Goal: Task Accomplishment & Management: Manage account settings

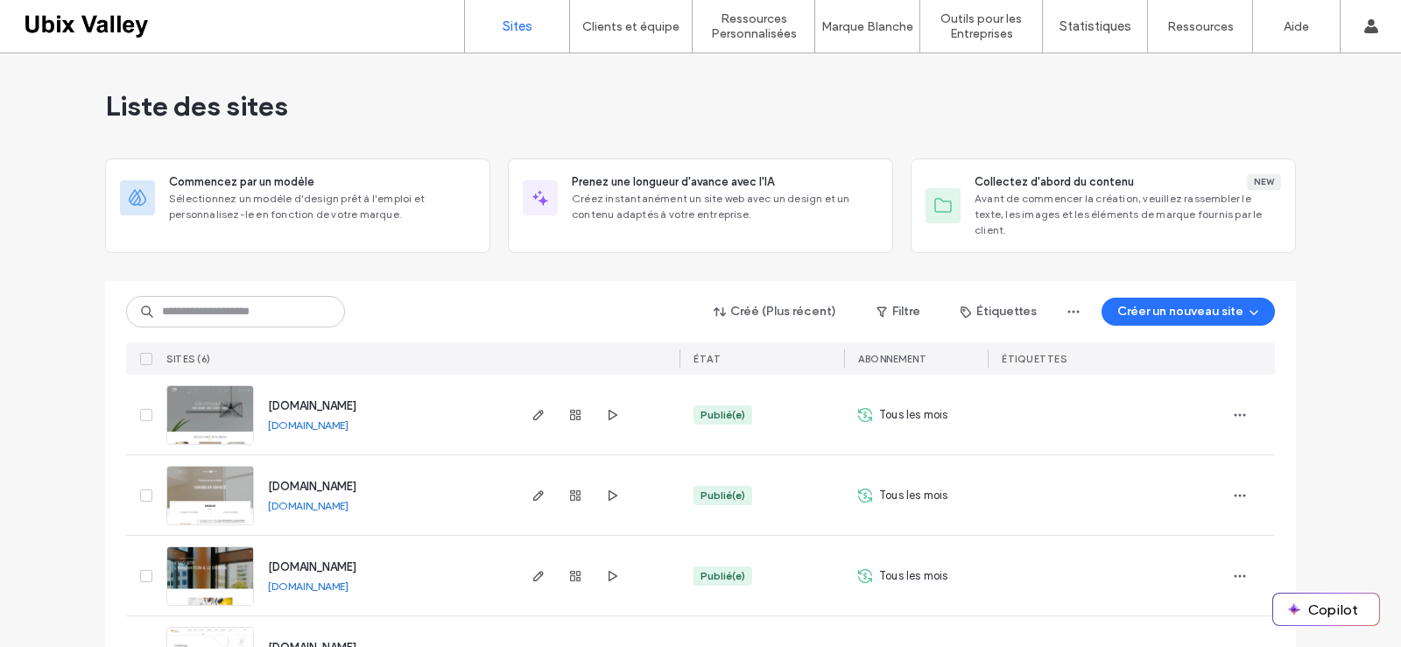
click at [197, 409] on img at bounding box center [210, 445] width 86 height 119
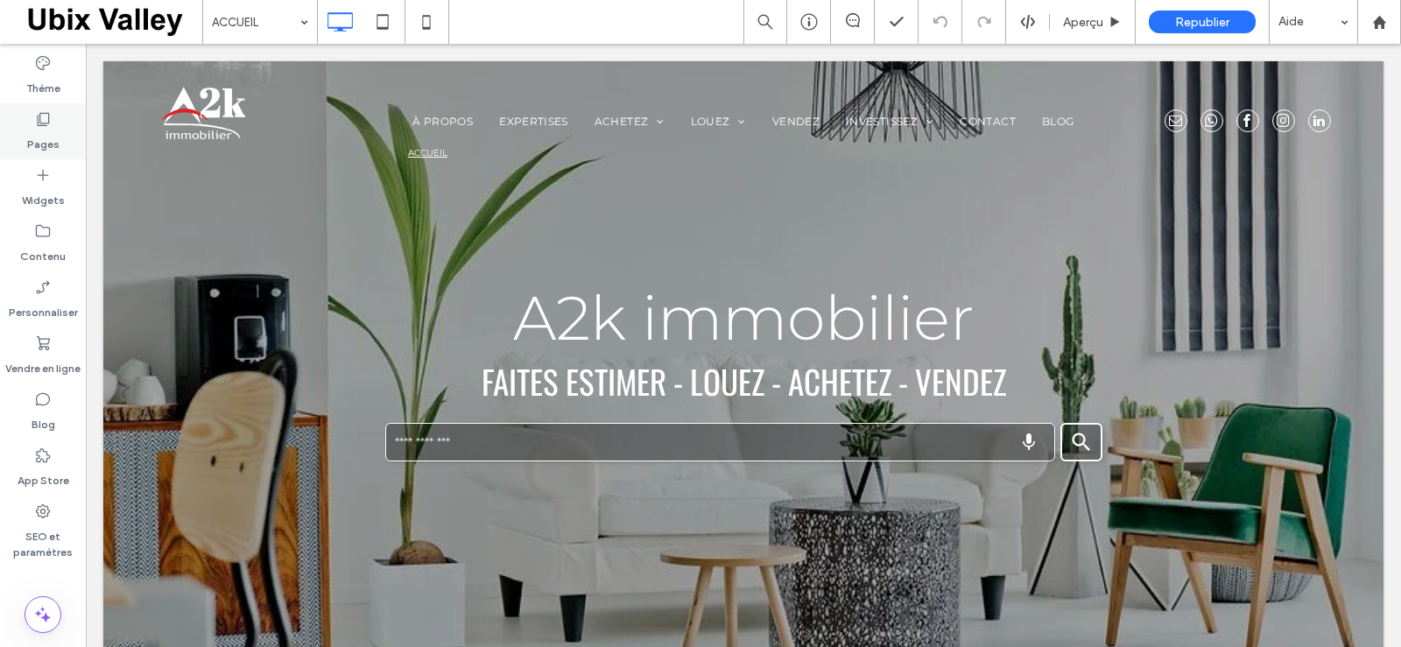
click at [53, 136] on label "Pages" at bounding box center [43, 140] width 32 height 25
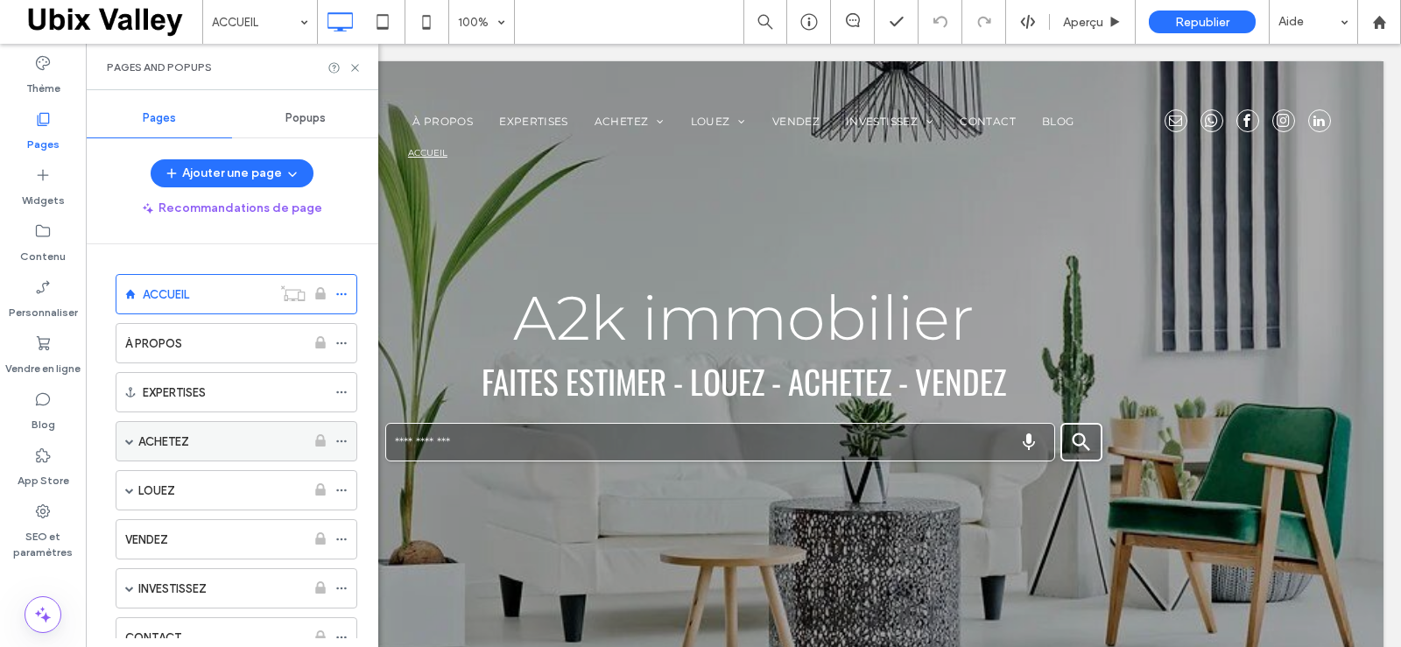
click at [222, 439] on div "ACHETEZ" at bounding box center [221, 442] width 167 height 18
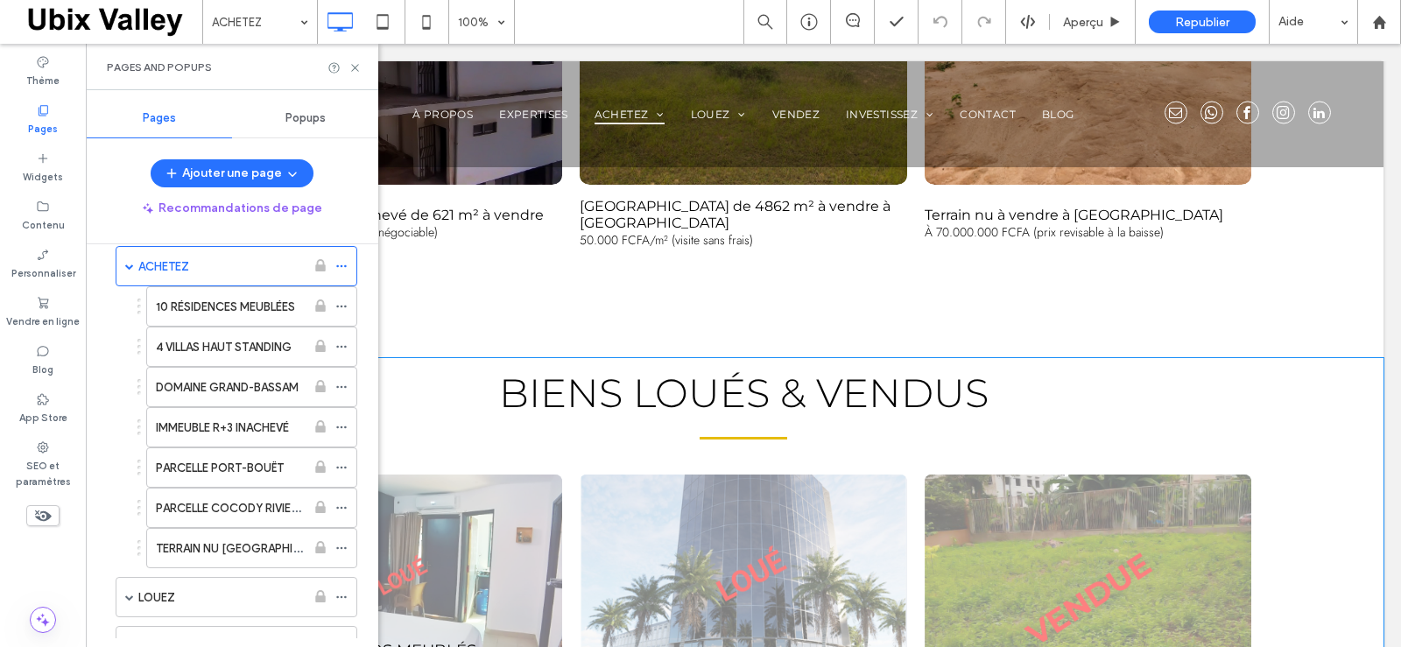
scroll to position [1139, 0]
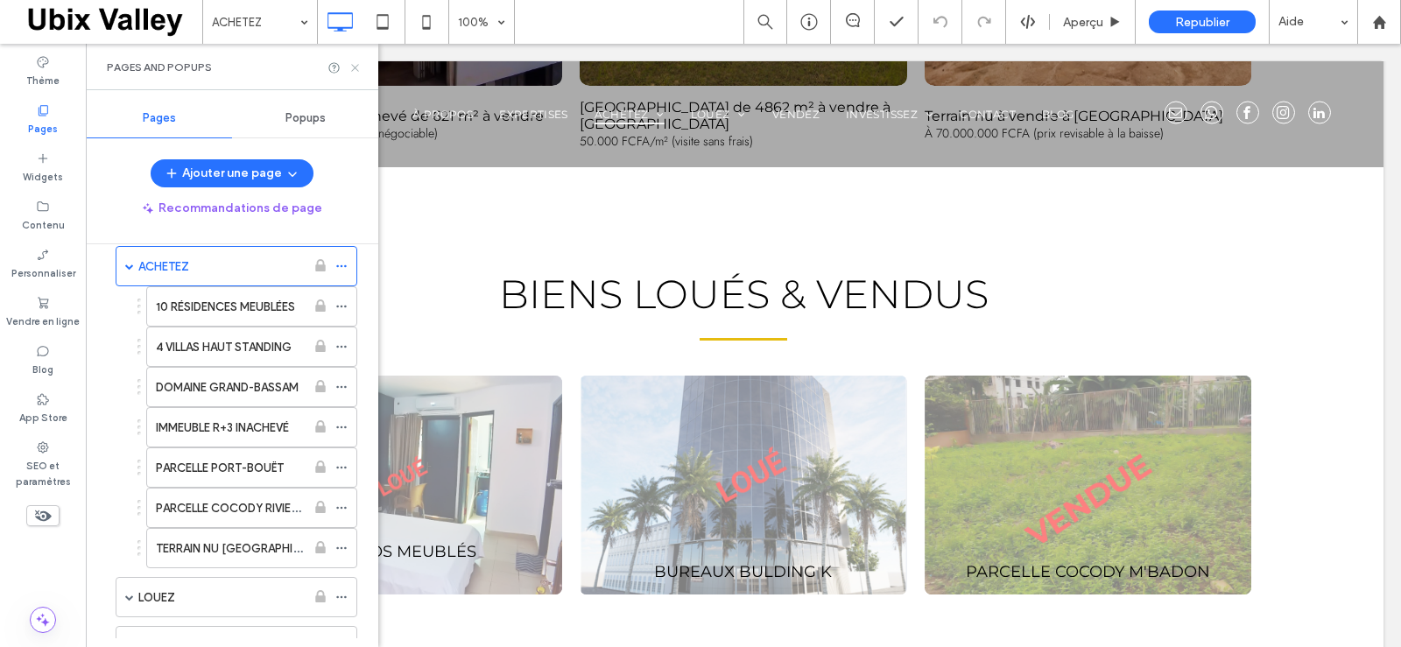
click at [351, 72] on icon at bounding box center [355, 67] width 13 height 13
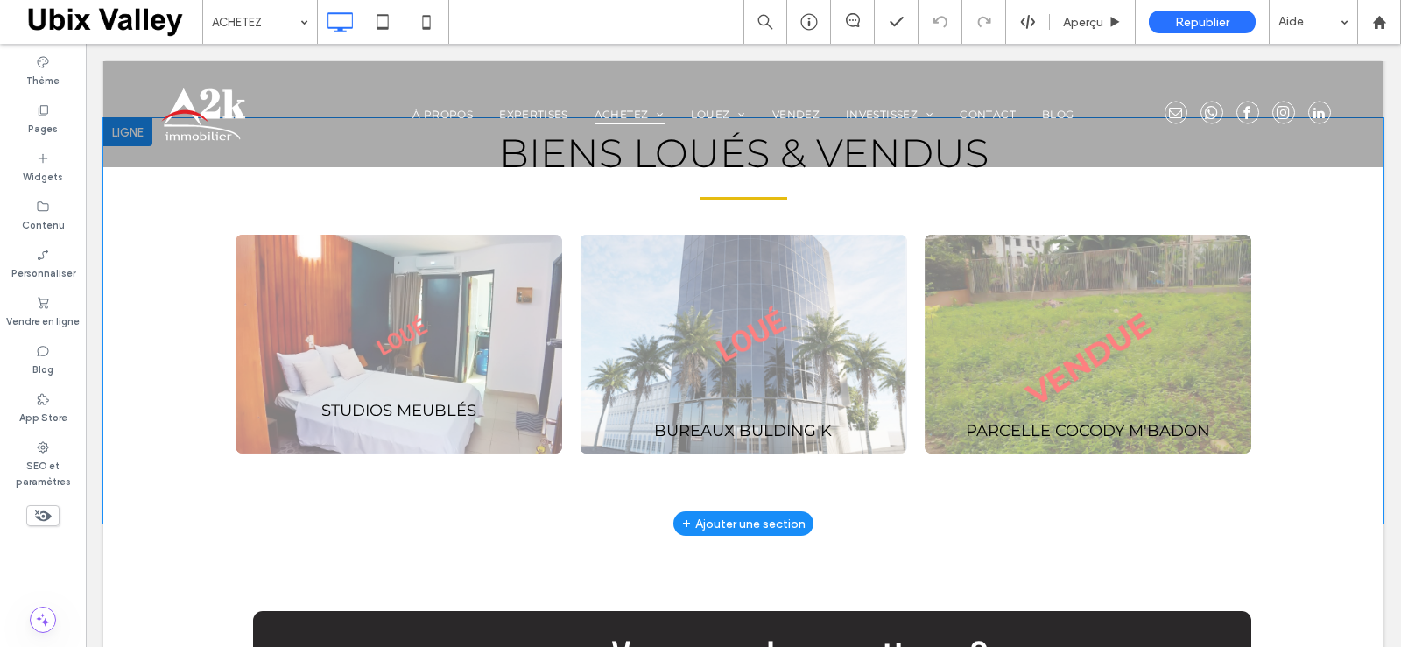
scroll to position [1314, 0]
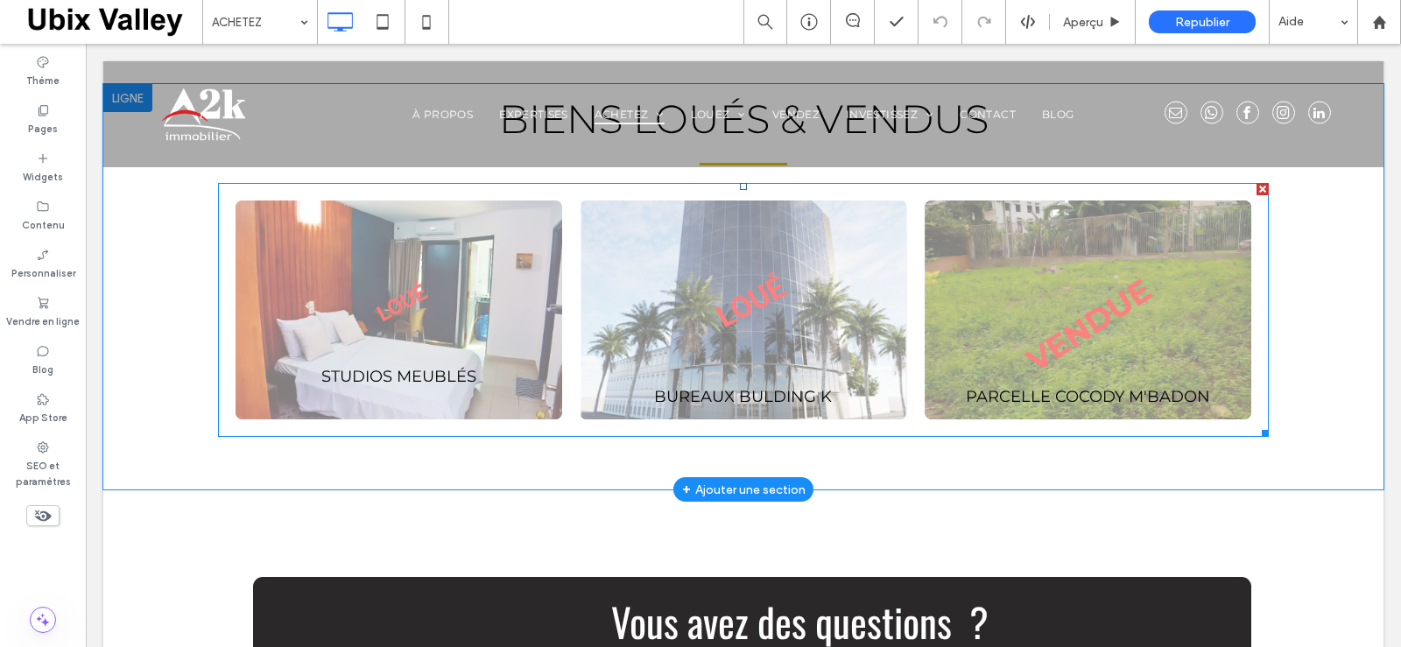
click at [445, 371] on link at bounding box center [399, 310] width 327 height 219
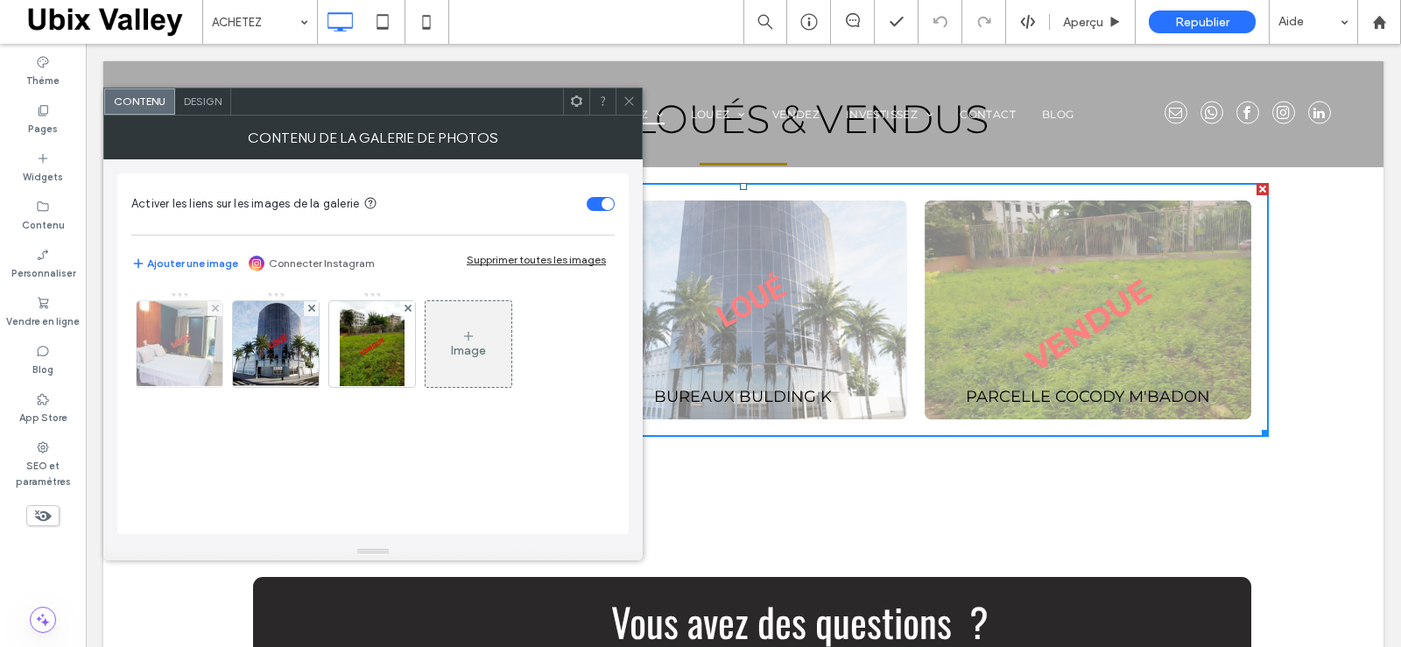
click at [194, 346] on img at bounding box center [180, 344] width 129 height 86
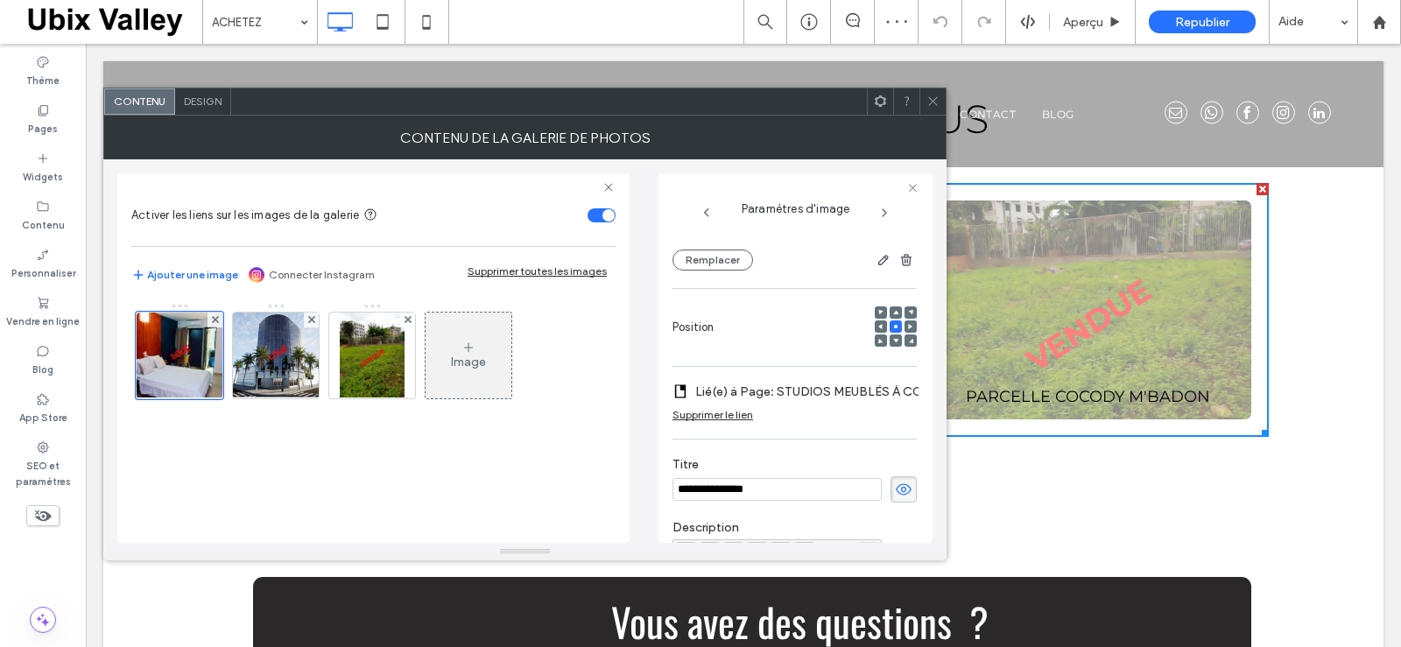
scroll to position [288, 0]
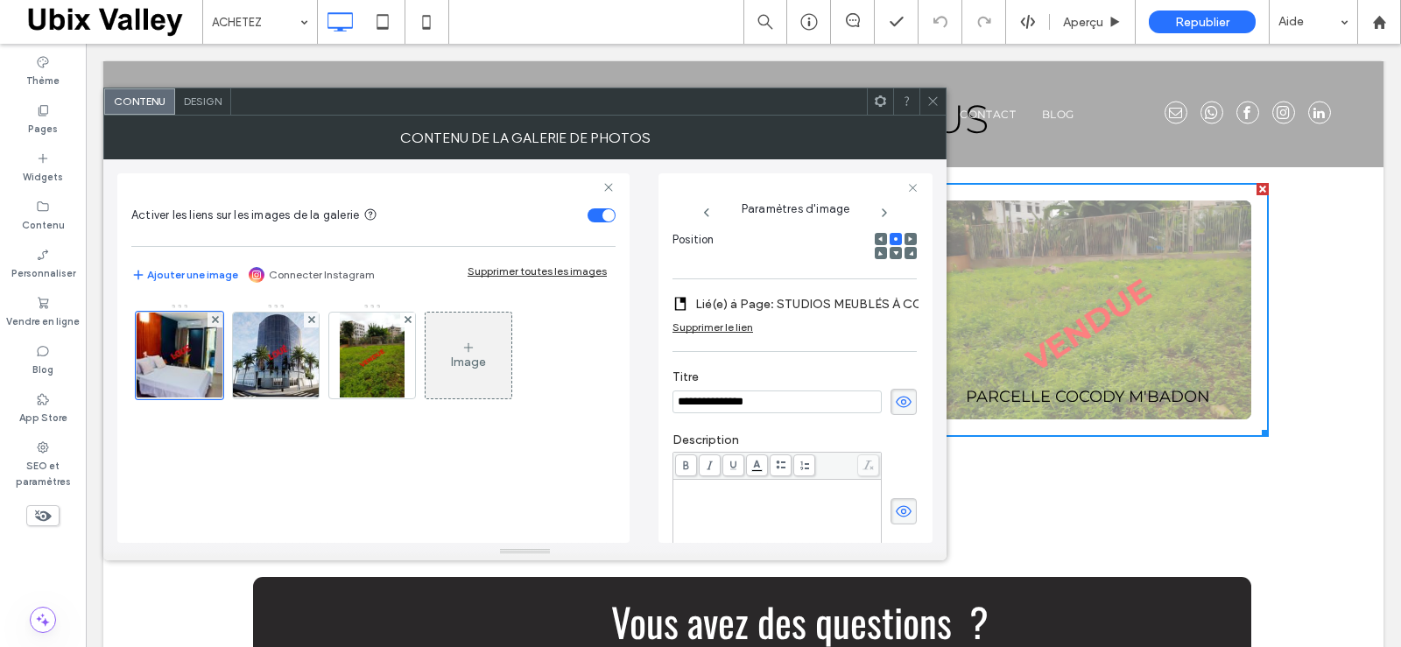
click at [724, 328] on div "Supprimer le lien" at bounding box center [713, 327] width 81 height 13
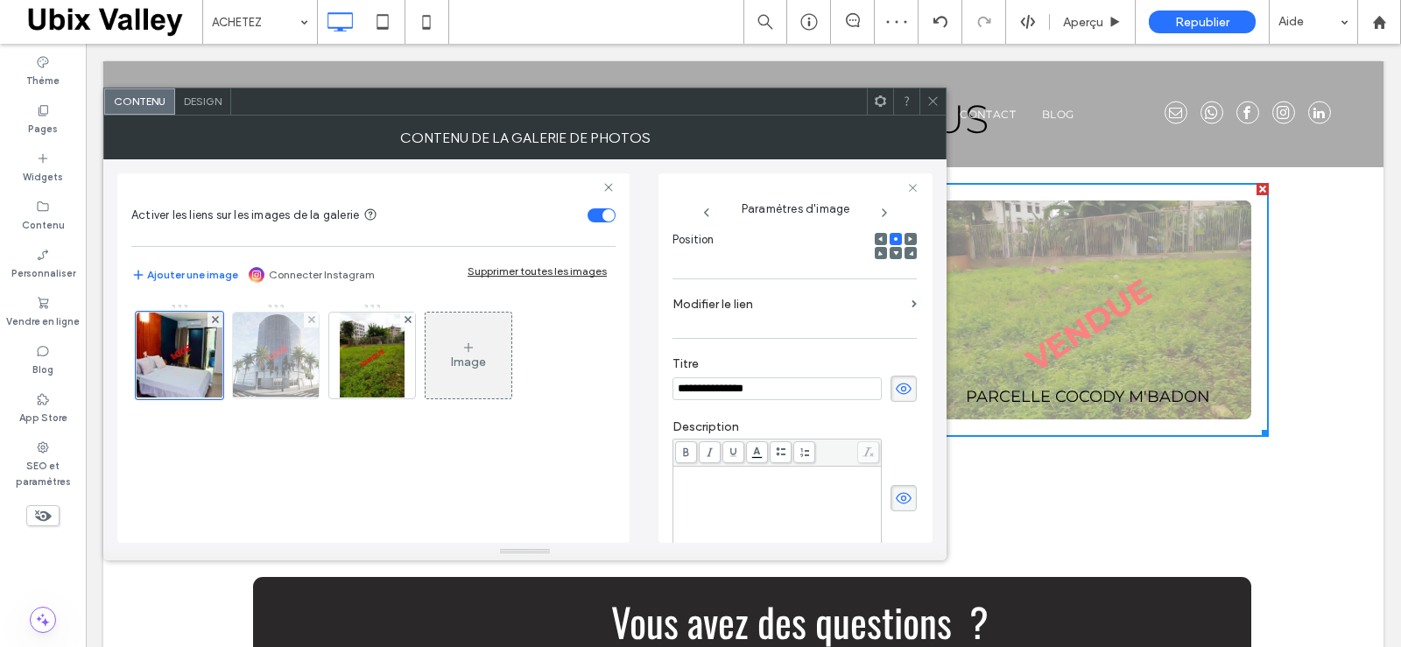
click at [282, 360] on img at bounding box center [276, 356] width 94 height 86
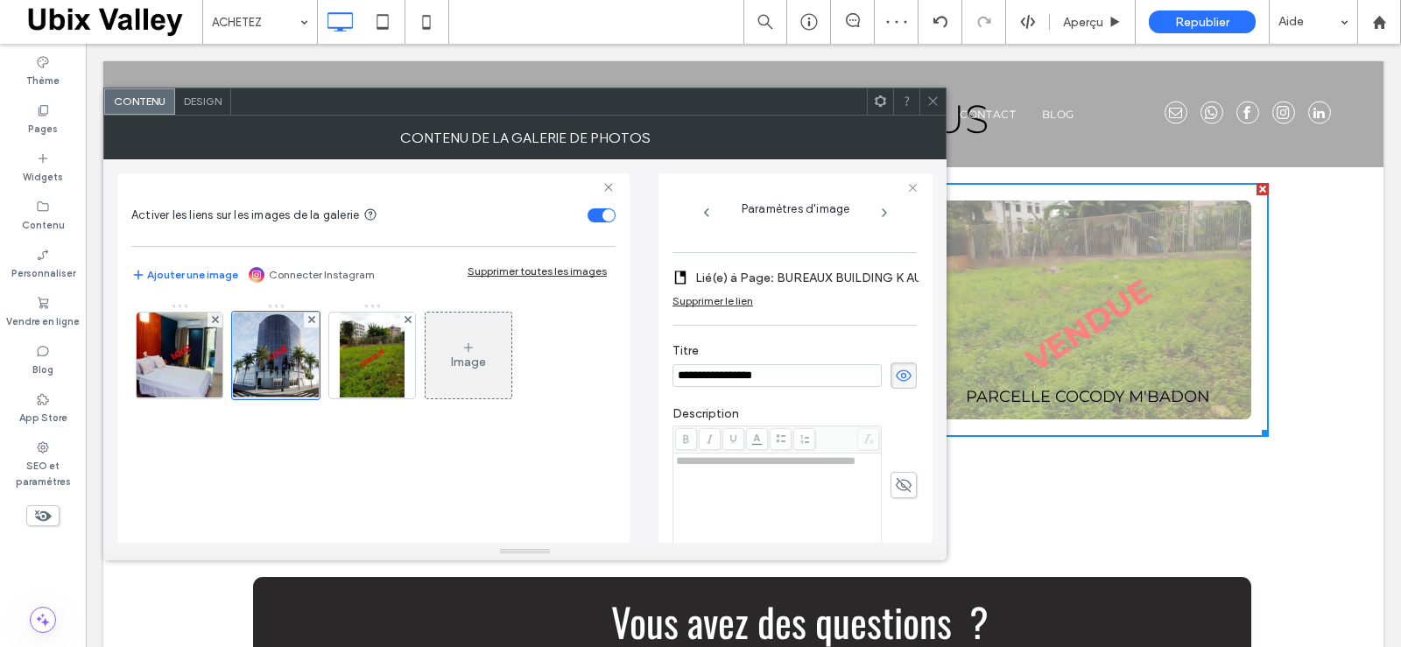
scroll to position [275, 0]
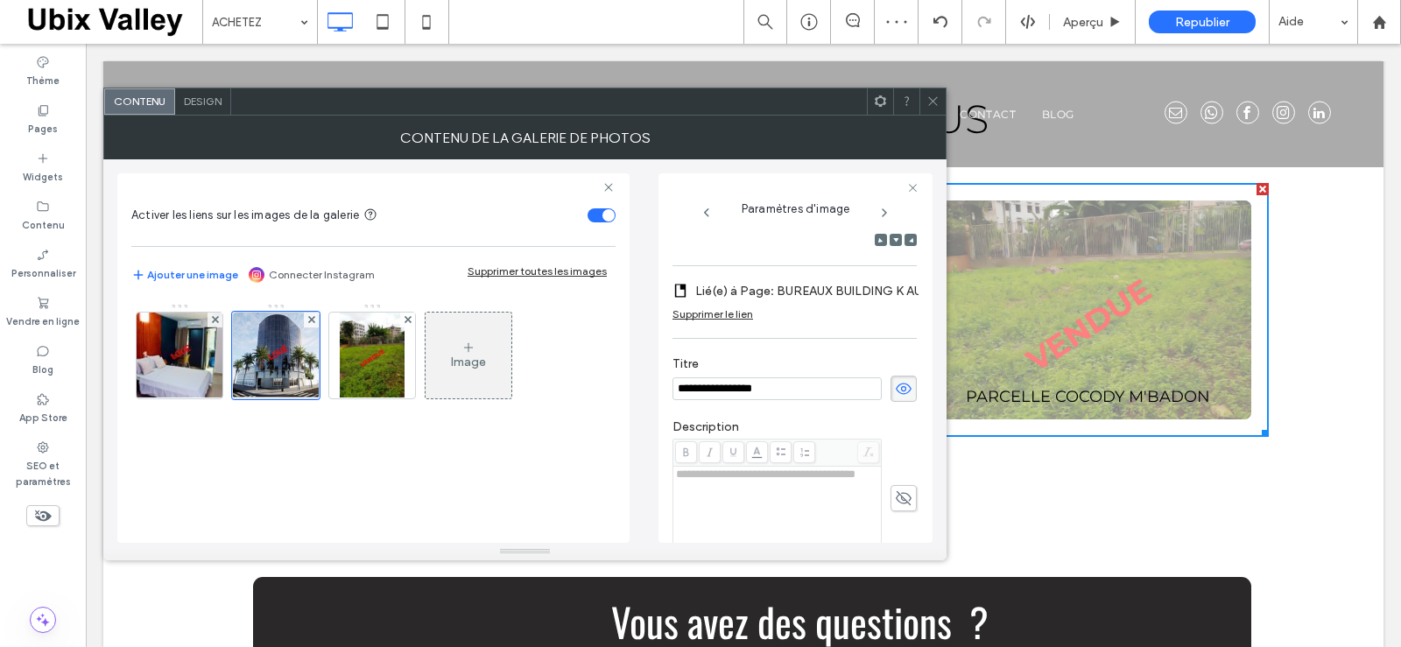
click at [733, 321] on div "Supprimer le lien" at bounding box center [713, 313] width 81 height 13
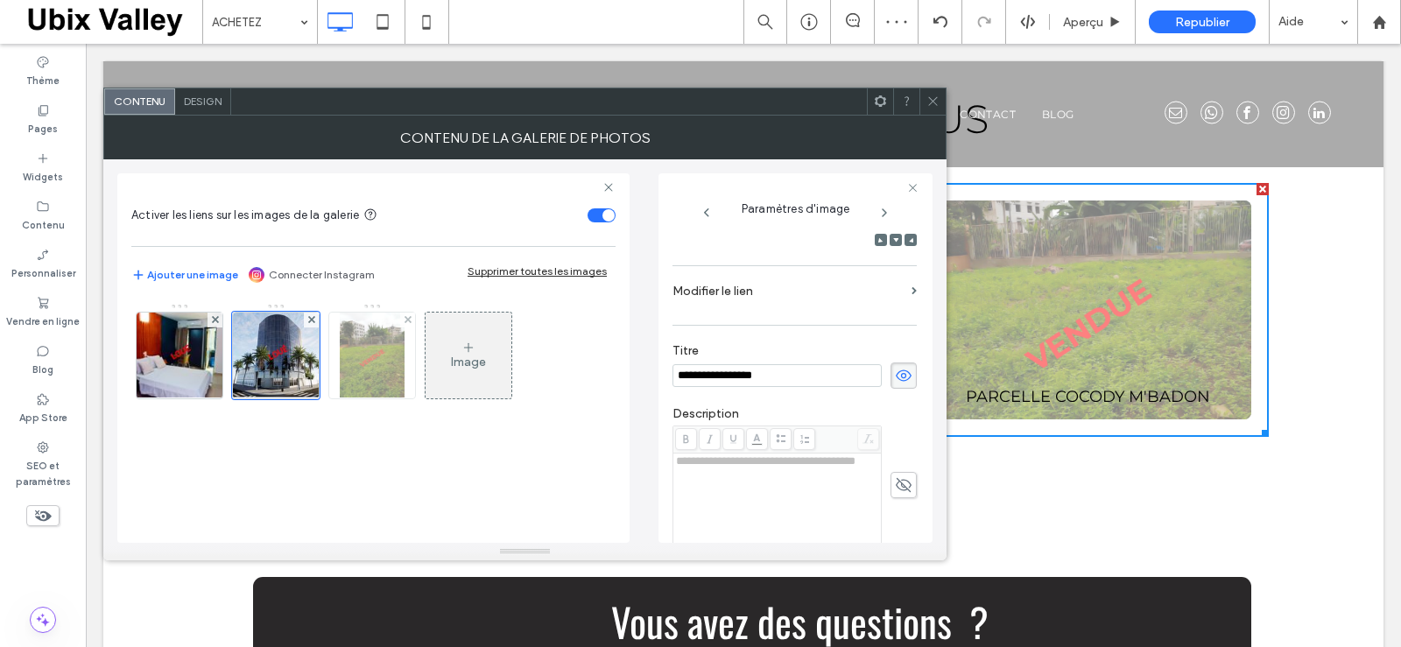
click at [385, 370] on img at bounding box center [372, 356] width 65 height 86
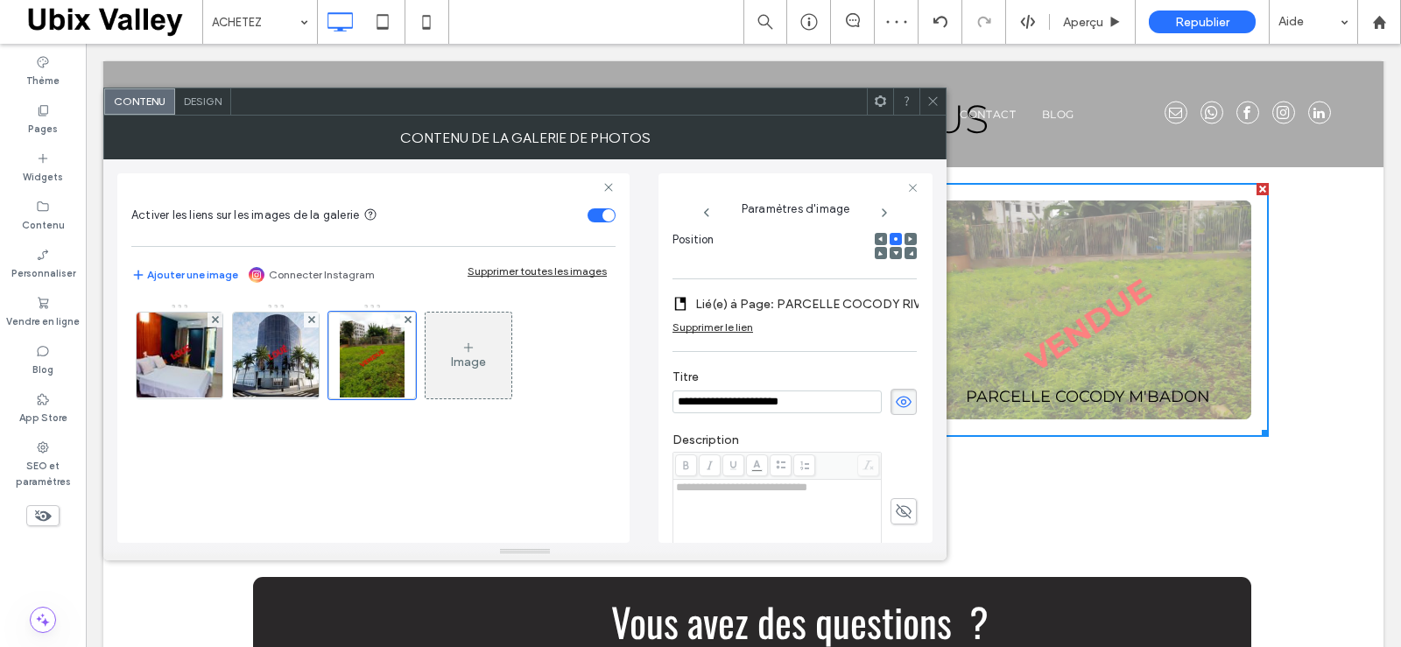
scroll to position [288, 0]
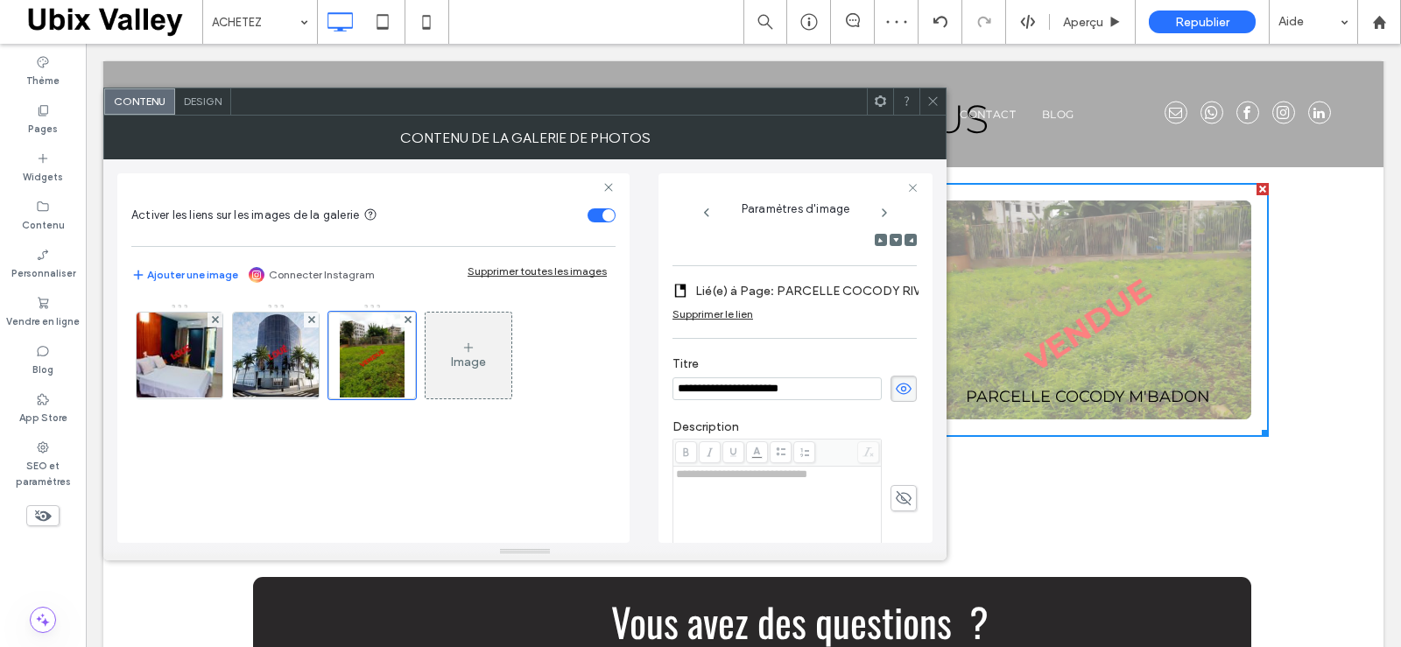
click at [716, 321] on div "Supprimer le lien" at bounding box center [713, 313] width 81 height 13
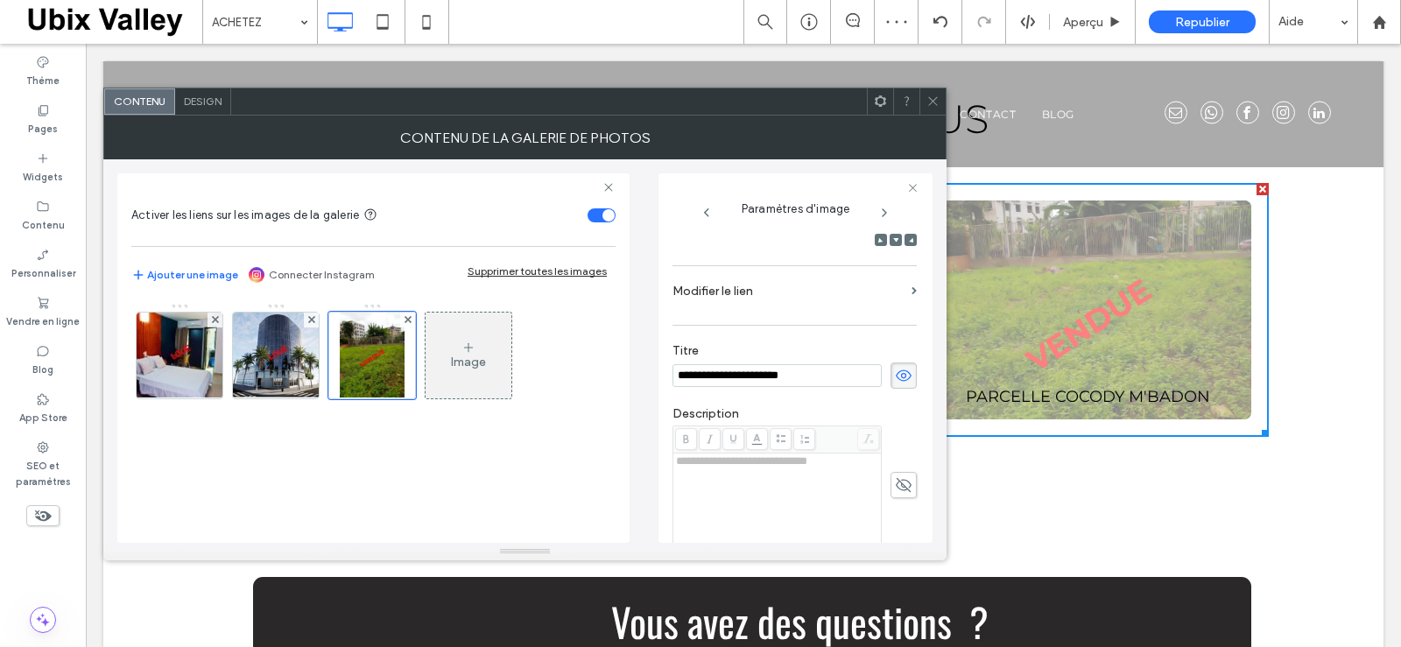
click at [930, 102] on icon at bounding box center [933, 101] width 13 height 13
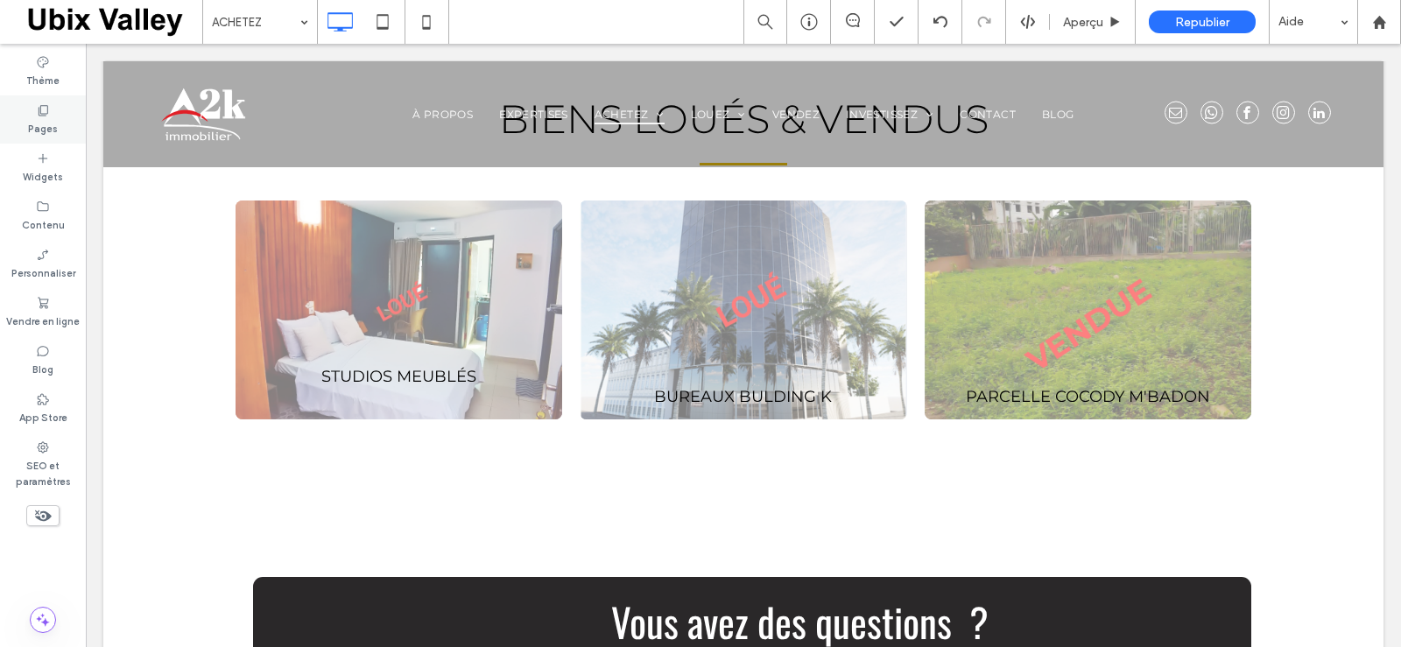
drag, startPoint x: 51, startPoint y: 121, endPoint x: 96, endPoint y: 282, distance: 167.5
click at [51, 121] on label "Pages" at bounding box center [43, 126] width 30 height 19
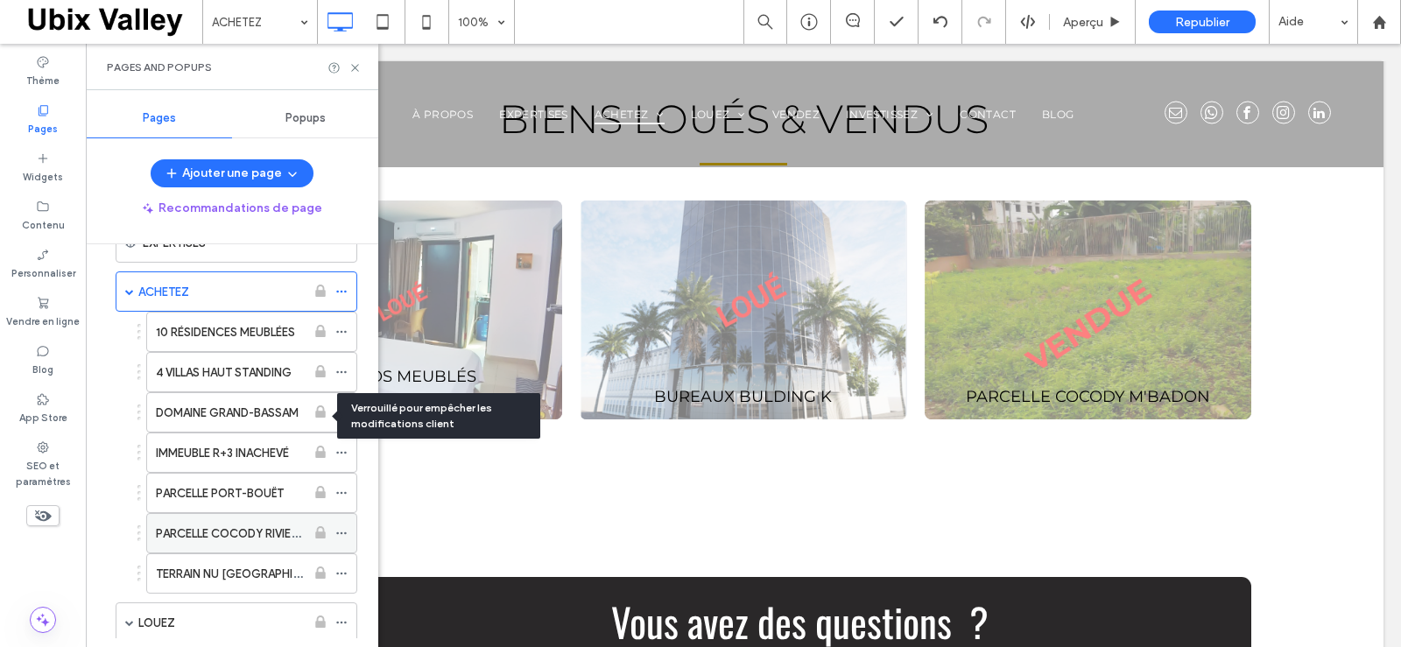
scroll to position [175, 0]
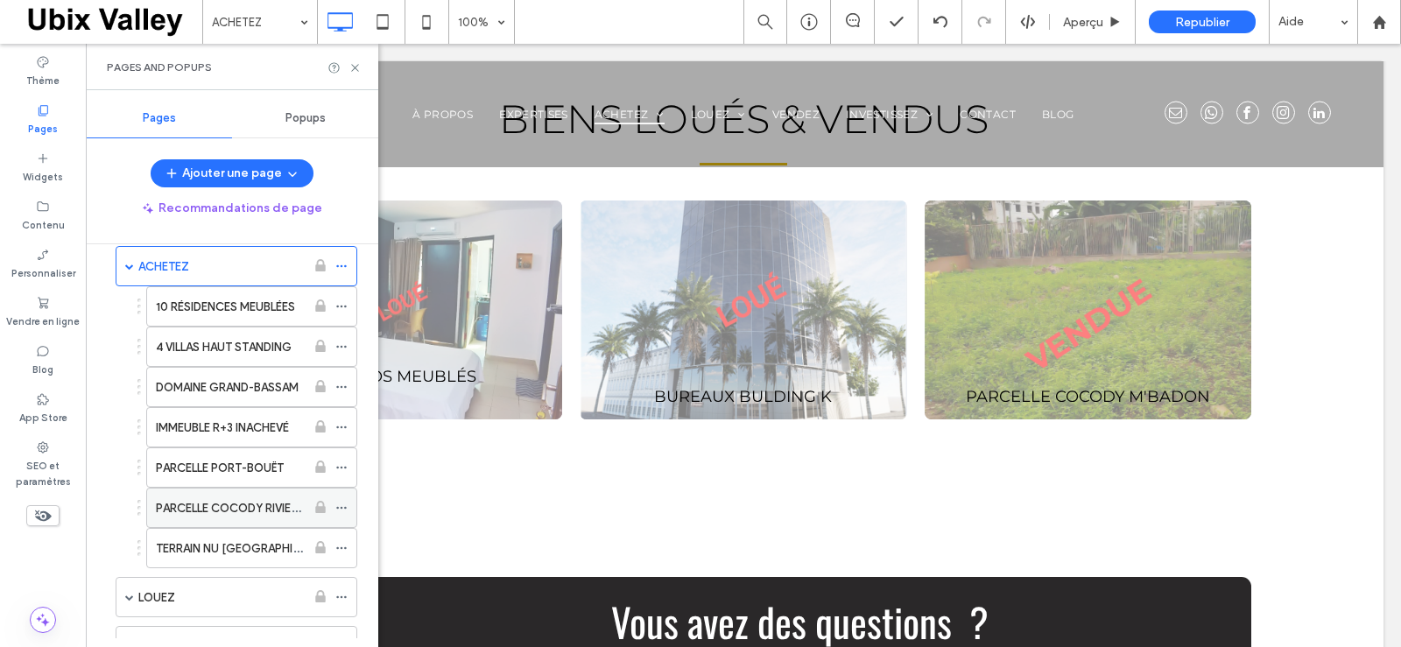
click at [340, 511] on icon at bounding box center [341, 508] width 12 height 12
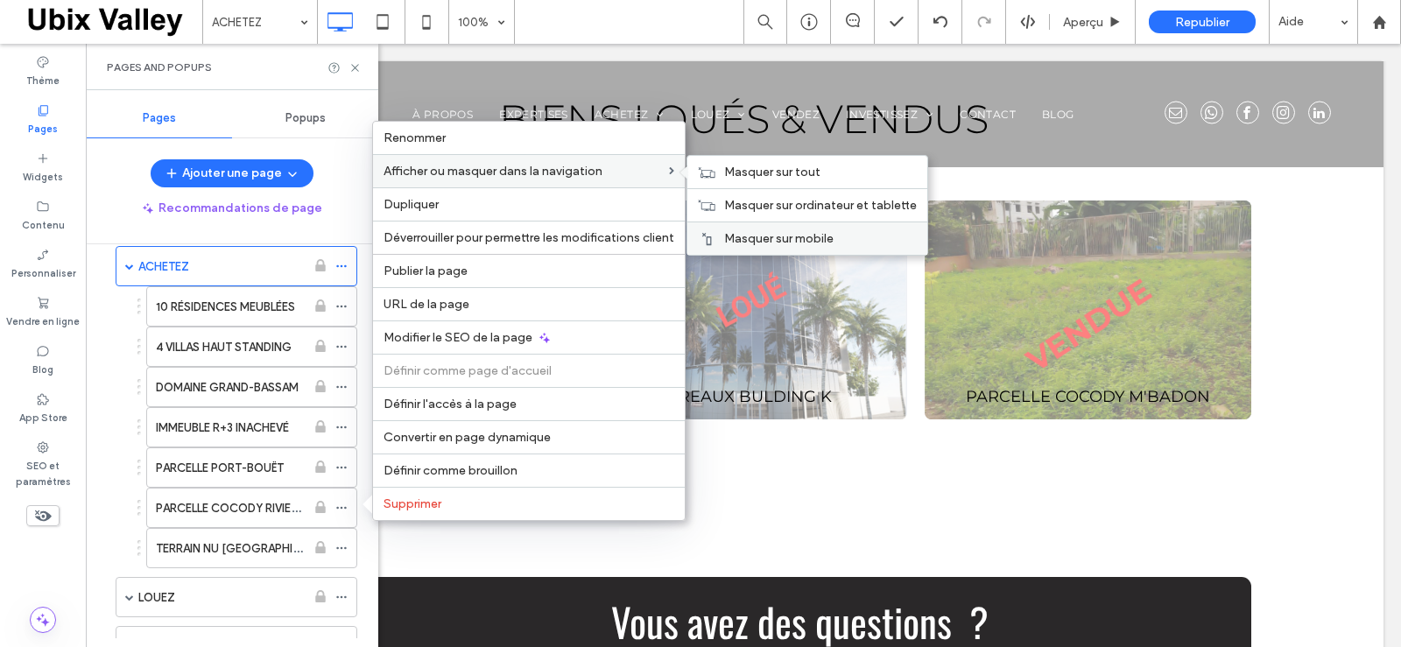
click at [716, 243] on div at bounding box center [707, 239] width 18 height 14
click at [724, 206] on div "Masquer sur ordinateur et tablette" at bounding box center [808, 204] width 240 height 33
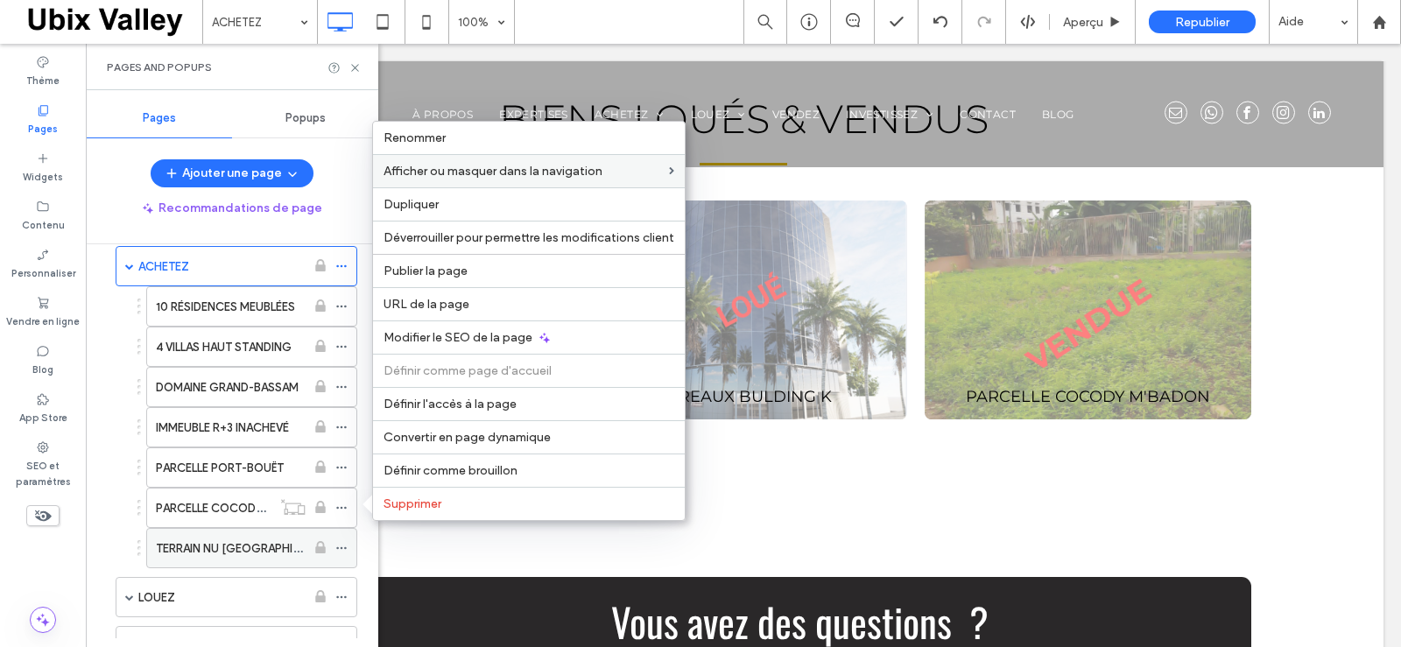
scroll to position [263, 0]
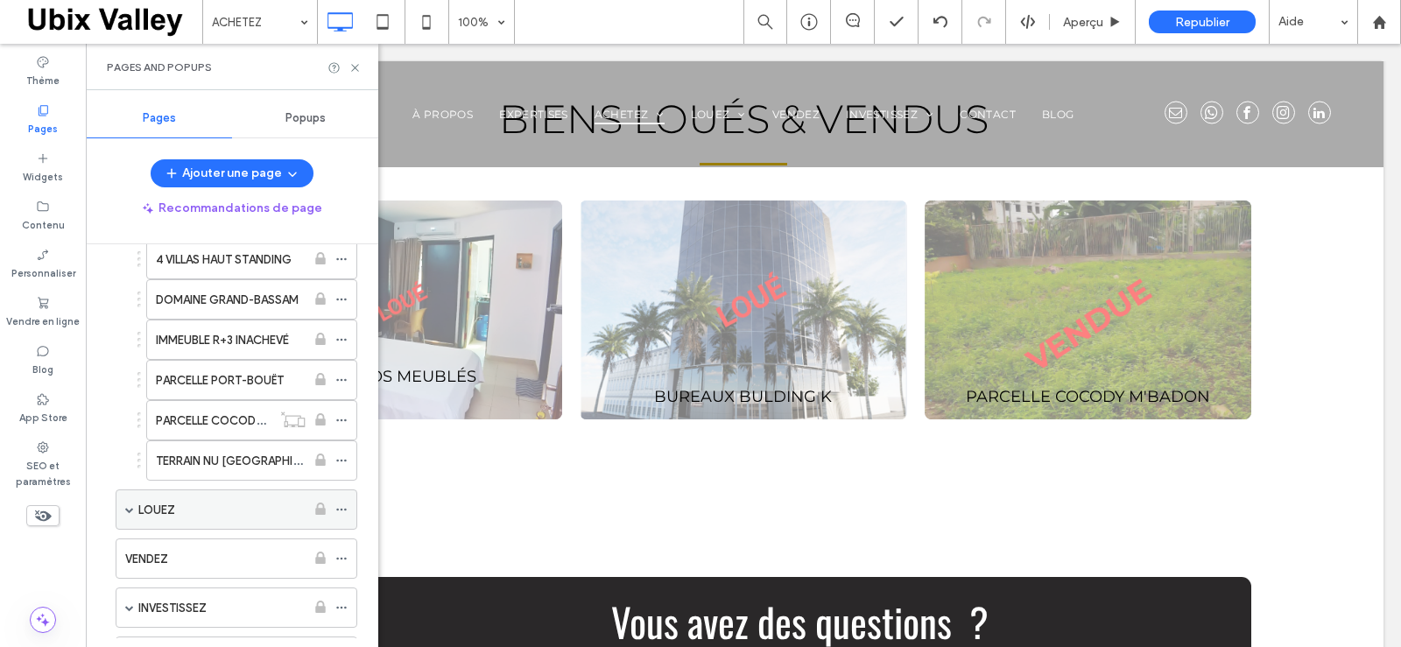
click at [130, 511] on span at bounding box center [129, 509] width 9 height 9
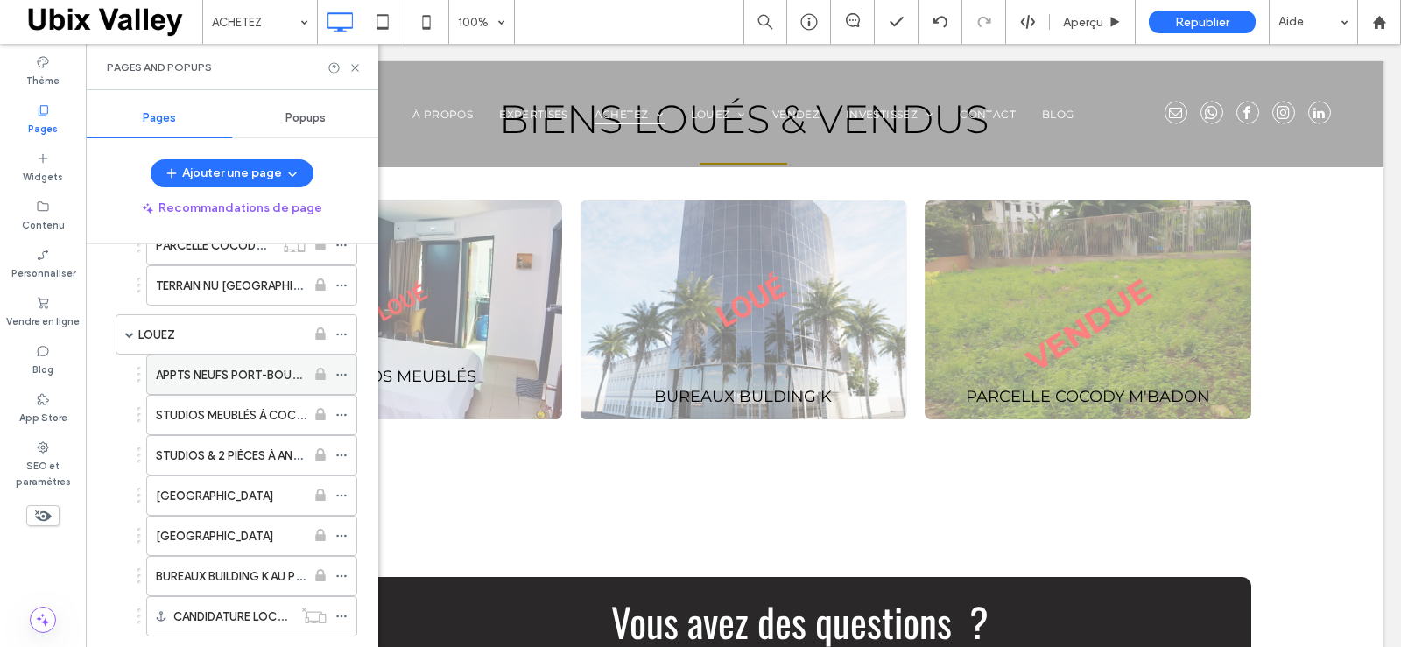
scroll to position [525, 0]
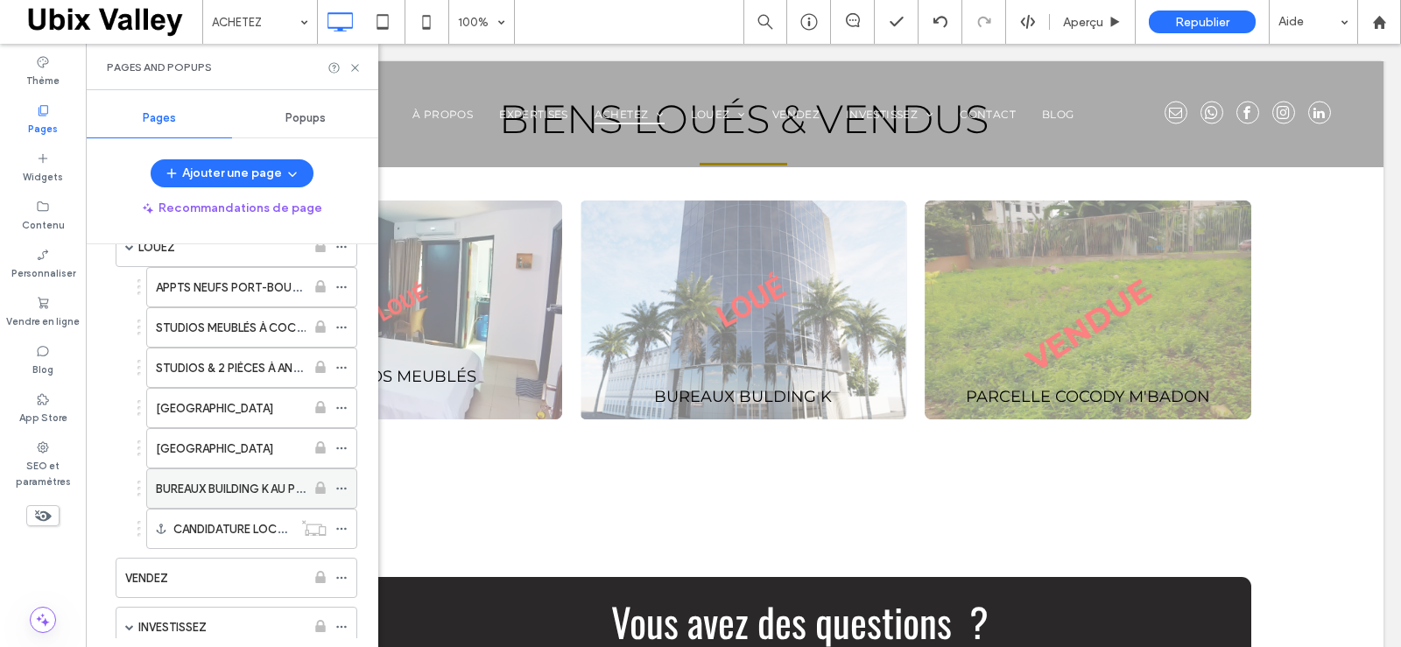
click at [335, 488] on icon at bounding box center [341, 489] width 12 height 12
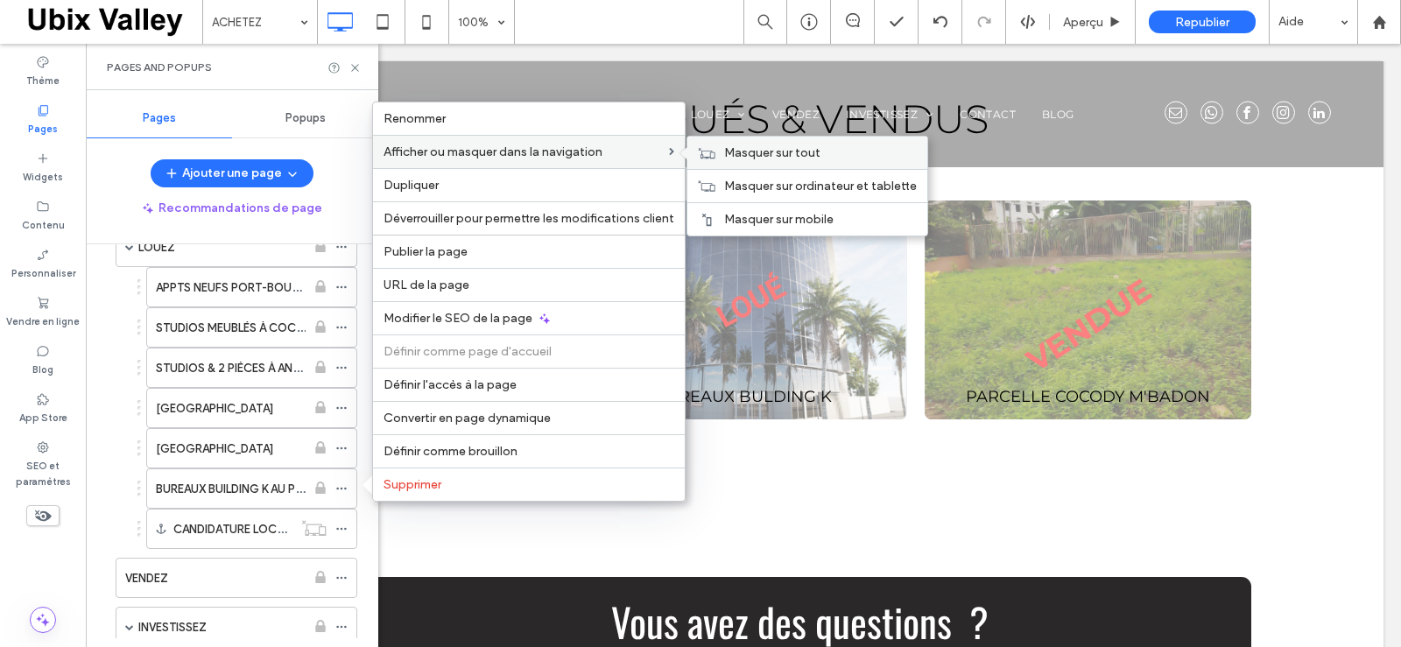
click at [791, 154] on span "Masquer sur tout" at bounding box center [772, 152] width 96 height 15
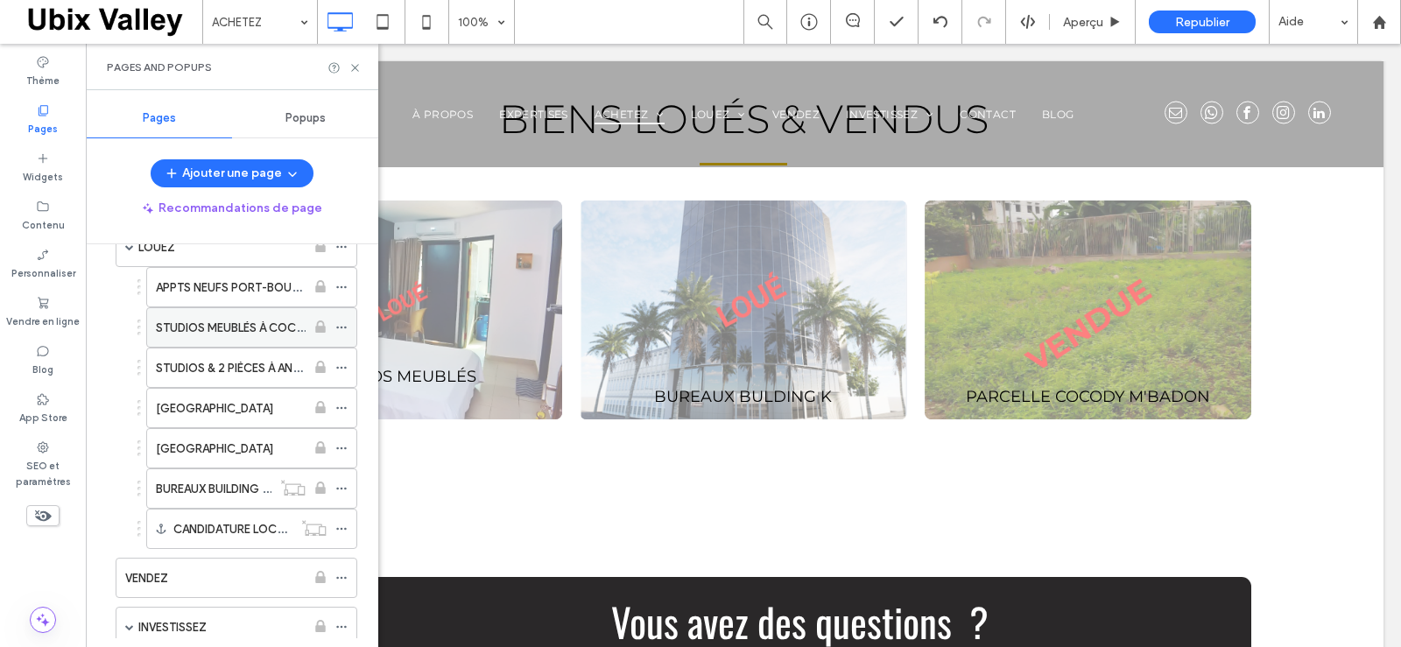
click at [341, 331] on icon at bounding box center [341, 327] width 12 height 12
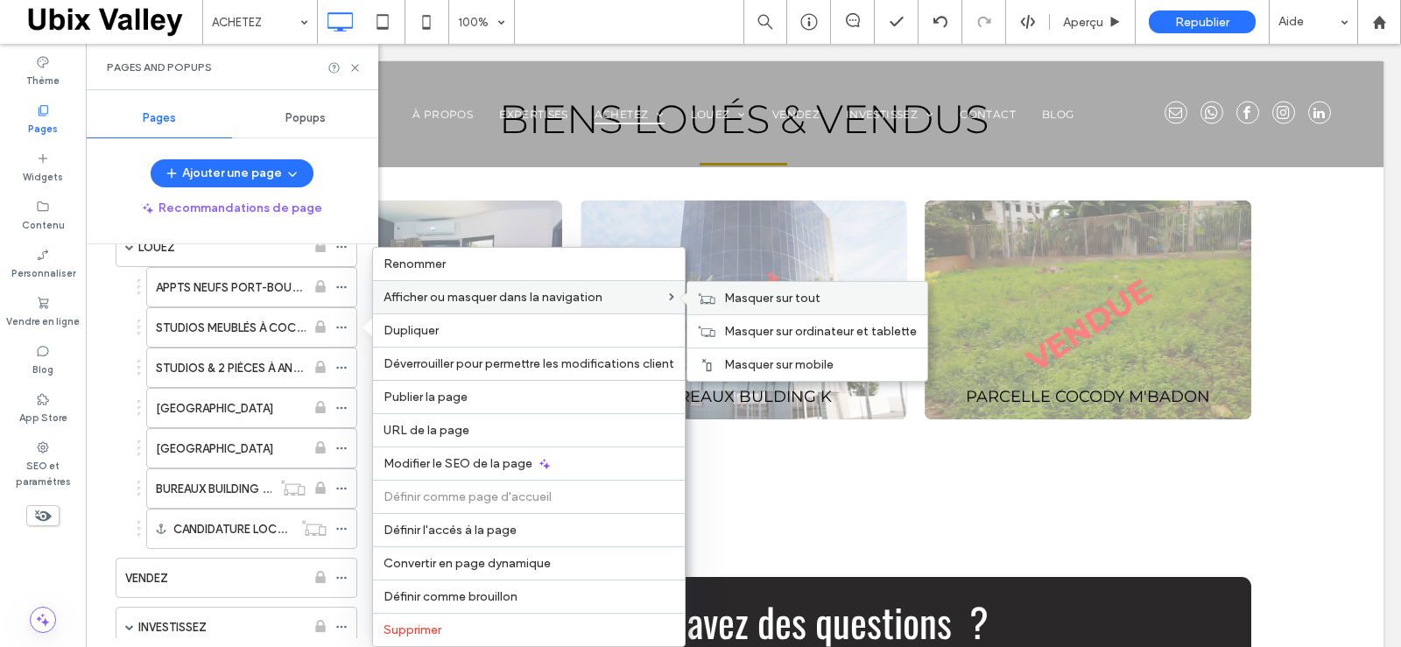
click at [735, 295] on span "Masquer sur tout" at bounding box center [772, 298] width 96 height 15
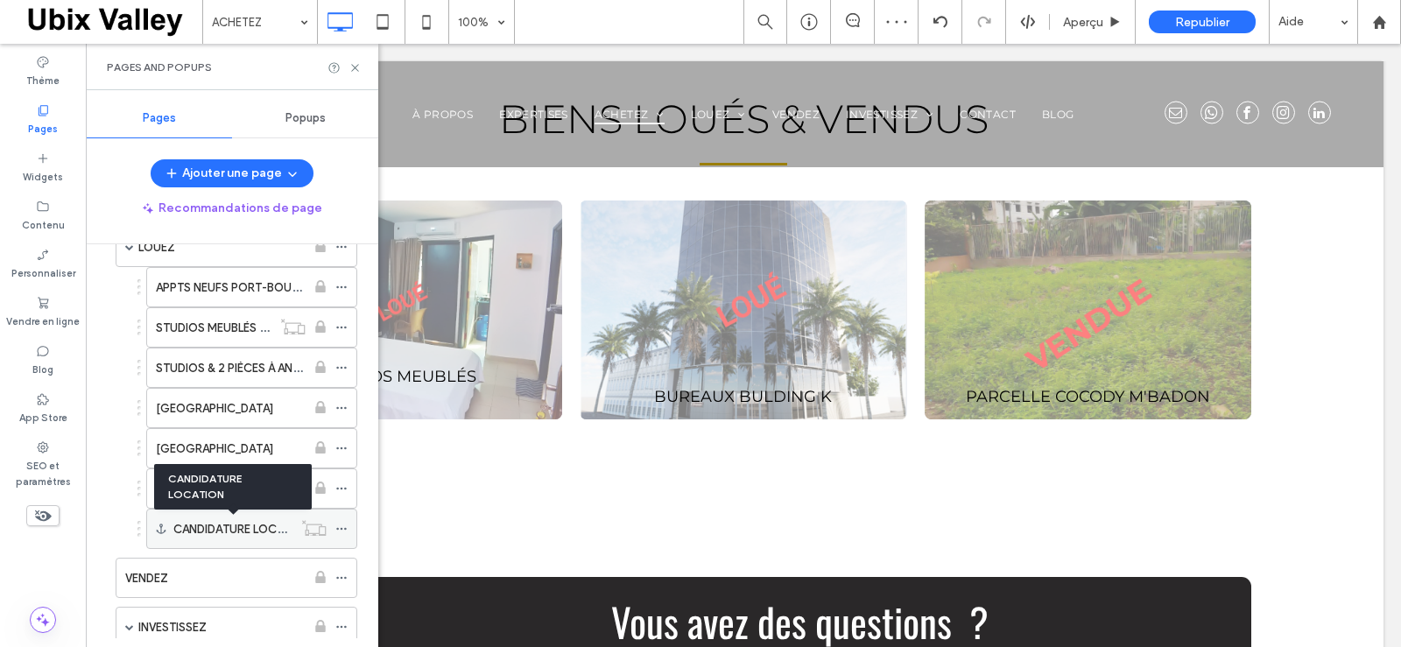
click at [255, 525] on label "CANDIDATURE LOCATION" at bounding box center [242, 529] width 138 height 31
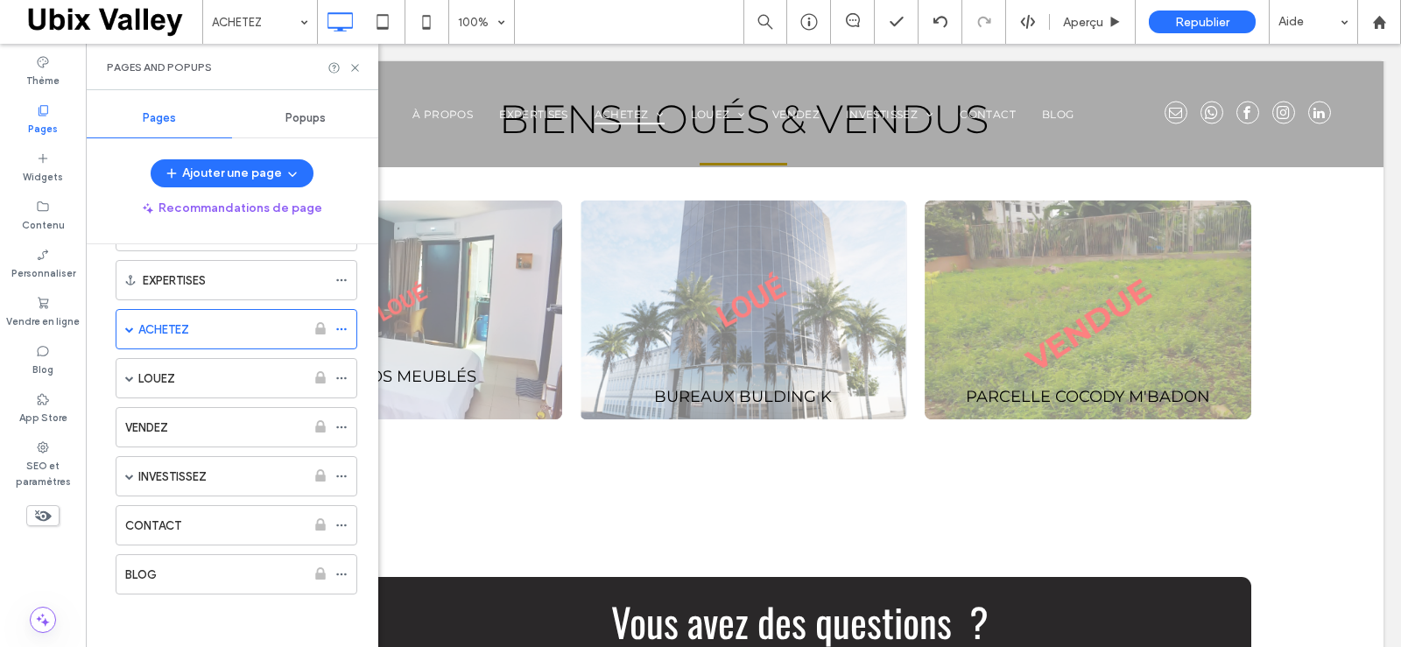
scroll to position [112, 0]
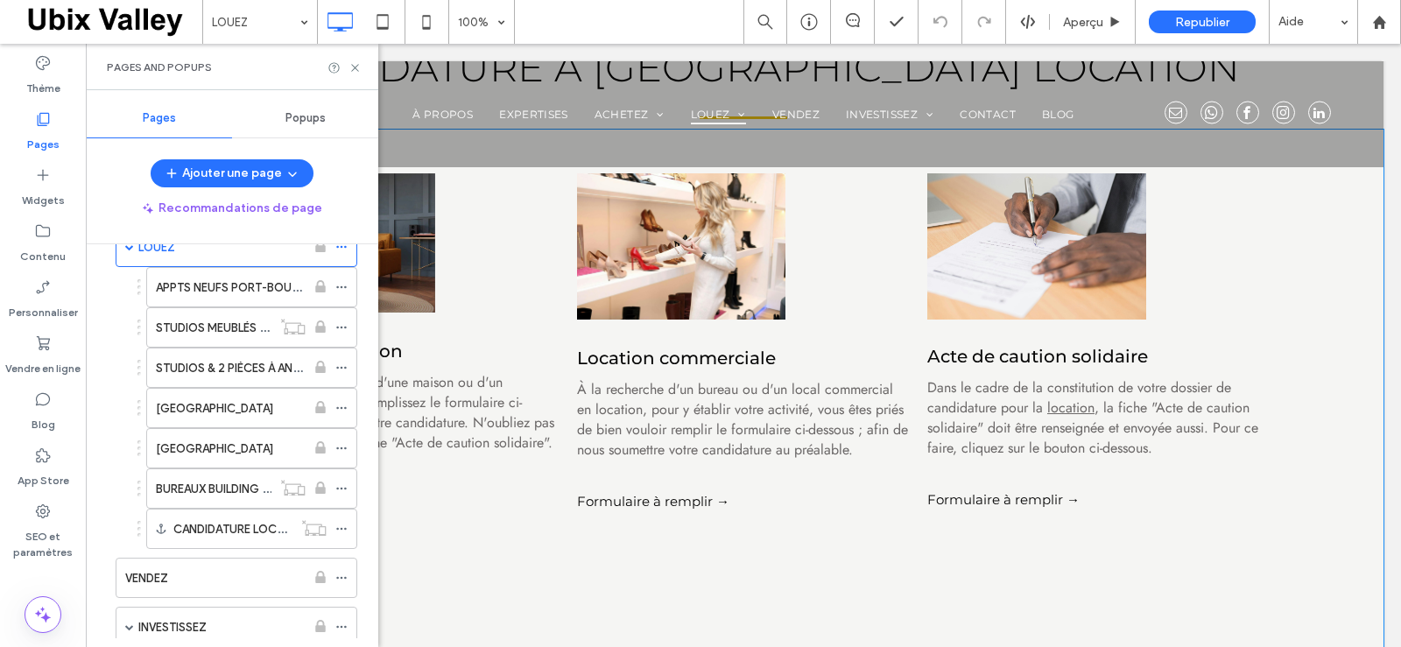
scroll to position [1369, 0]
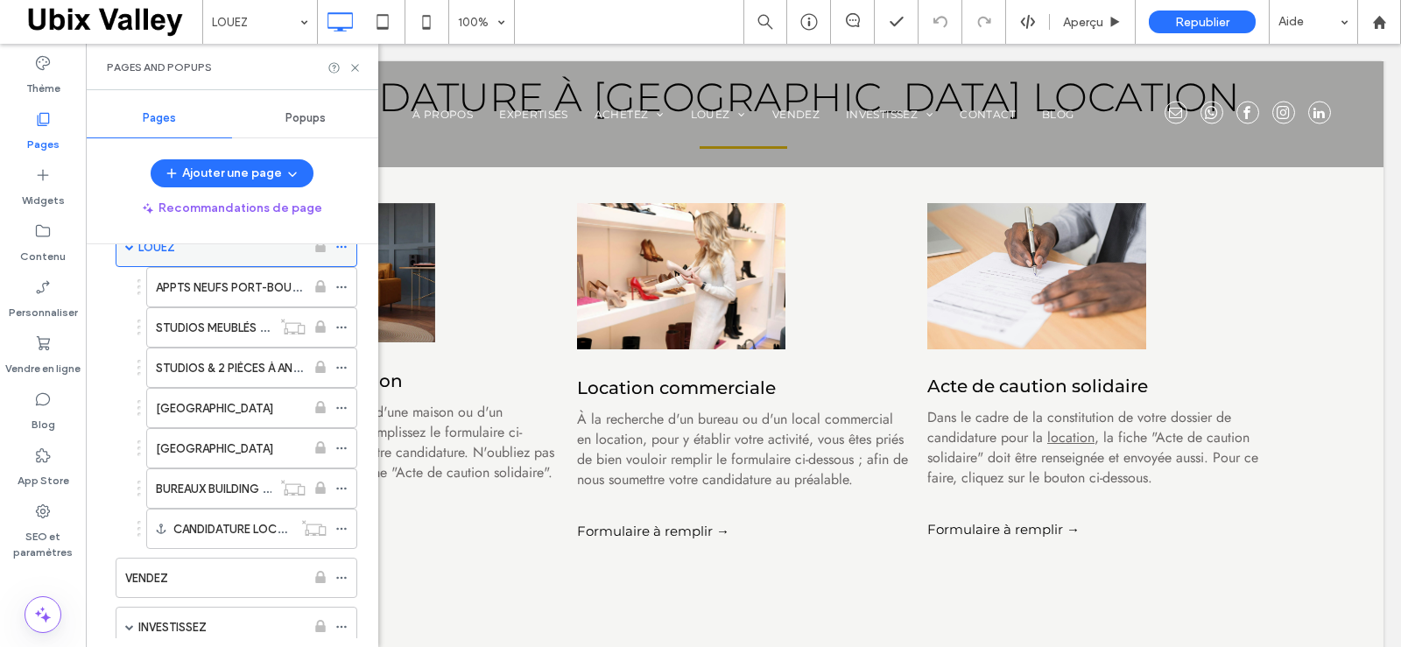
click at [130, 250] on span at bounding box center [129, 247] width 9 height 9
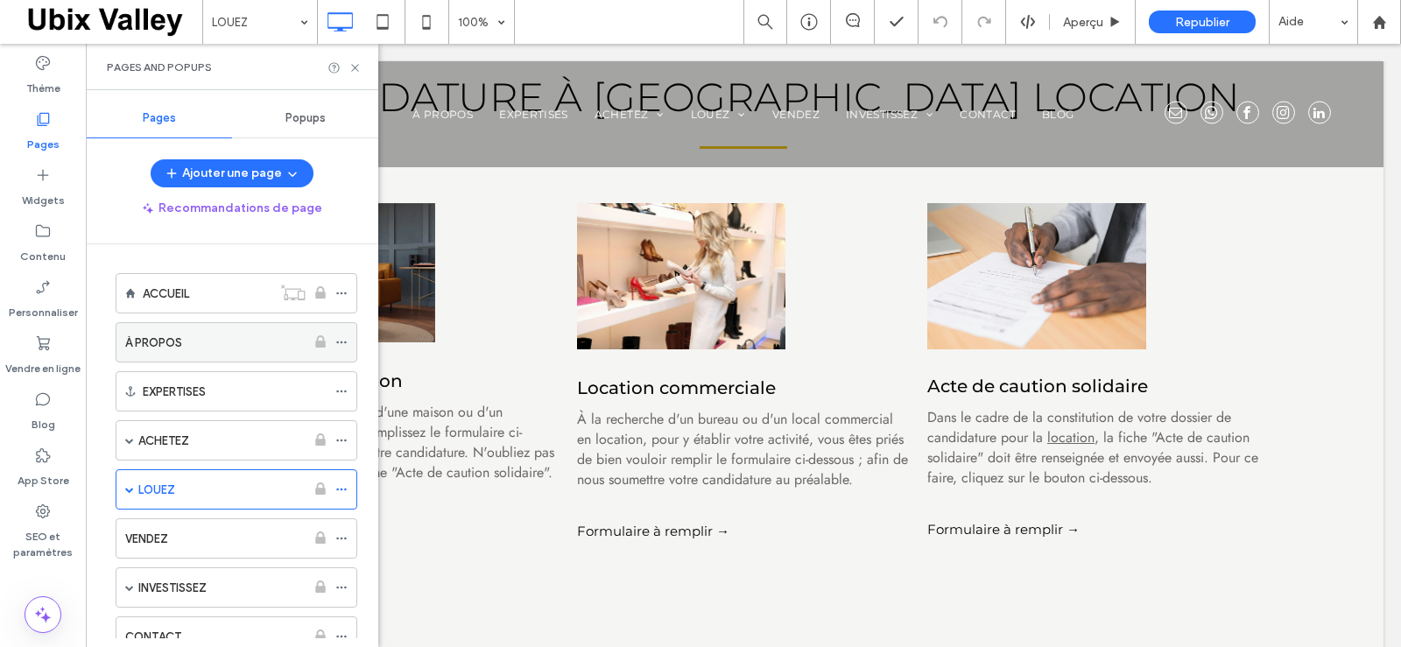
scroll to position [0, 0]
click at [216, 292] on div "ACCUEIL" at bounding box center [207, 295] width 129 height 18
click at [355, 68] on use at bounding box center [354, 67] width 7 height 7
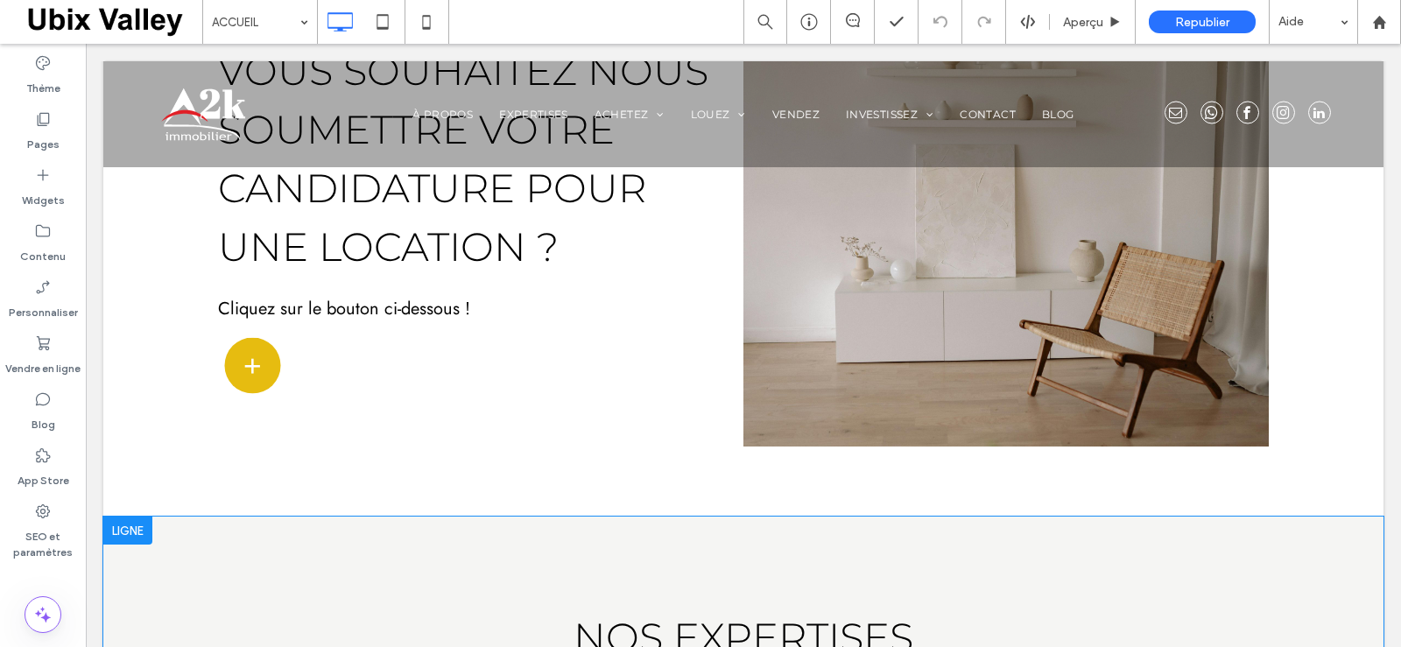
scroll to position [2014, 0]
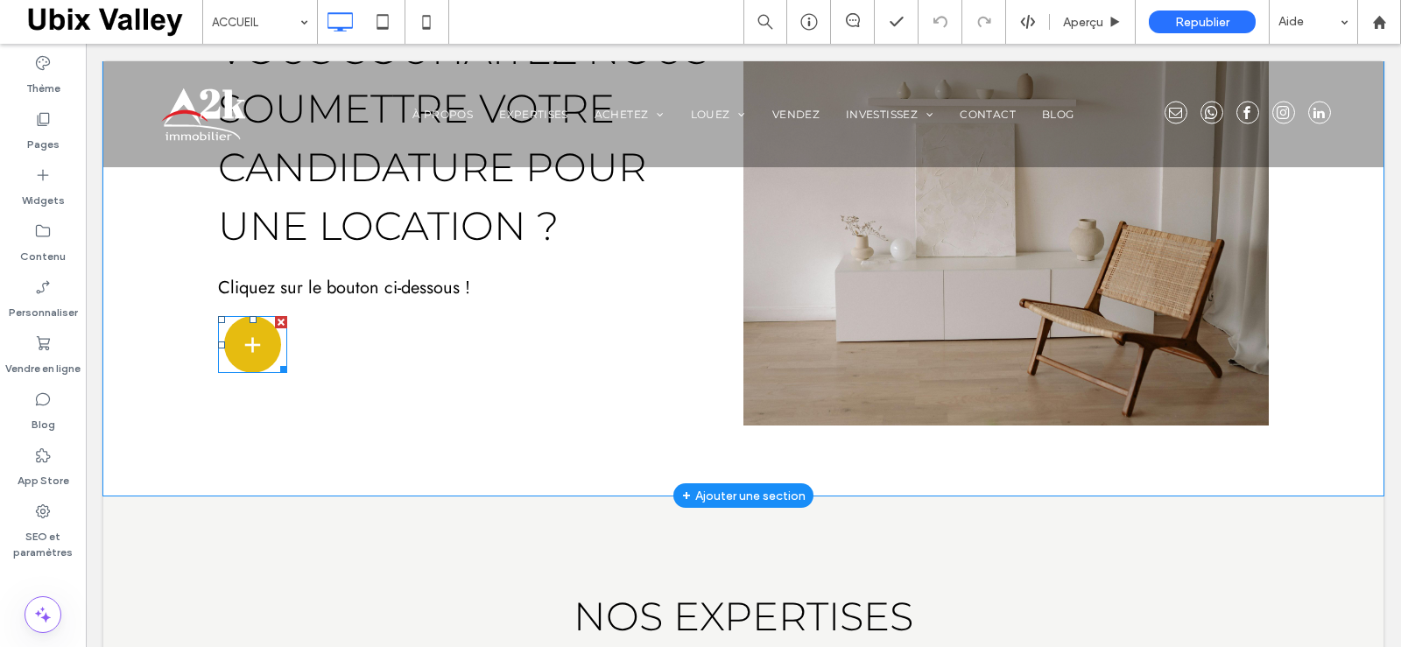
click at [249, 352] on h3 "+" at bounding box center [253, 344] width 20 height 43
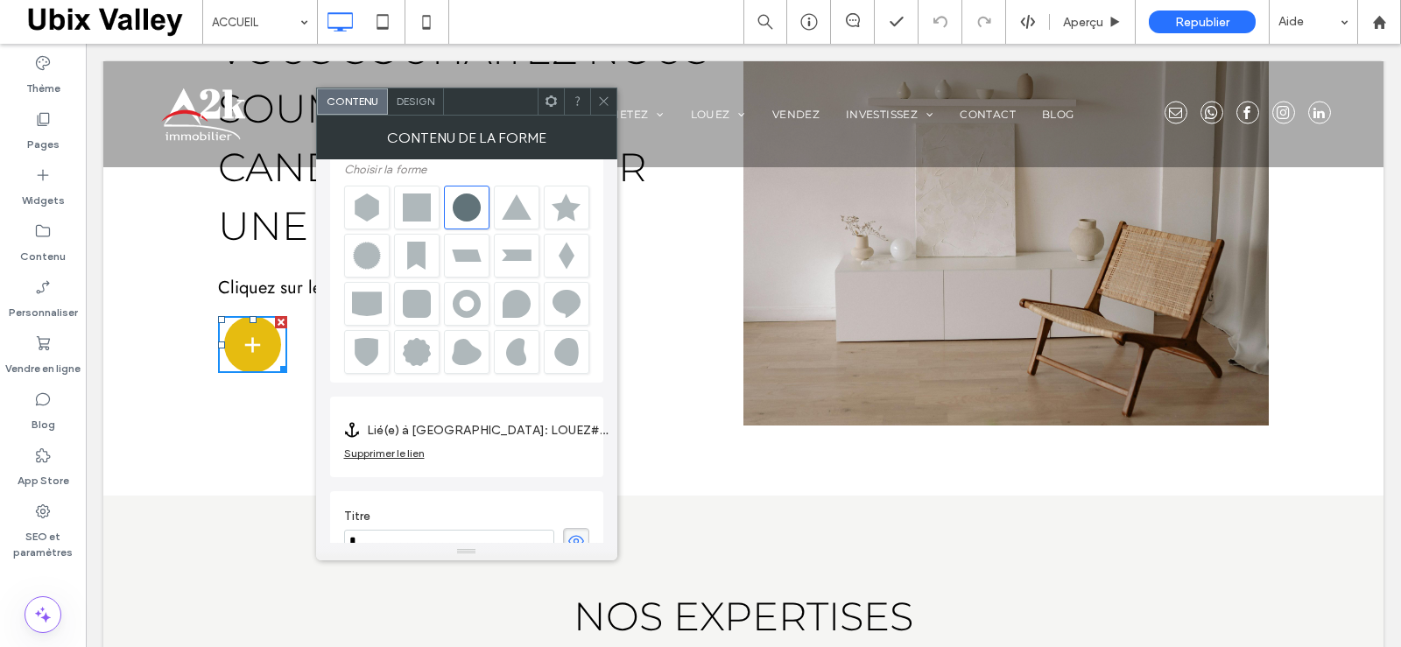
scroll to position [19, 0]
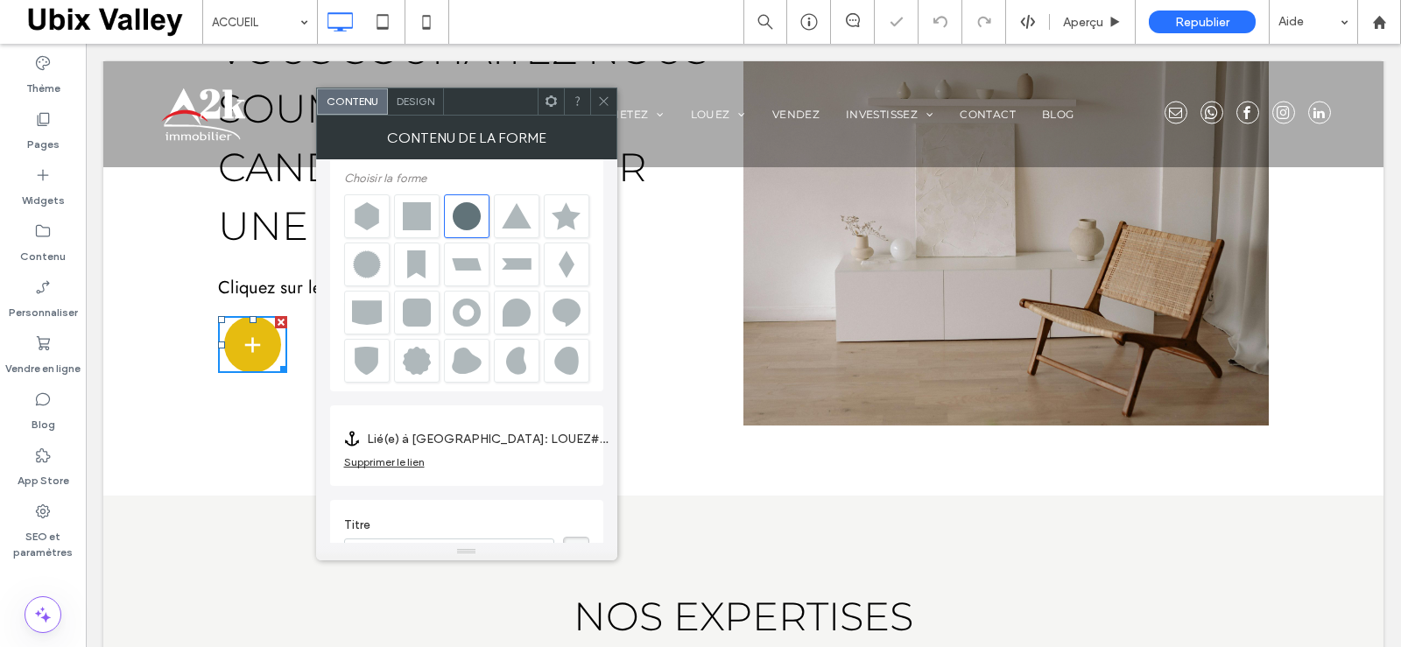
click at [604, 101] on use at bounding box center [603, 101] width 9 height 9
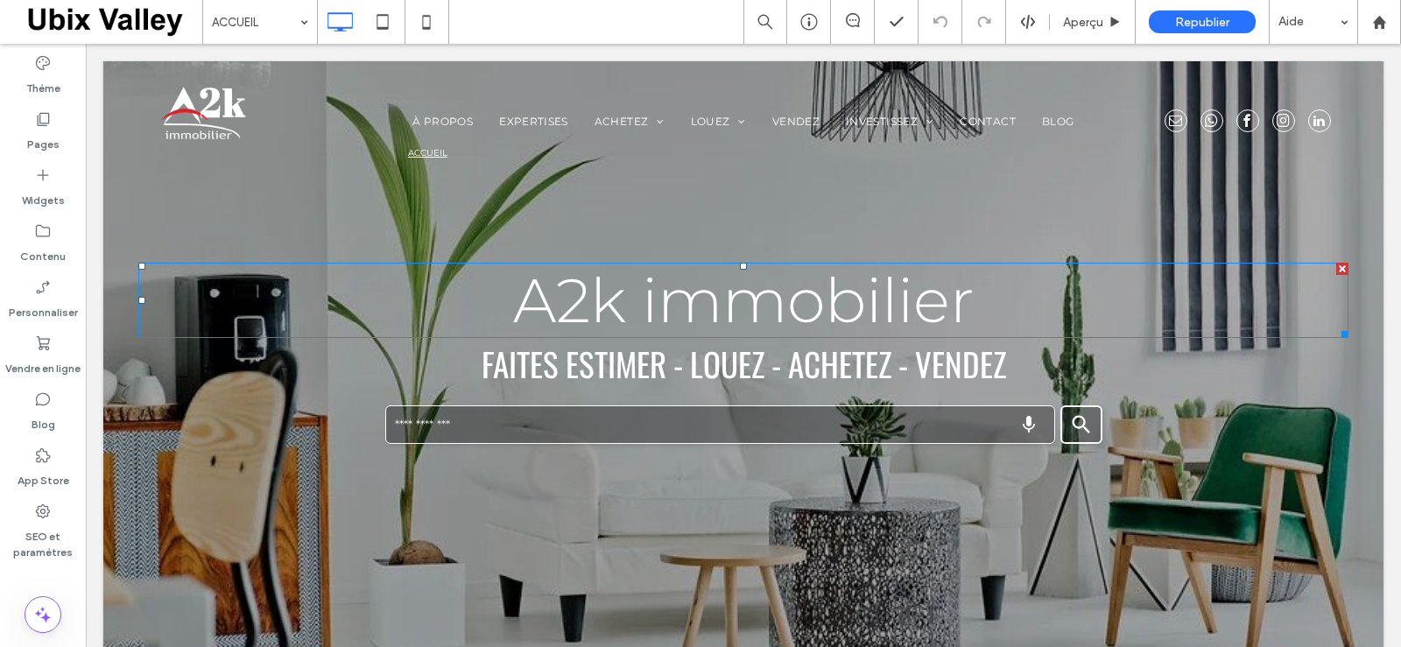
scroll to position [0, 0]
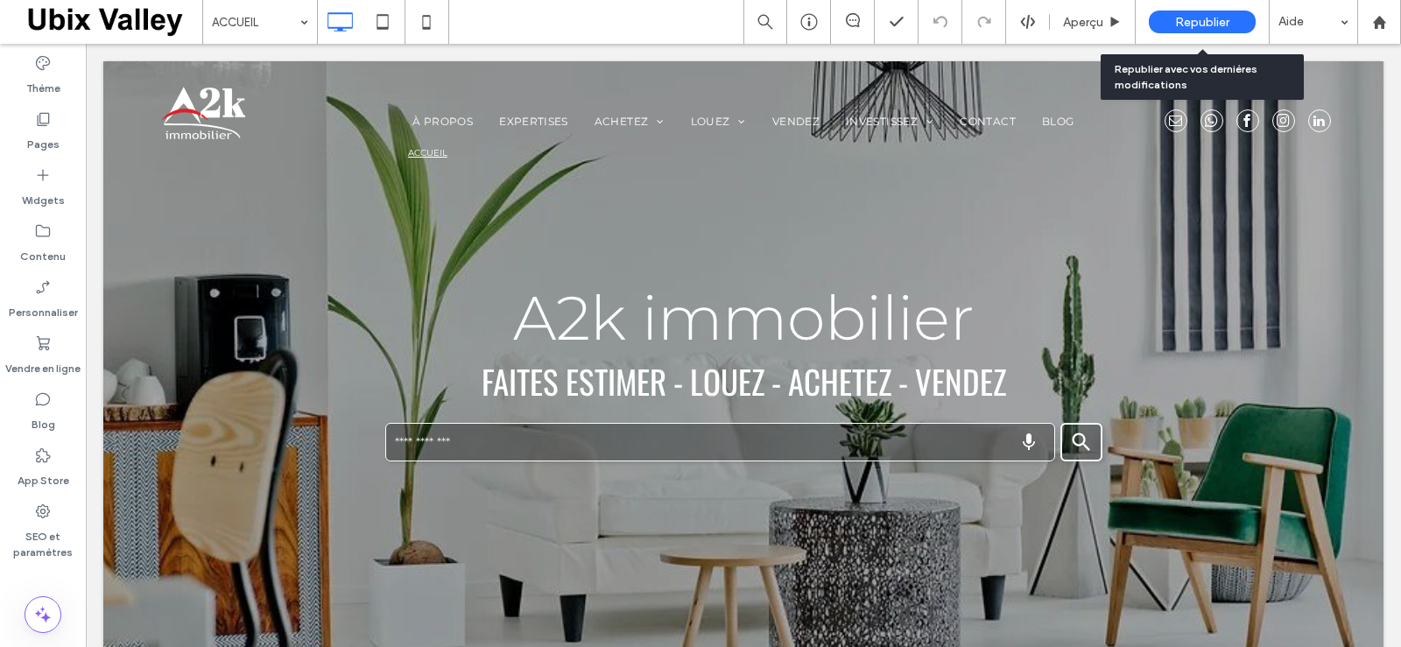
click at [1225, 24] on span "Republier" at bounding box center [1202, 22] width 54 height 15
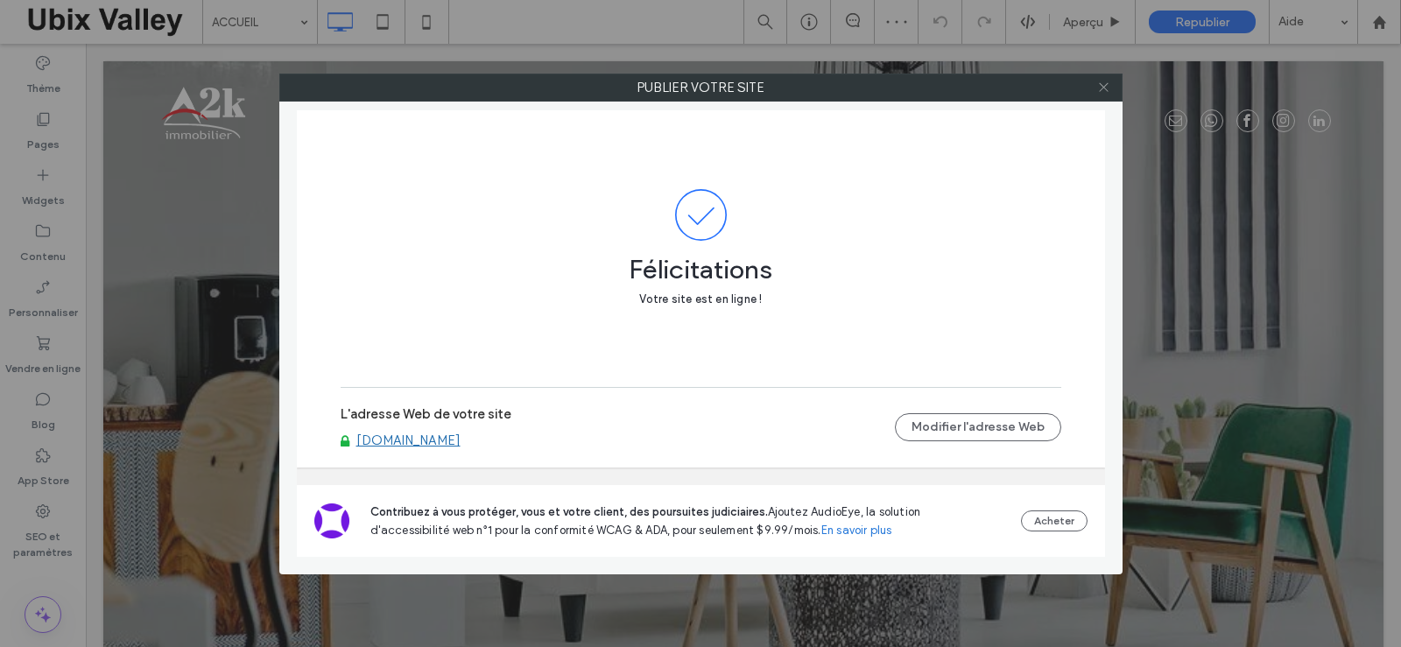
click at [1101, 90] on use at bounding box center [1103, 87] width 9 height 9
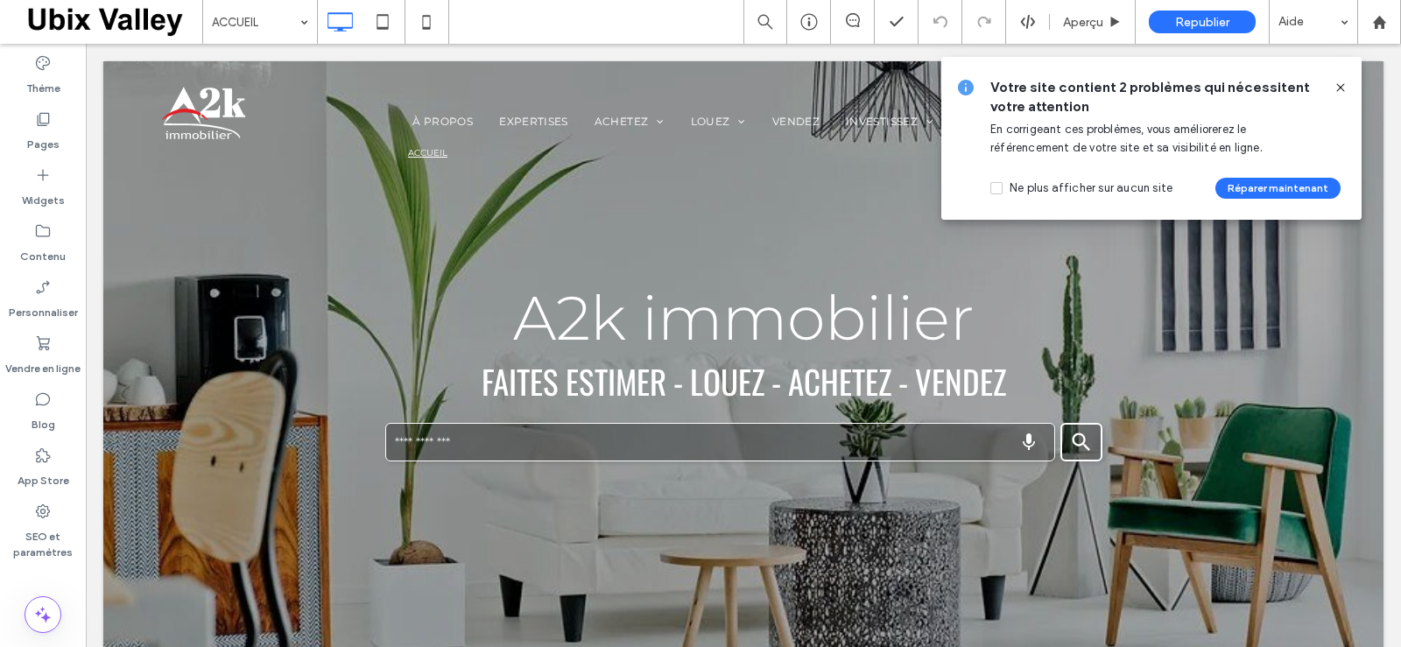
click at [1342, 89] on icon at bounding box center [1341, 88] width 14 height 14
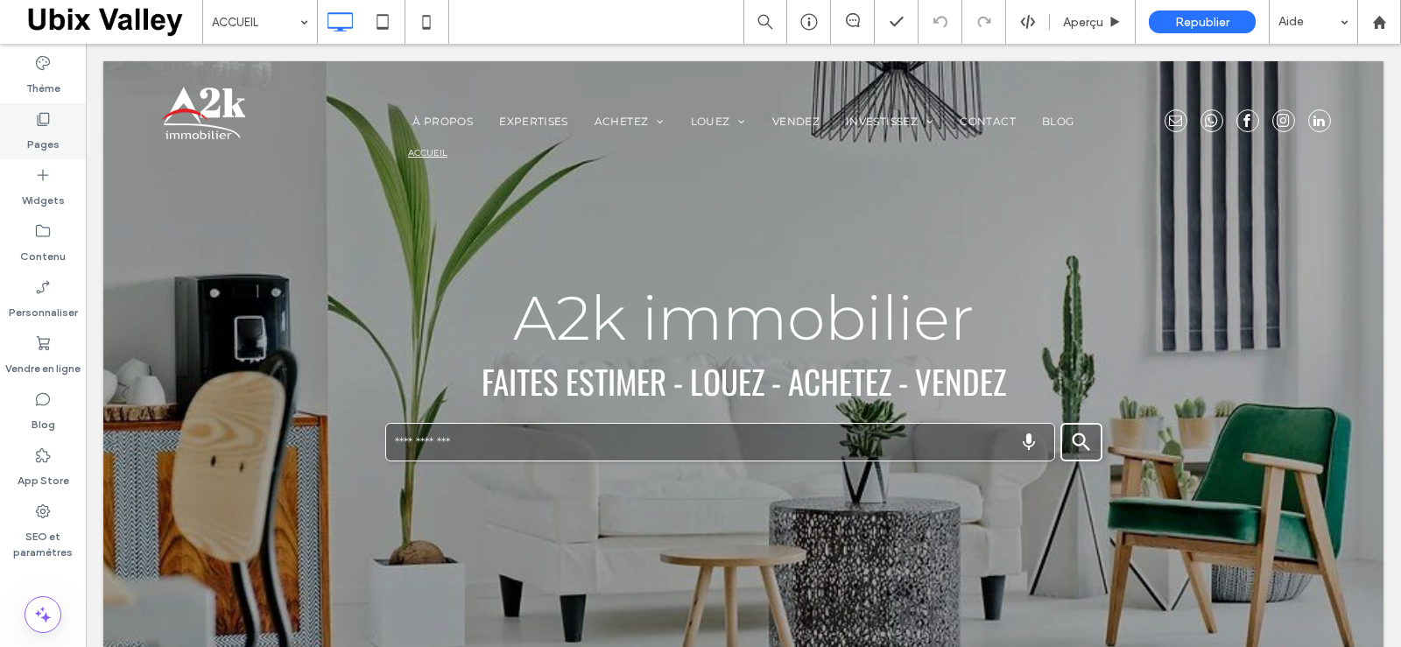
click at [40, 132] on label "Pages" at bounding box center [43, 140] width 32 height 25
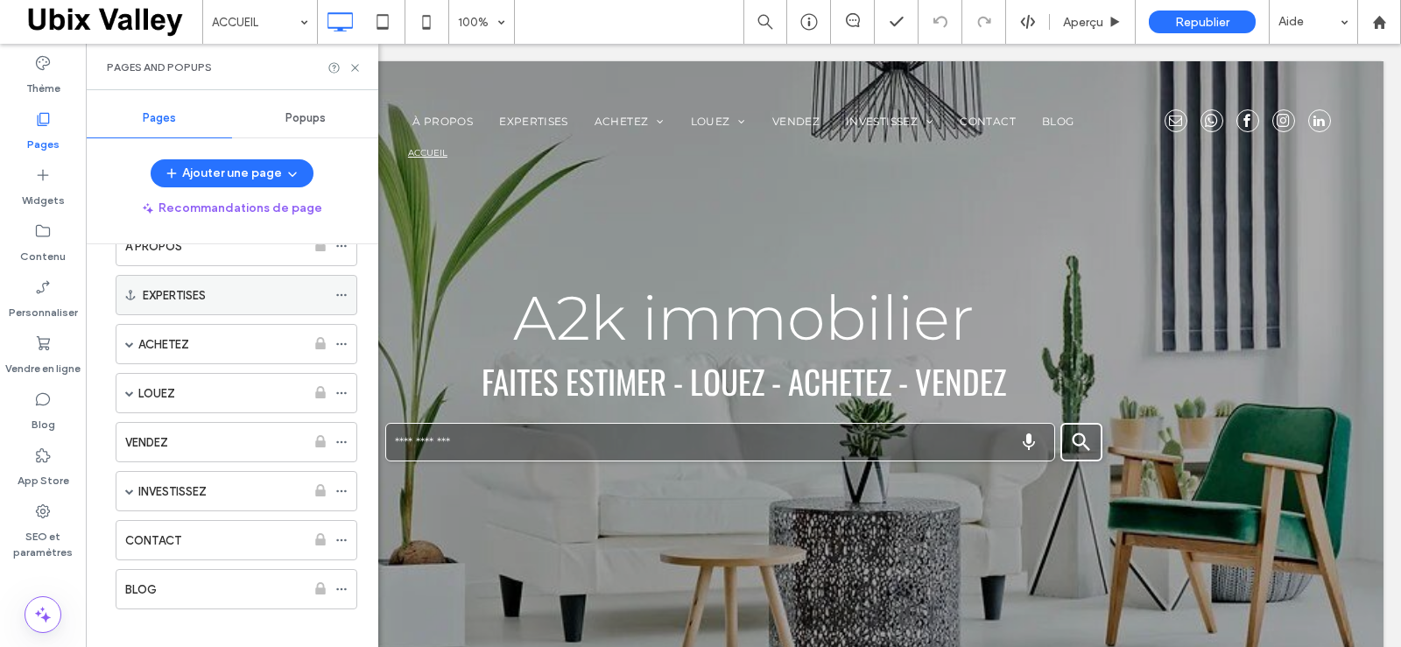
scroll to position [112, 0]
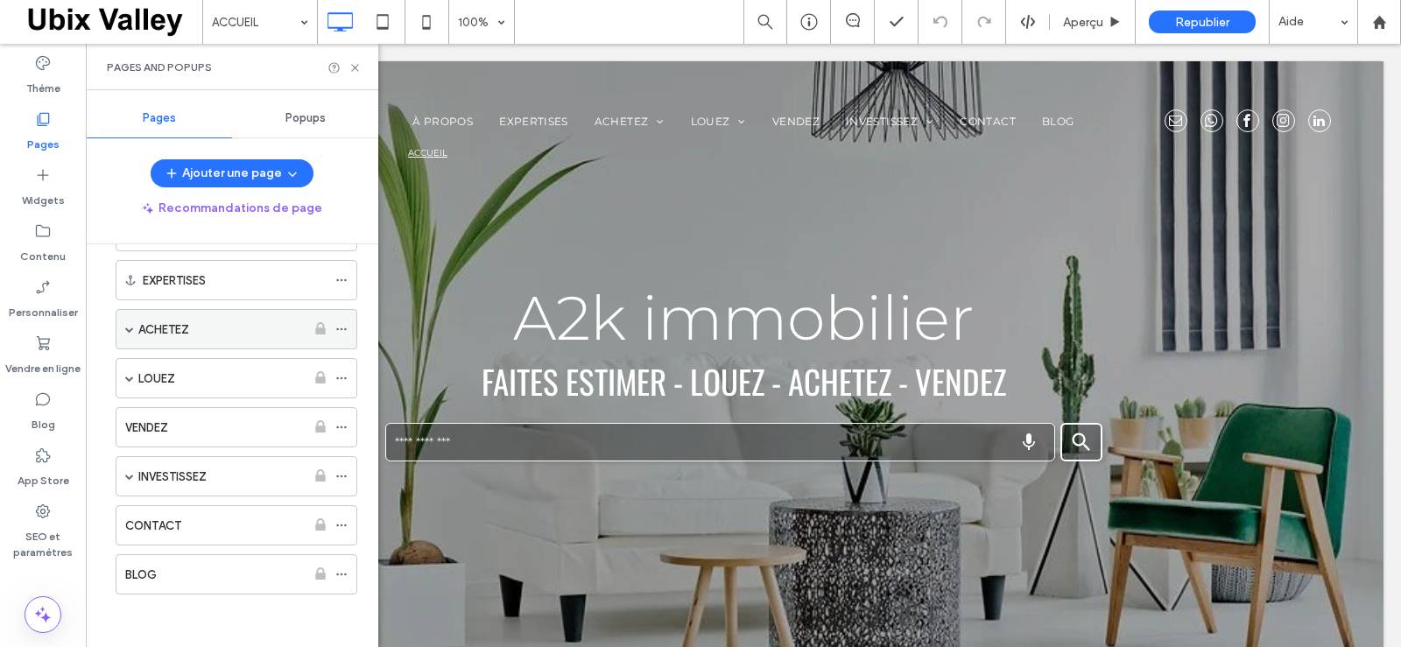
click at [126, 333] on span at bounding box center [129, 329] width 9 height 9
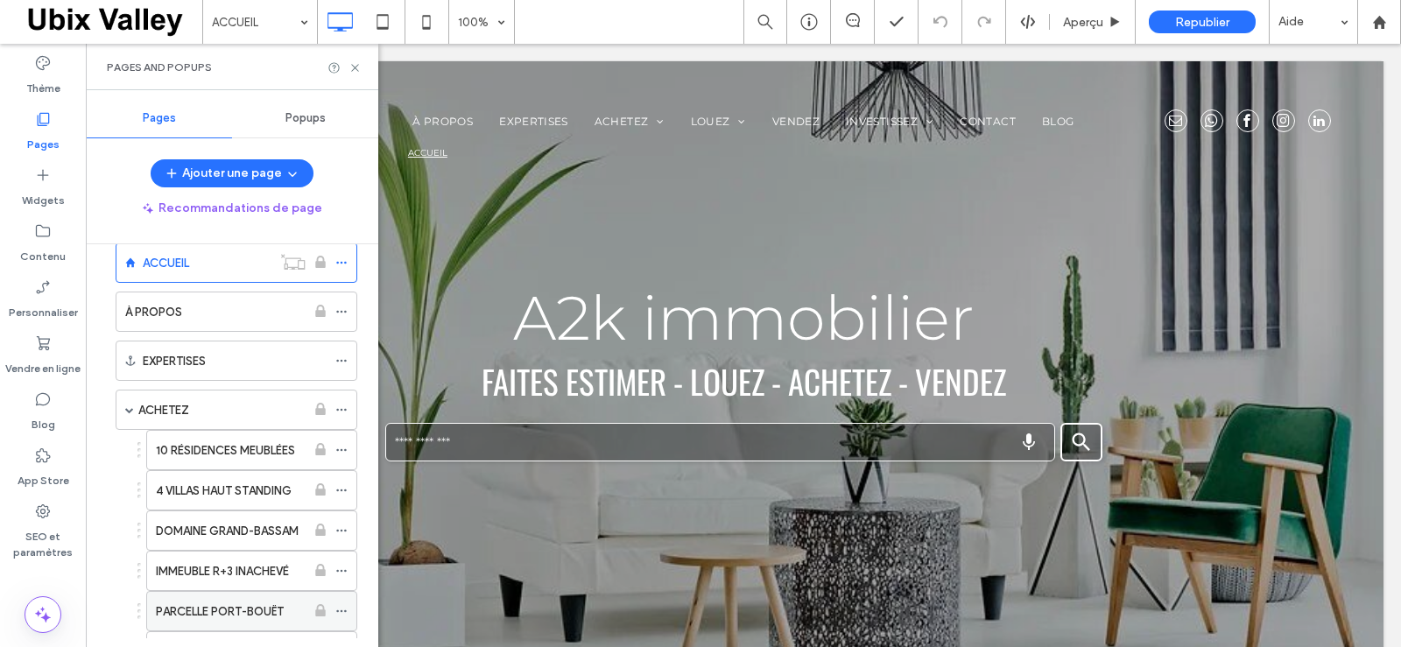
scroll to position [25, 0]
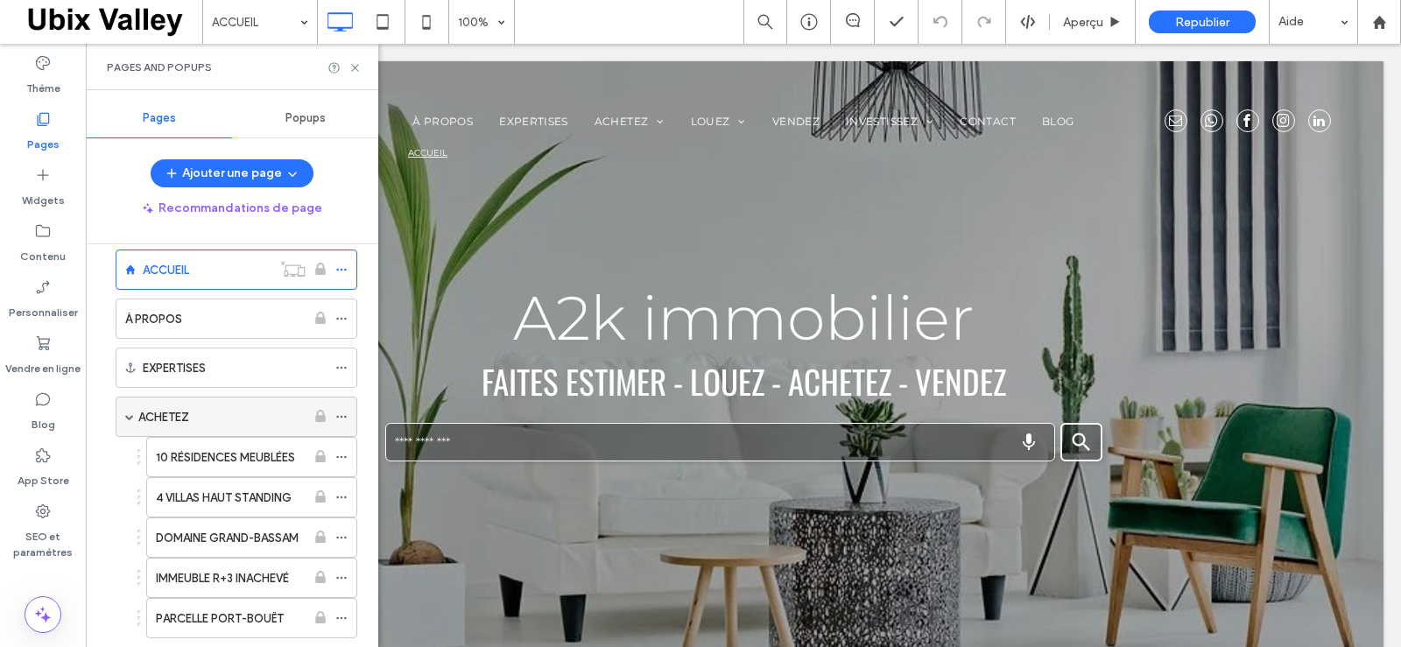
click at [239, 411] on div "ACHETEZ" at bounding box center [221, 417] width 167 height 18
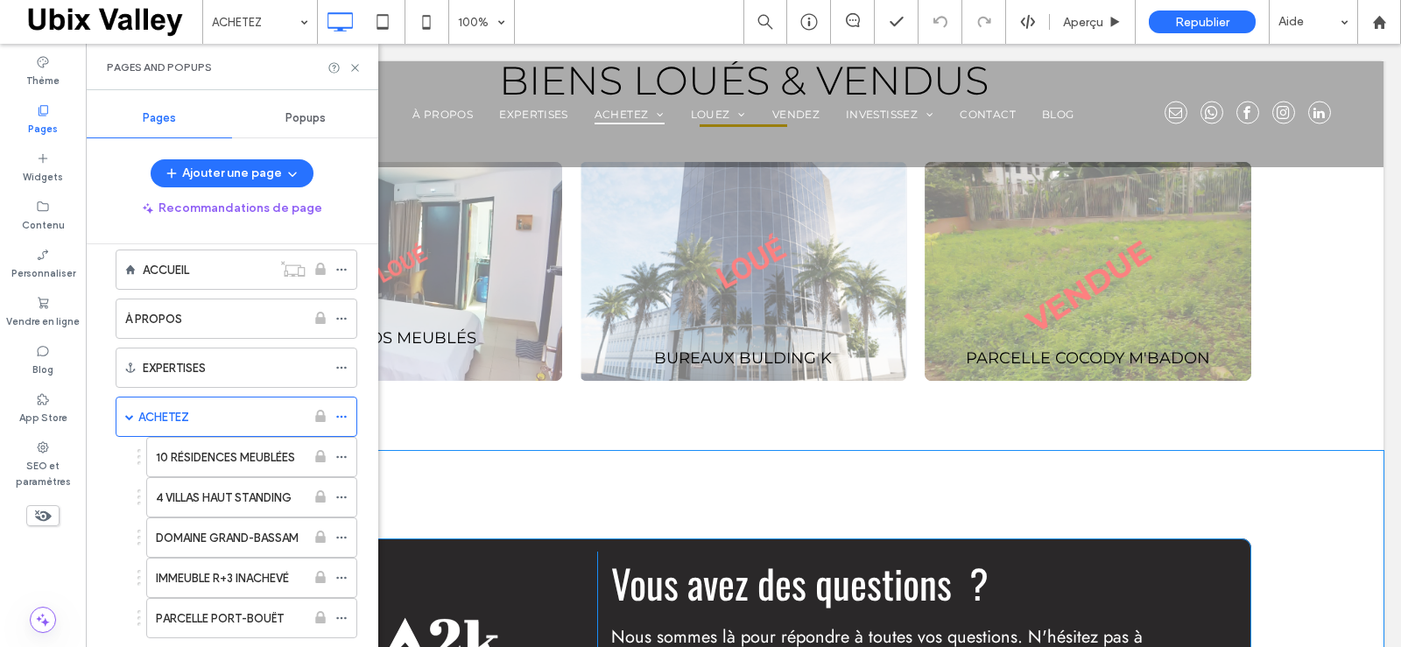
scroll to position [1401, 0]
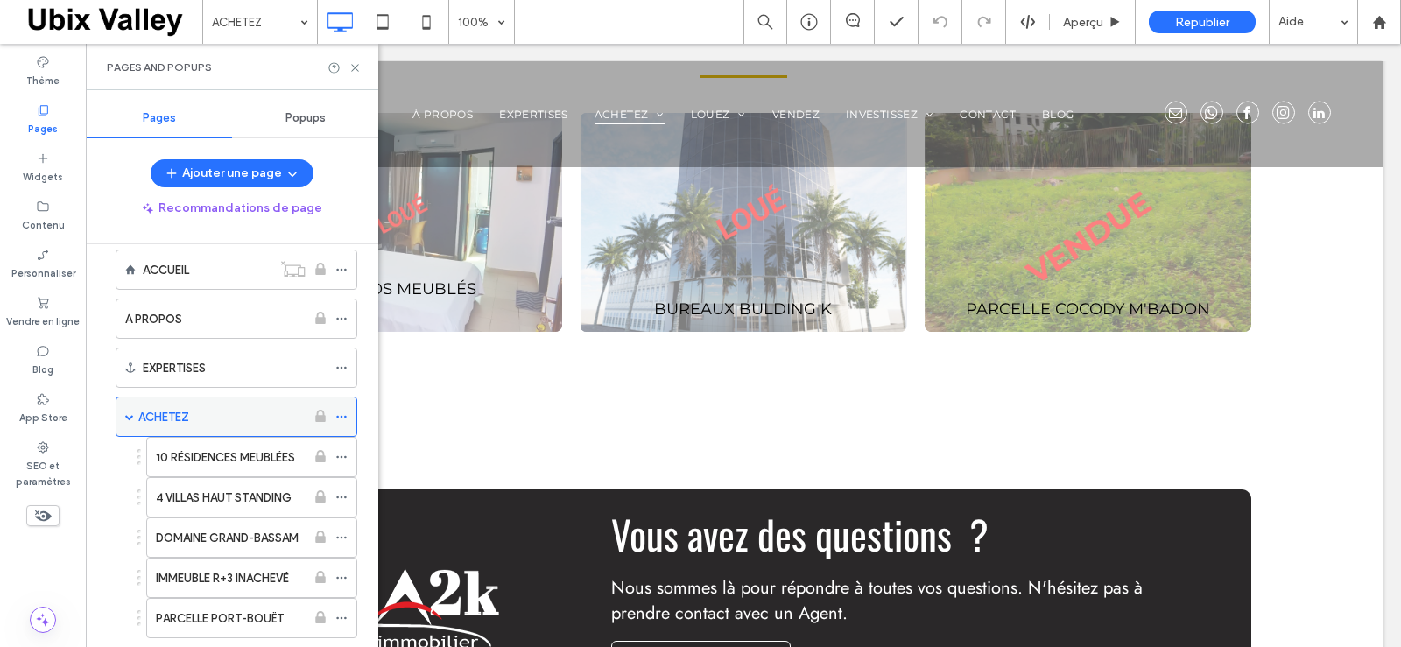
click at [135, 420] on div "ACHETEZ" at bounding box center [237, 417] width 242 height 40
click at [127, 420] on span at bounding box center [129, 417] width 9 height 9
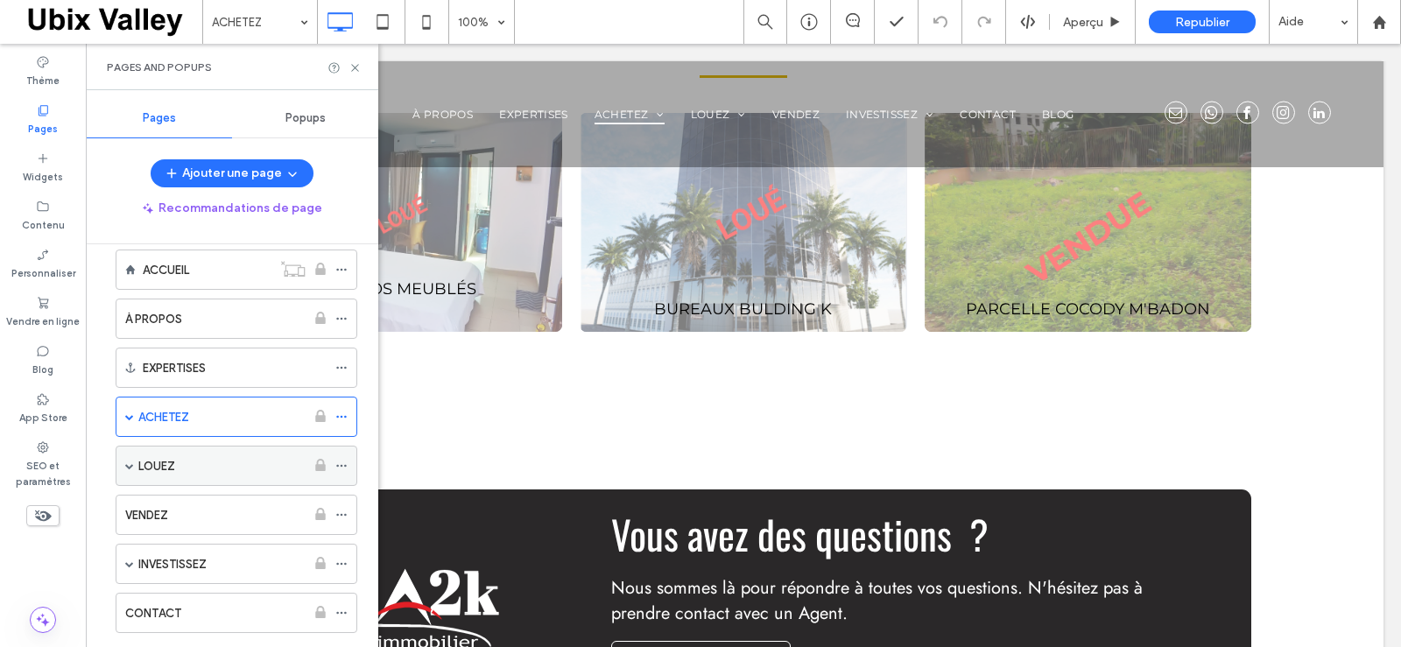
click at [173, 467] on label "LOUEZ" at bounding box center [156, 466] width 37 height 31
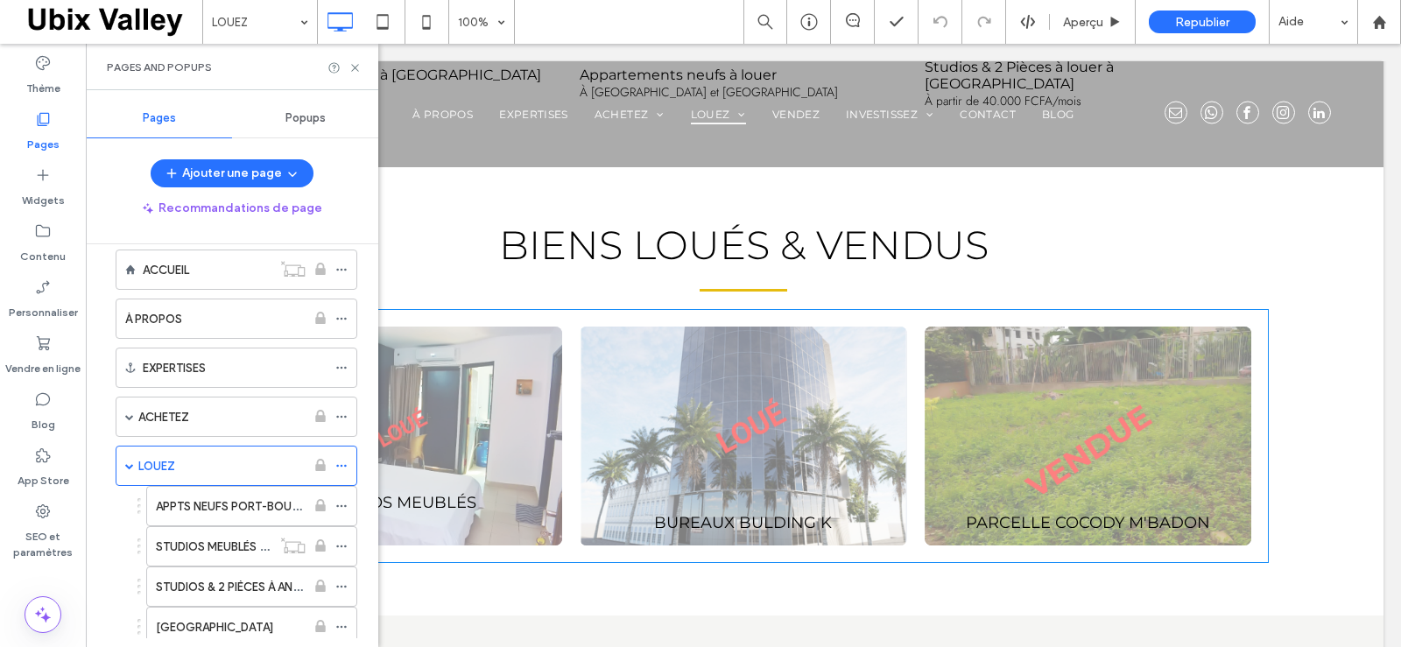
scroll to position [788, 0]
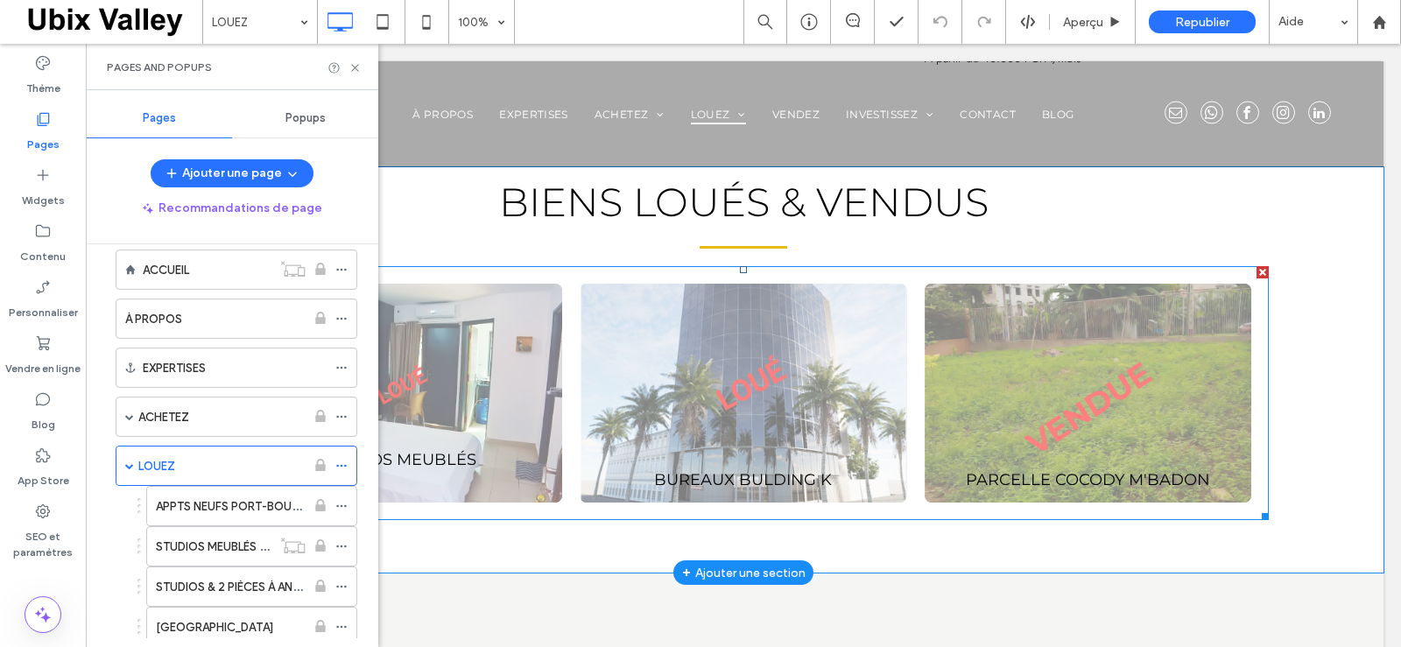
click at [455, 437] on link at bounding box center [399, 393] width 327 height 219
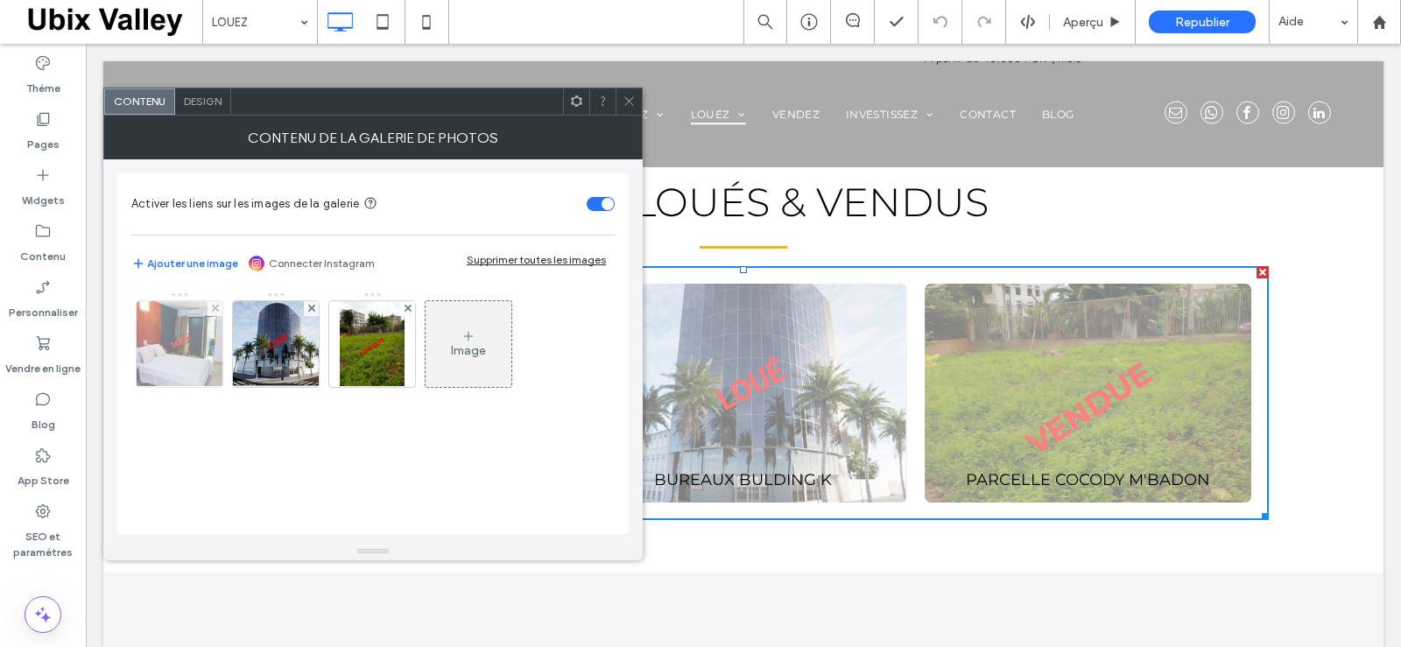
click at [186, 350] on img at bounding box center [180, 344] width 129 height 86
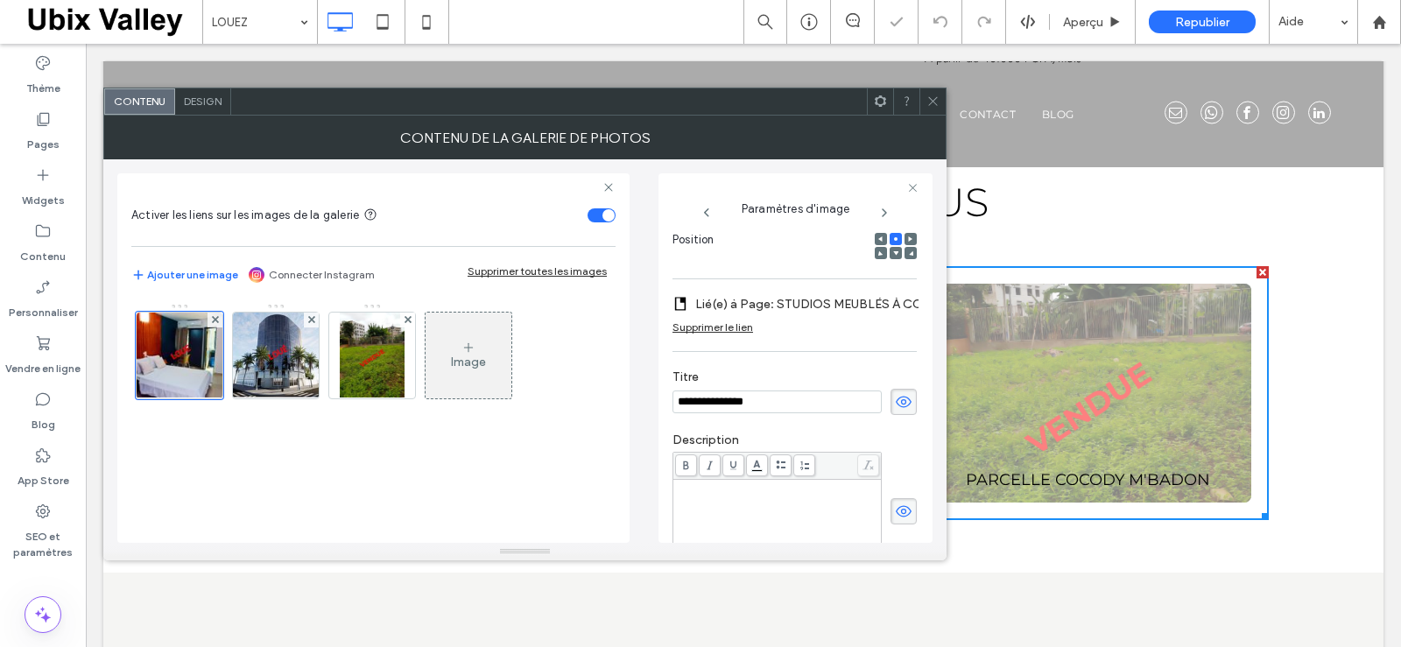
scroll to position [0, 0]
click at [724, 326] on div "Supprimer le lien" at bounding box center [713, 327] width 81 height 13
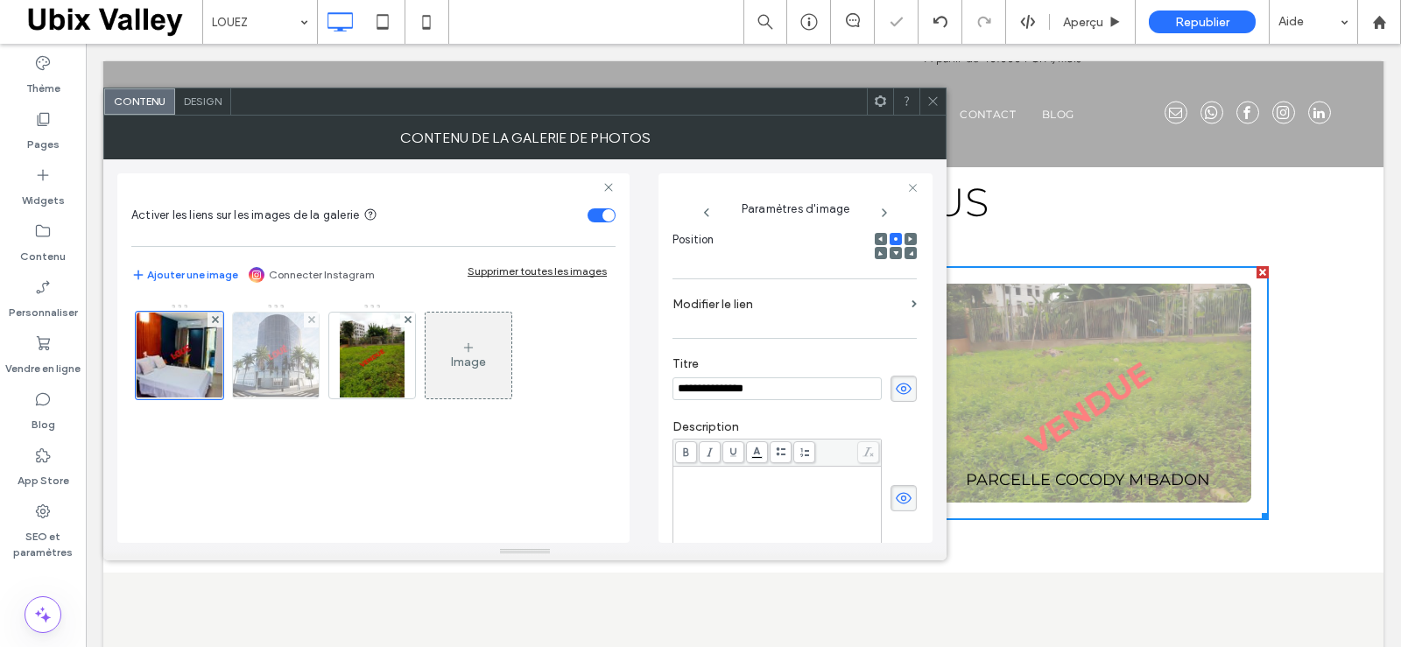
click at [282, 372] on img at bounding box center [276, 356] width 94 height 86
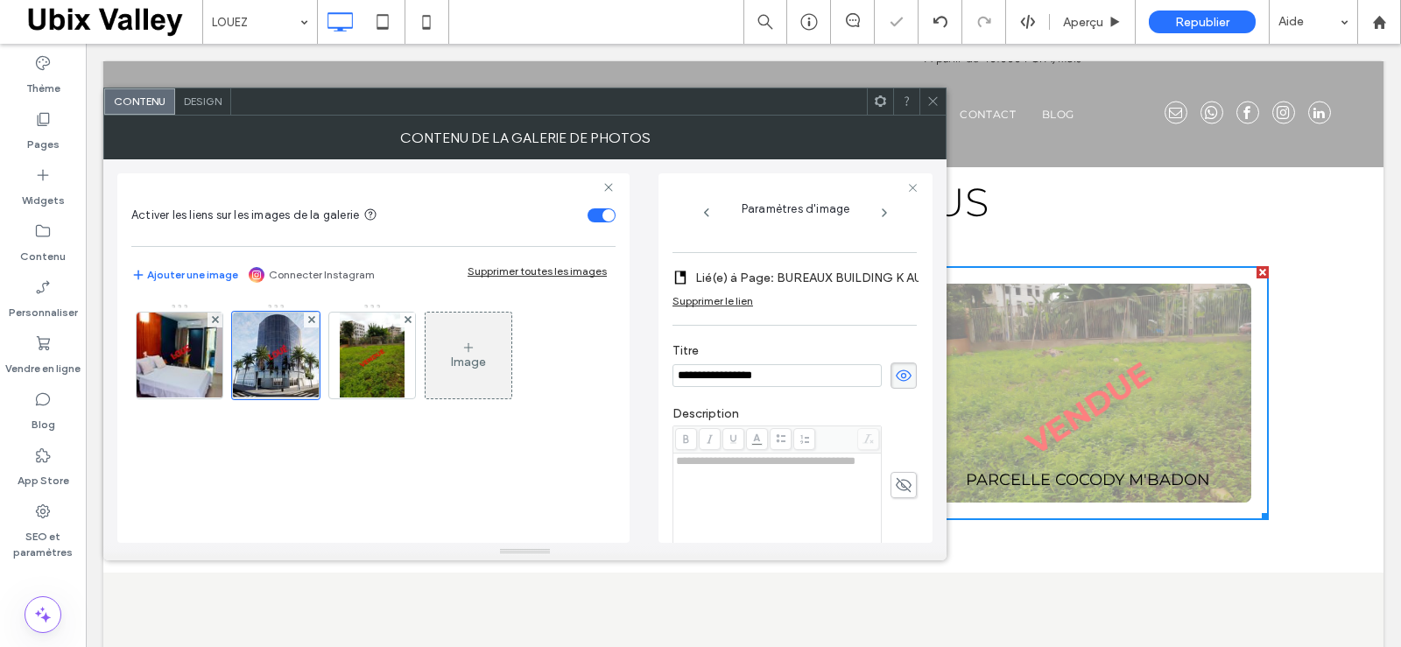
scroll to position [275, 0]
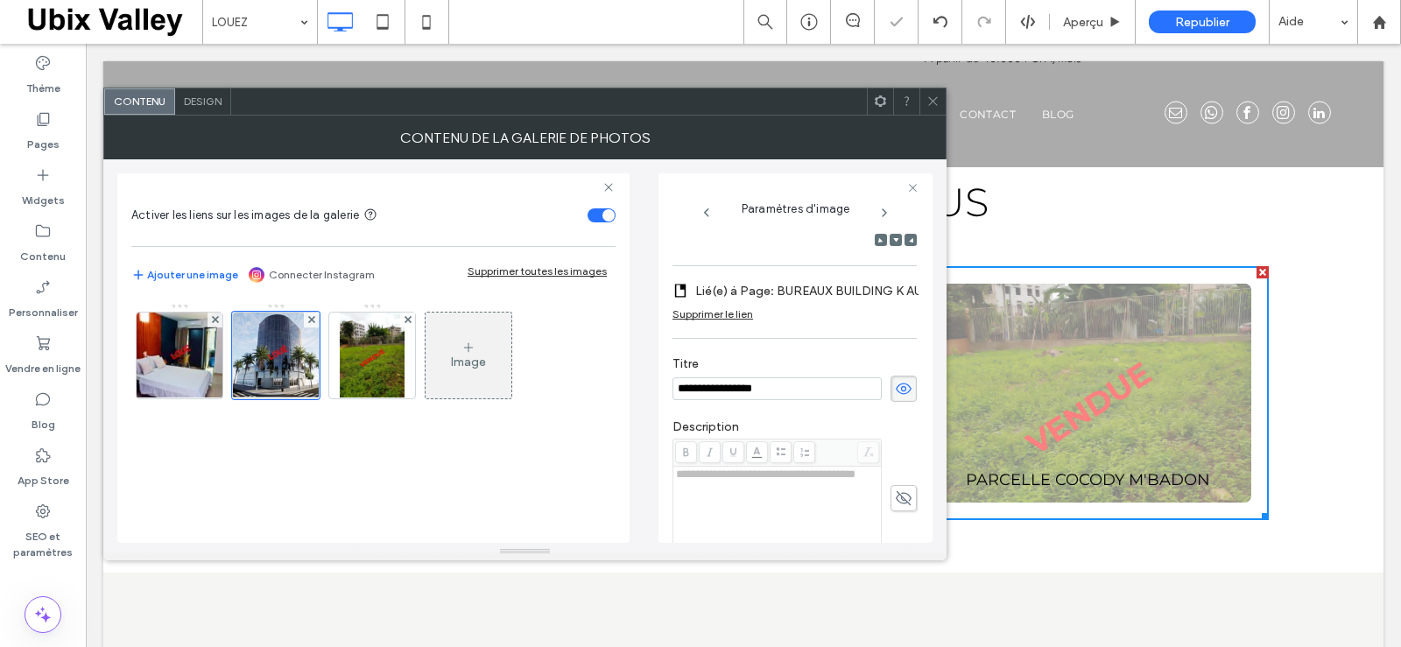
click at [728, 321] on div "Supprimer le lien" at bounding box center [713, 313] width 81 height 13
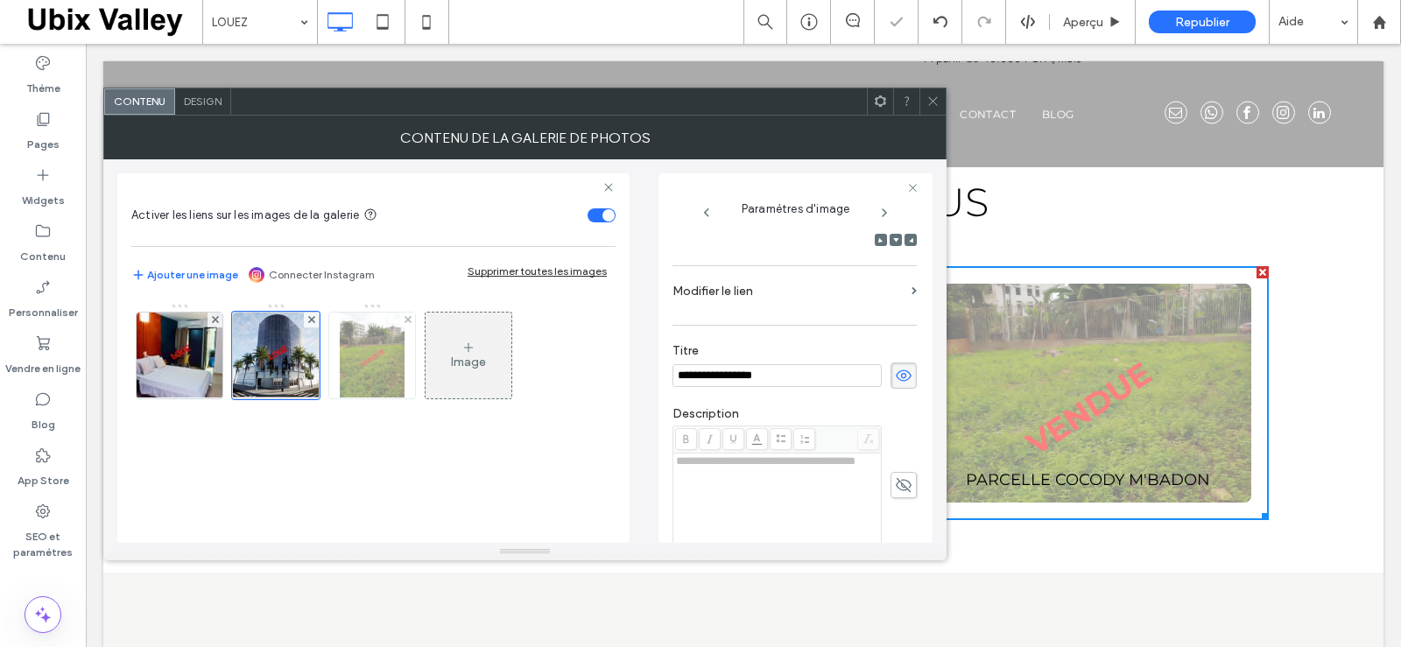
click at [364, 373] on img at bounding box center [372, 356] width 65 height 86
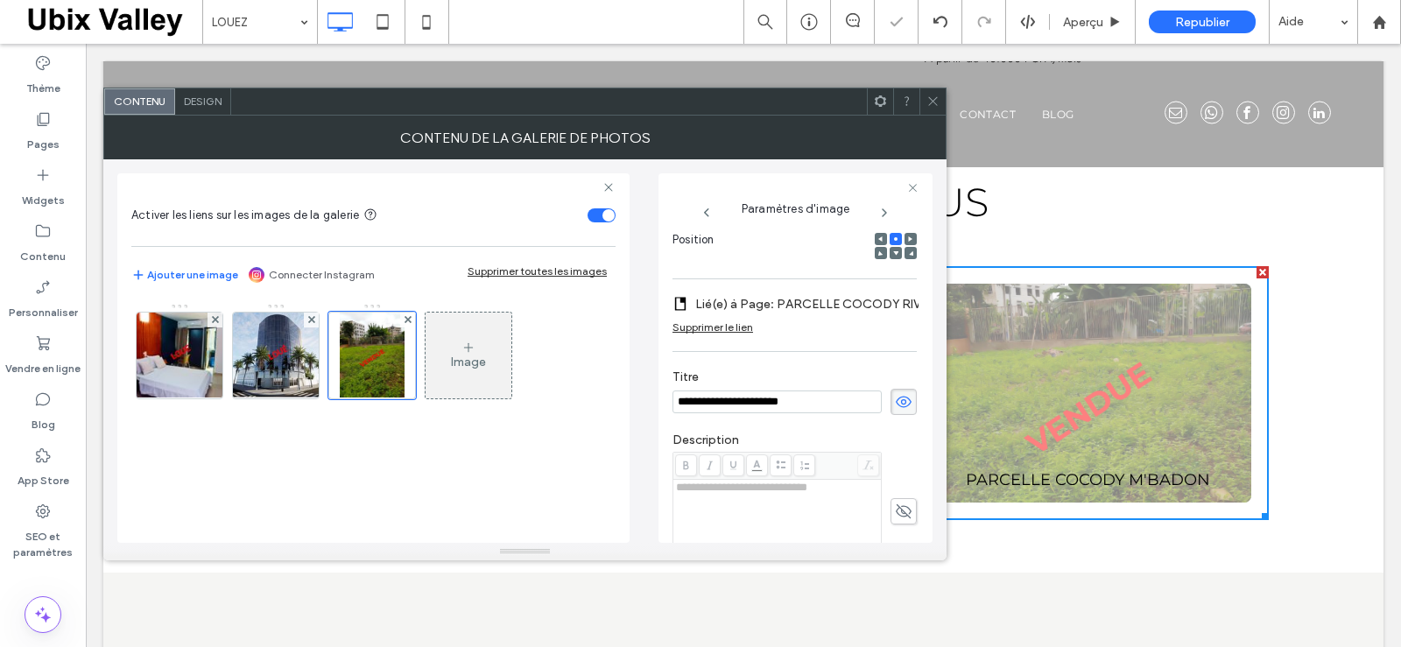
scroll to position [288, 0]
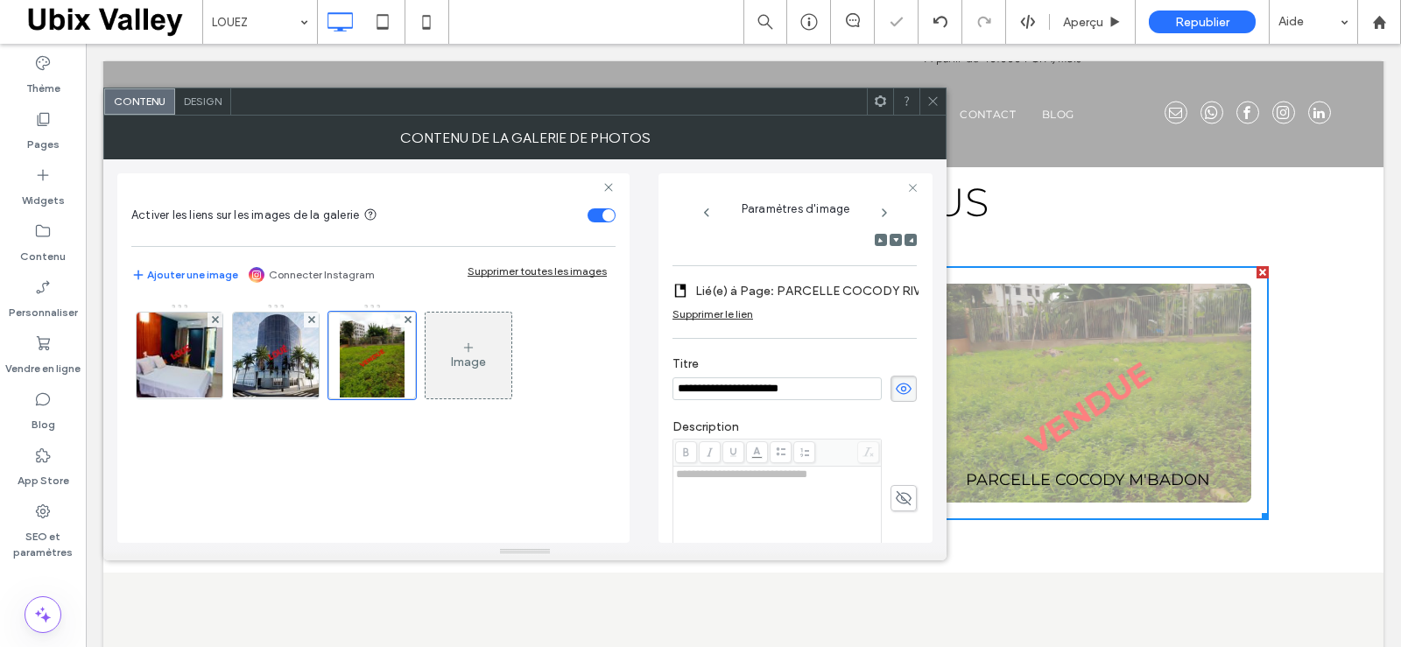
click at [716, 321] on div "Supprimer le lien" at bounding box center [713, 313] width 81 height 13
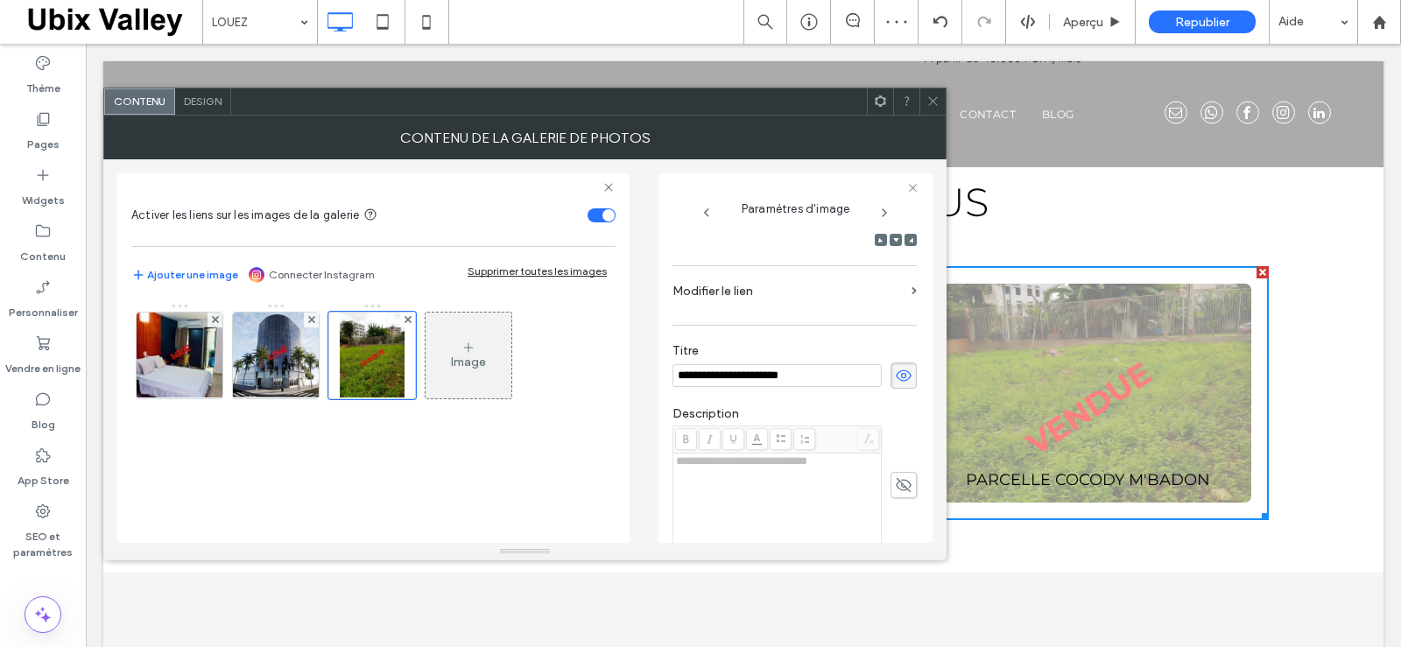
click at [933, 107] on icon at bounding box center [933, 101] width 13 height 13
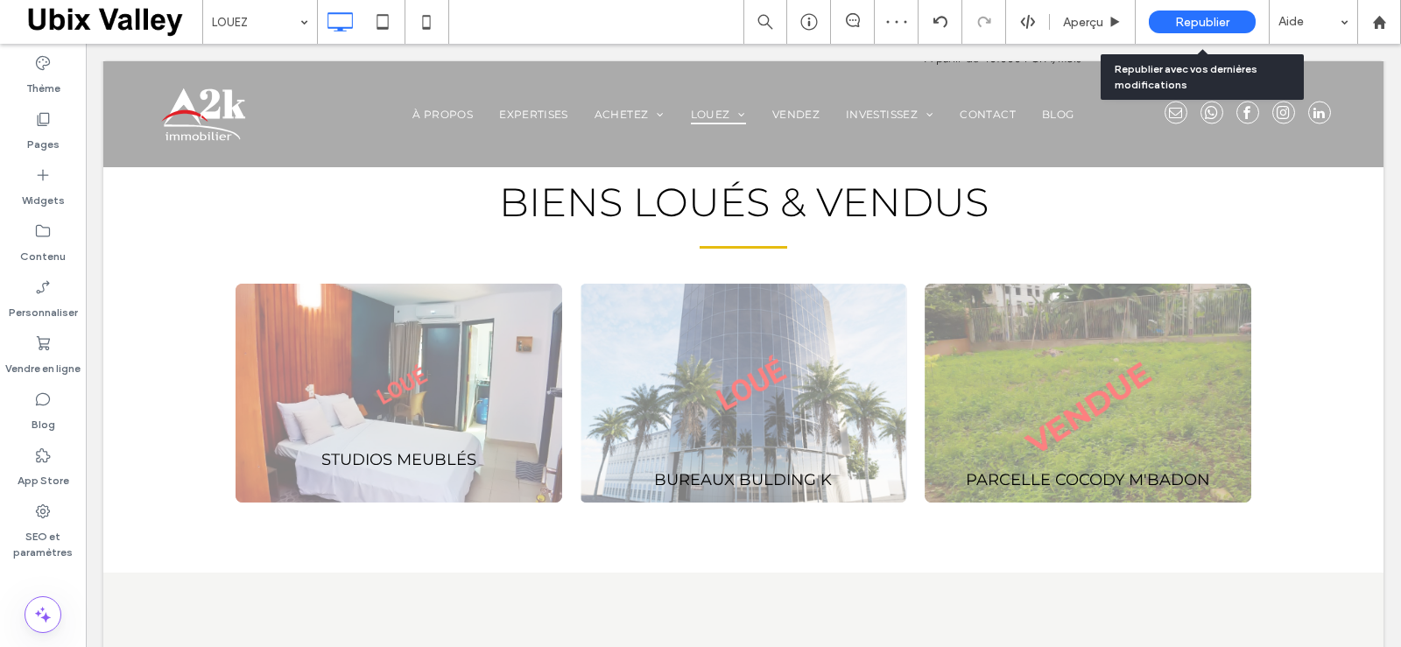
click at [1209, 18] on span "Republier" at bounding box center [1202, 22] width 54 height 15
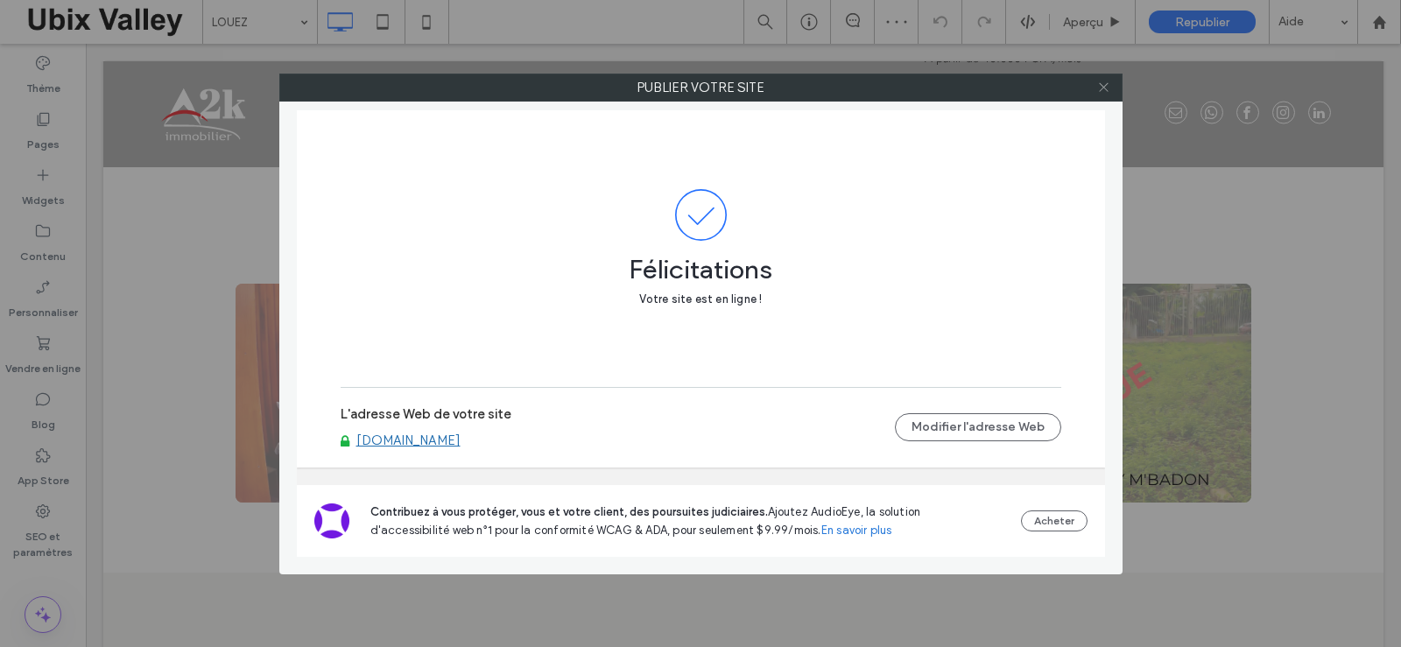
click at [1103, 93] on span at bounding box center [1103, 87] width 13 height 26
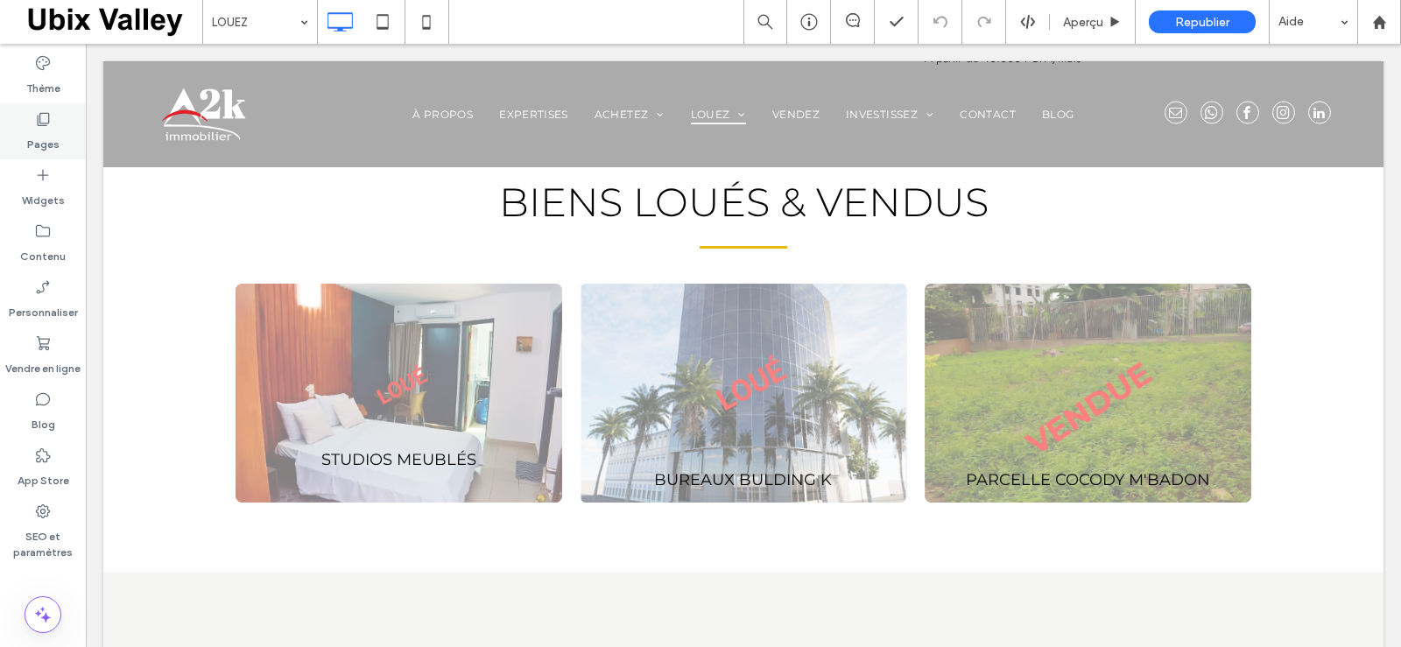
click at [42, 136] on label "Pages" at bounding box center [43, 140] width 32 height 25
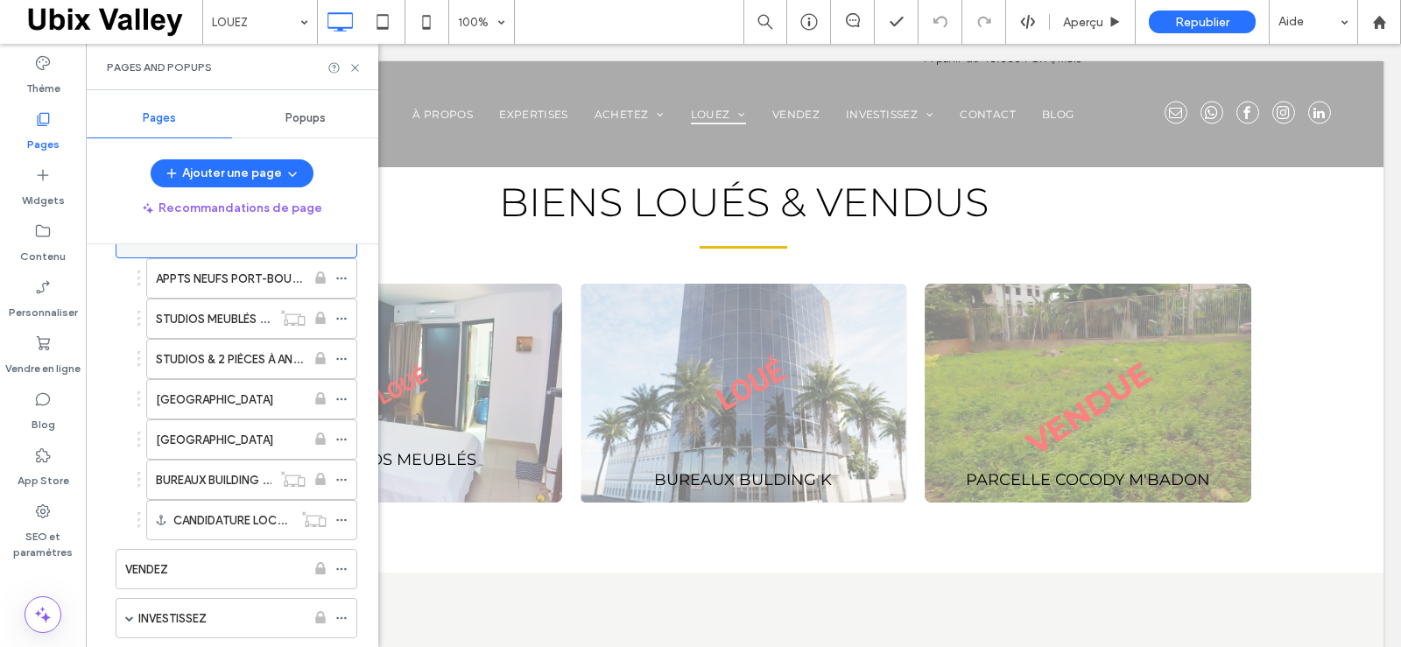
scroll to position [263, 0]
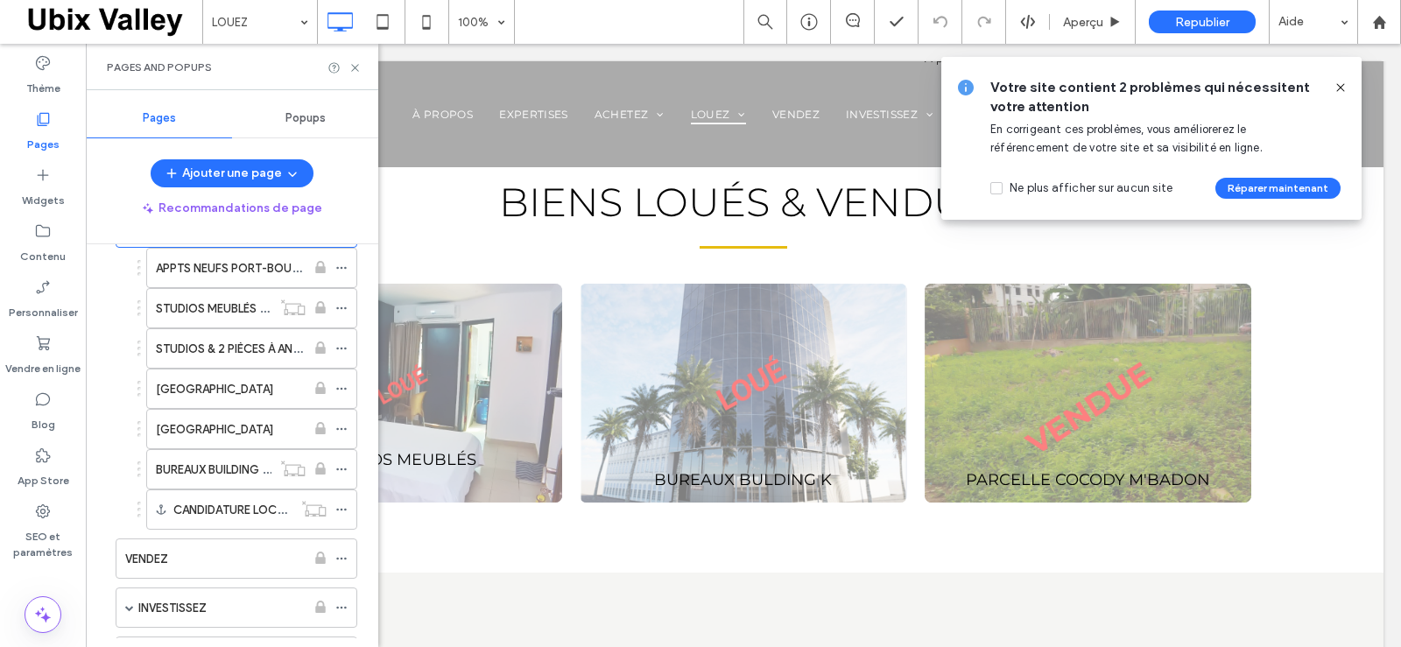
click at [1339, 88] on icon at bounding box center [1341, 88] width 14 height 14
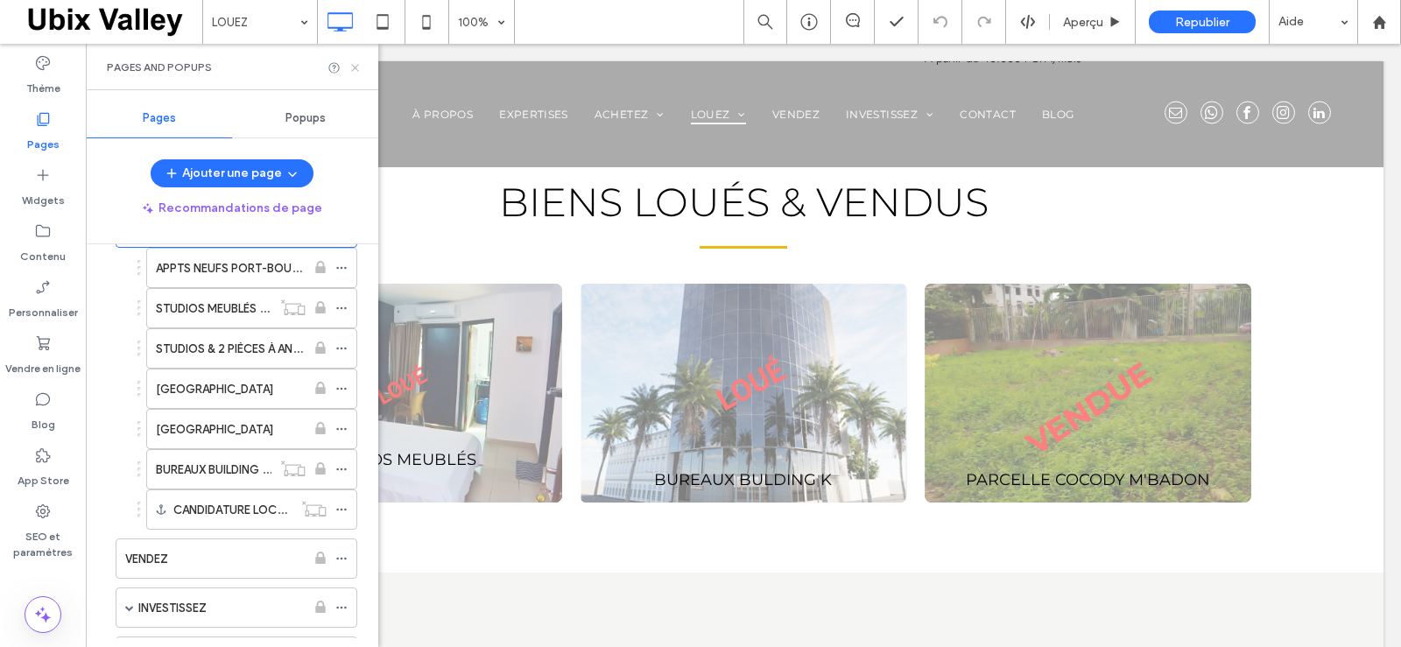
click at [355, 66] on icon at bounding box center [355, 67] width 13 height 13
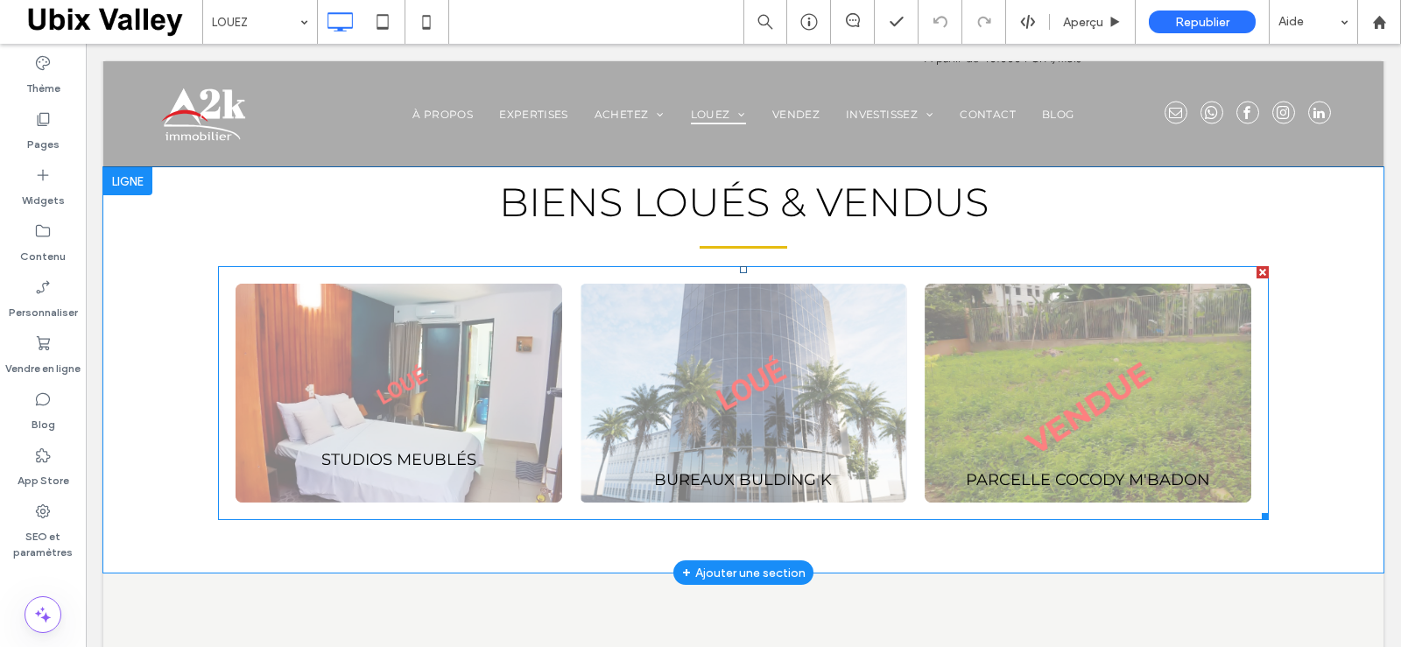
click at [484, 449] on link at bounding box center [399, 393] width 327 height 219
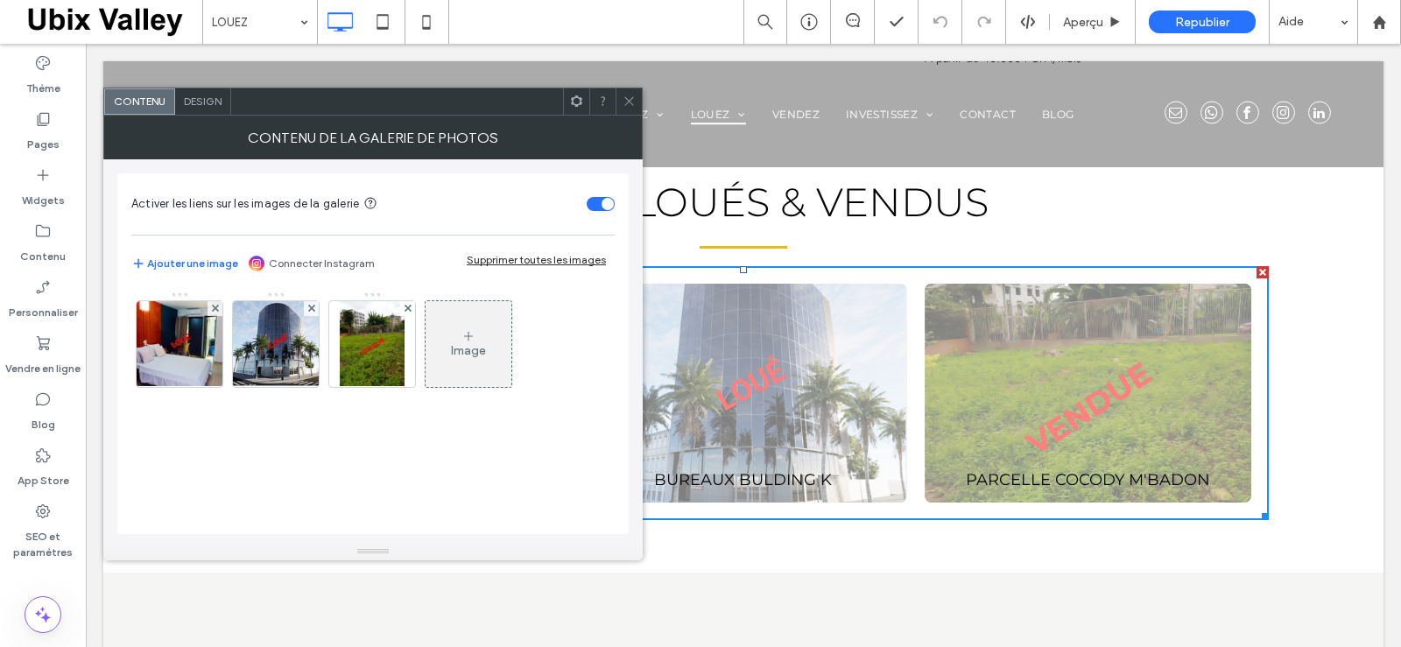
click at [218, 108] on div "Design" at bounding box center [203, 101] width 56 height 26
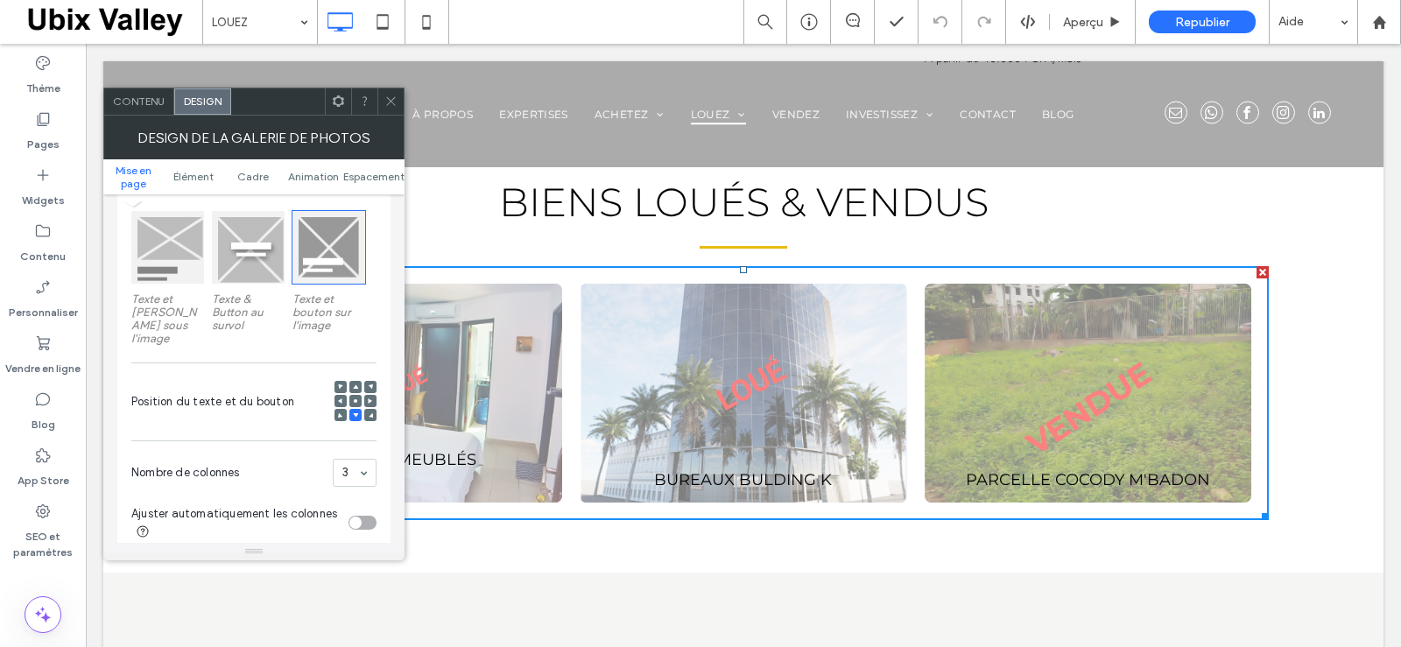
scroll to position [525, 0]
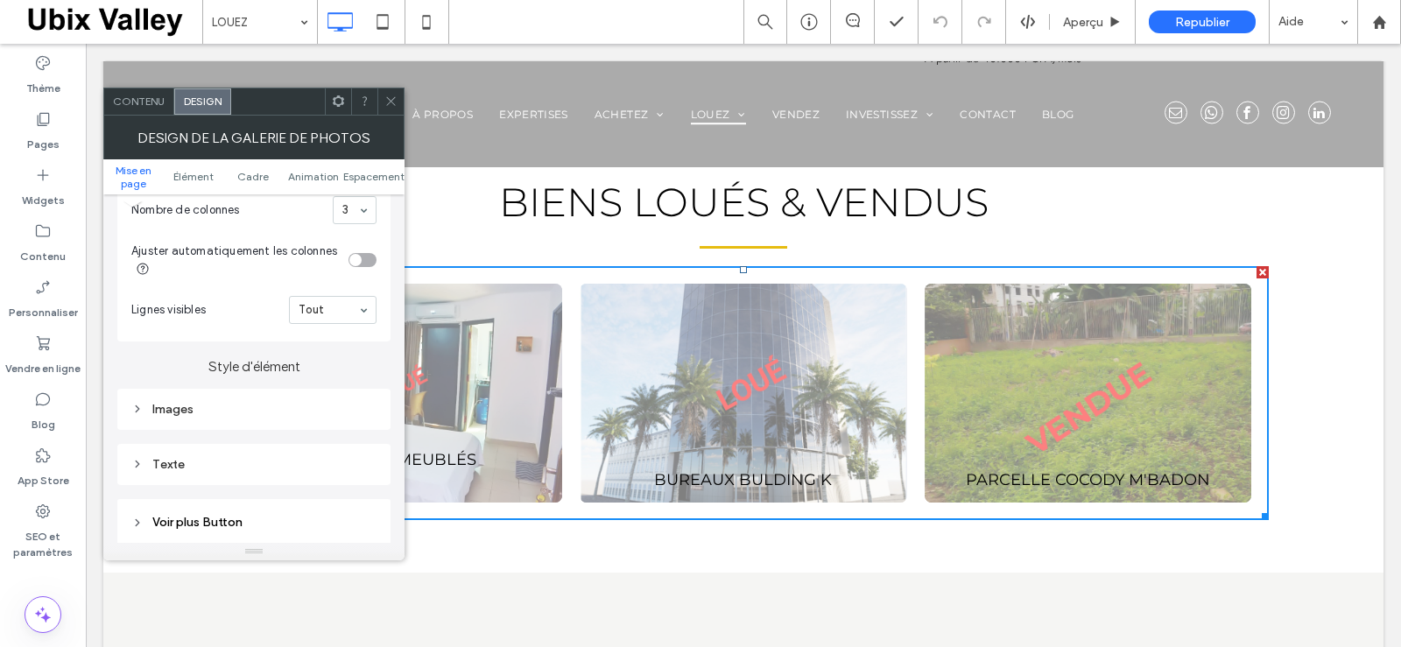
click at [145, 402] on div "Images" at bounding box center [253, 409] width 245 height 15
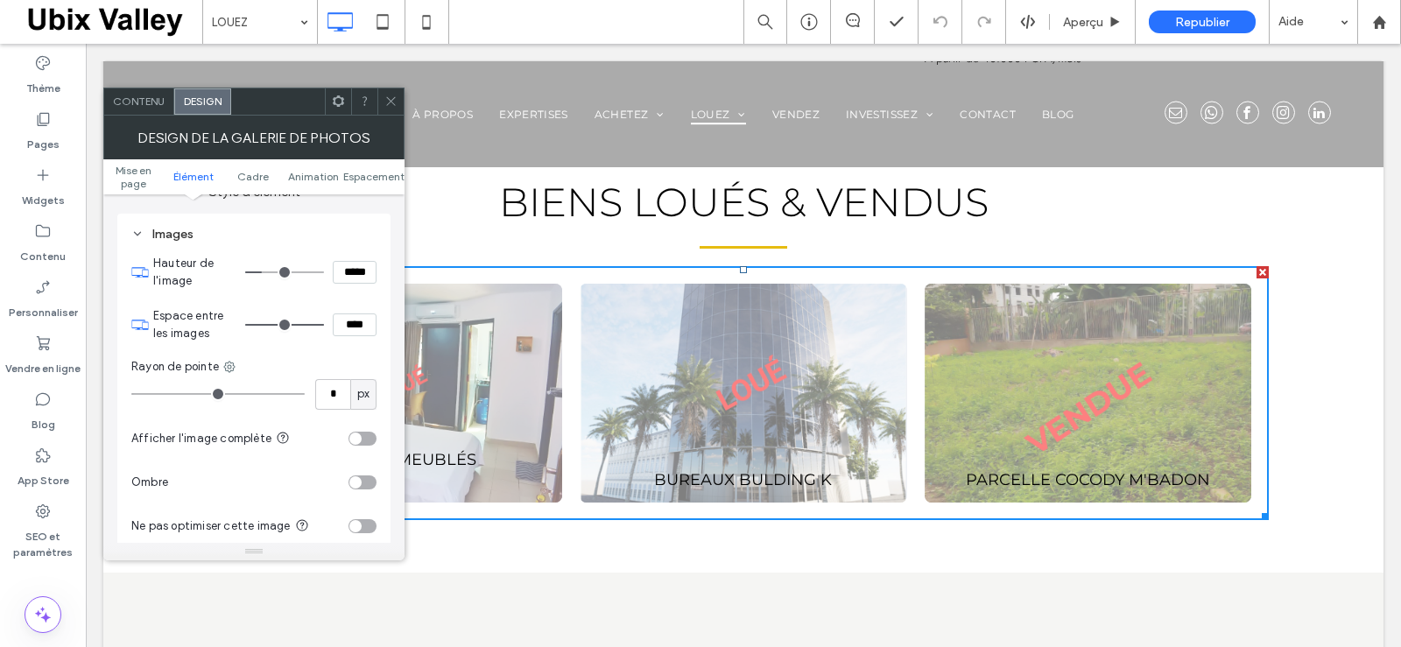
scroll to position [876, 0]
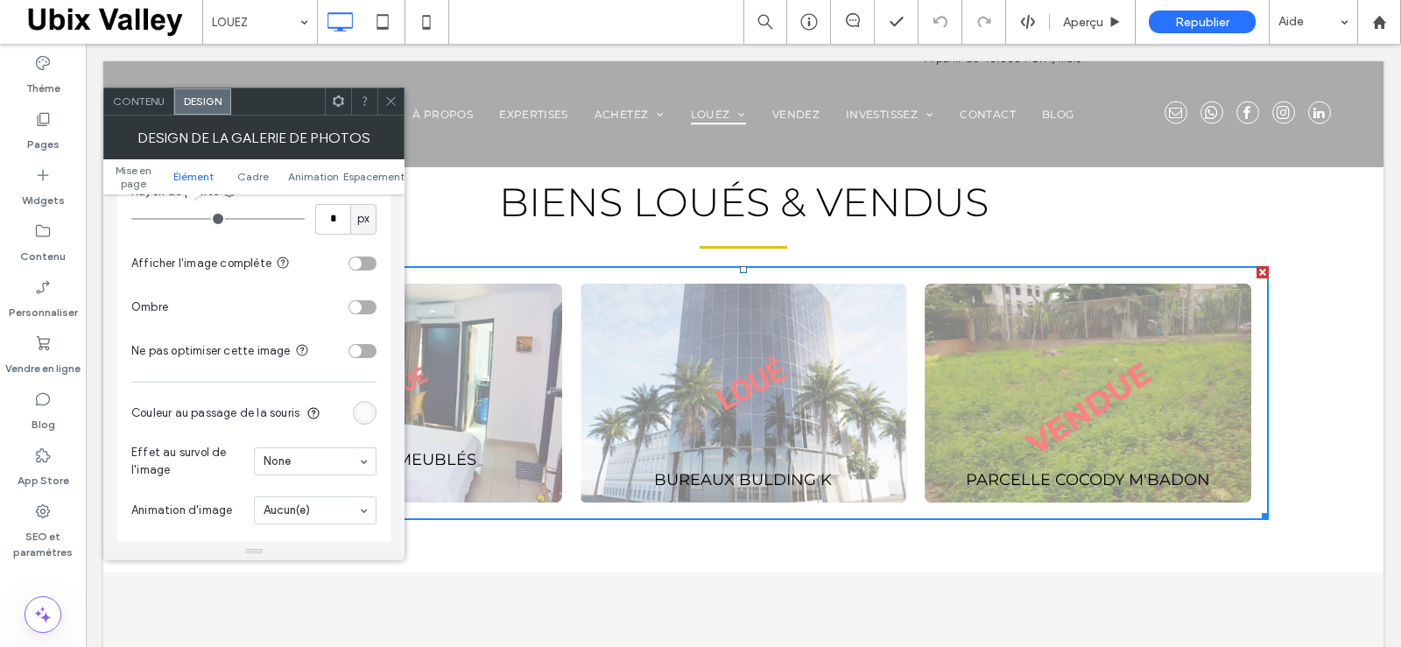
click at [364, 406] on div "rgba(255, 255, 255, 0.5)" at bounding box center [364, 413] width 15 height 15
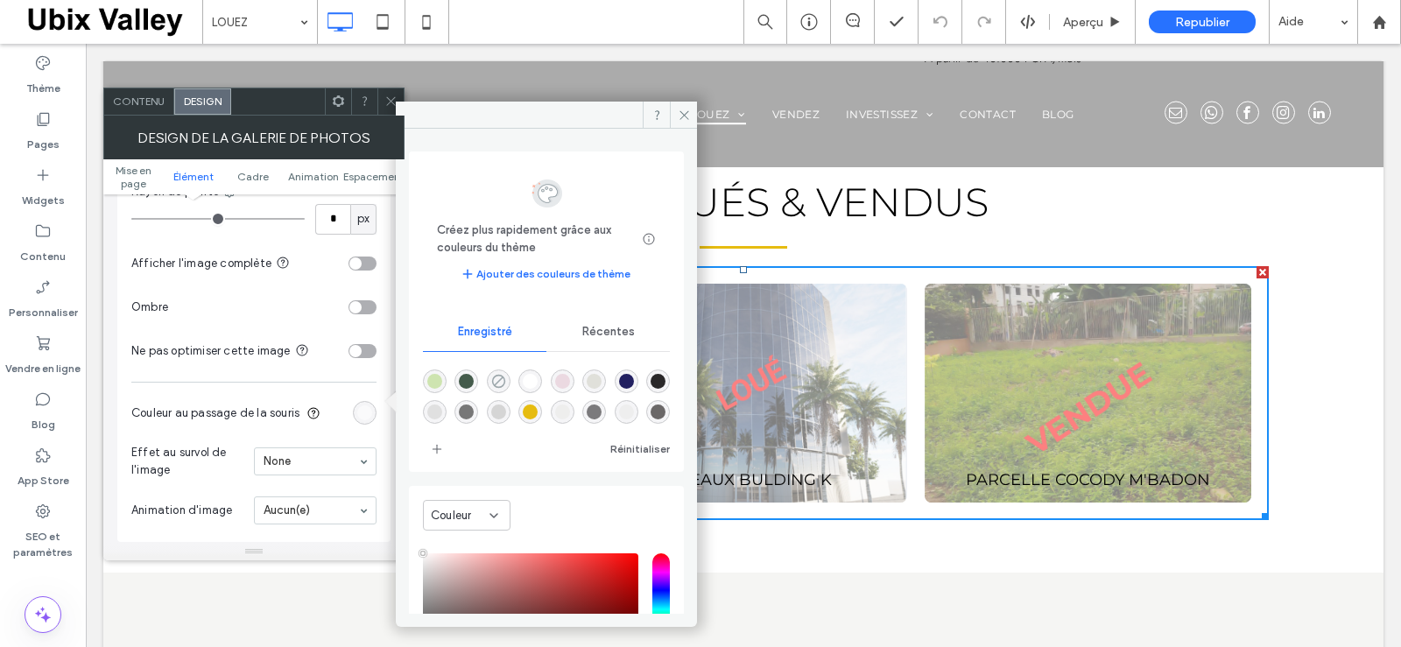
click at [499, 378] on icon "rgba(0,0,0,0)" at bounding box center [498, 381] width 15 height 15
type input "*******"
type input "*"
type input "**"
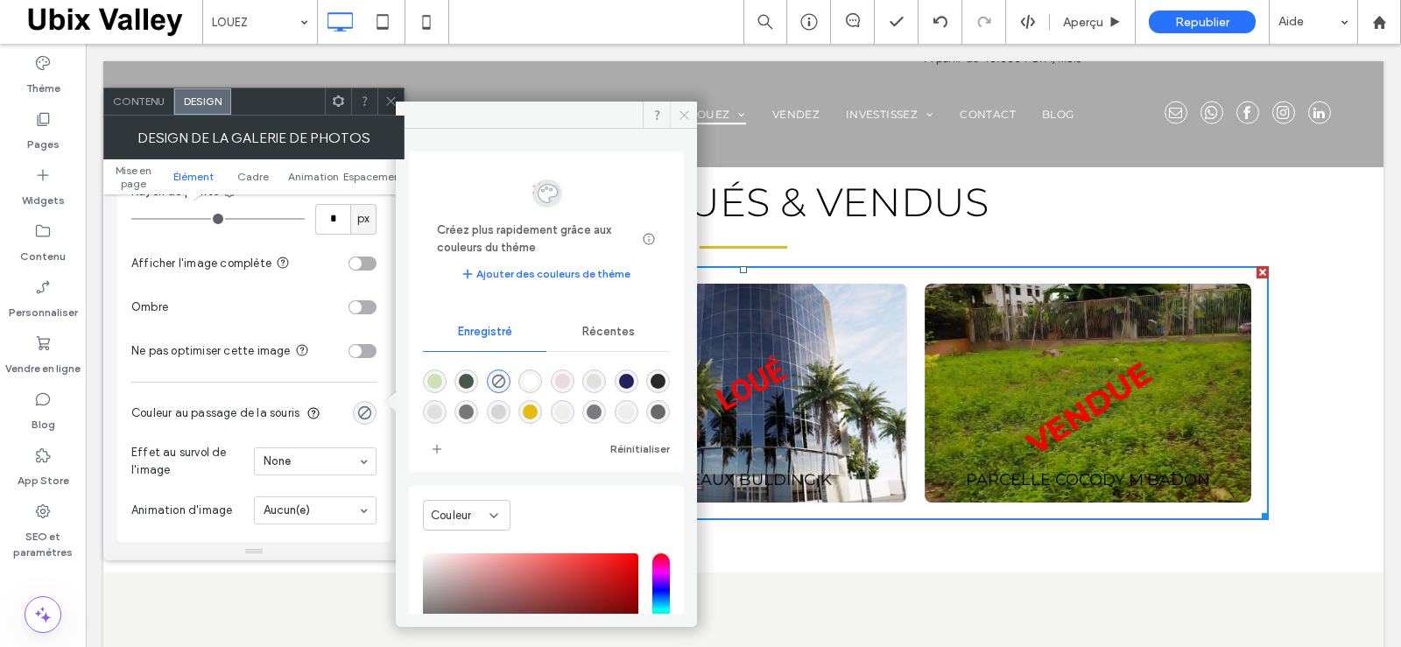
click at [682, 115] on icon at bounding box center [684, 115] width 13 height 13
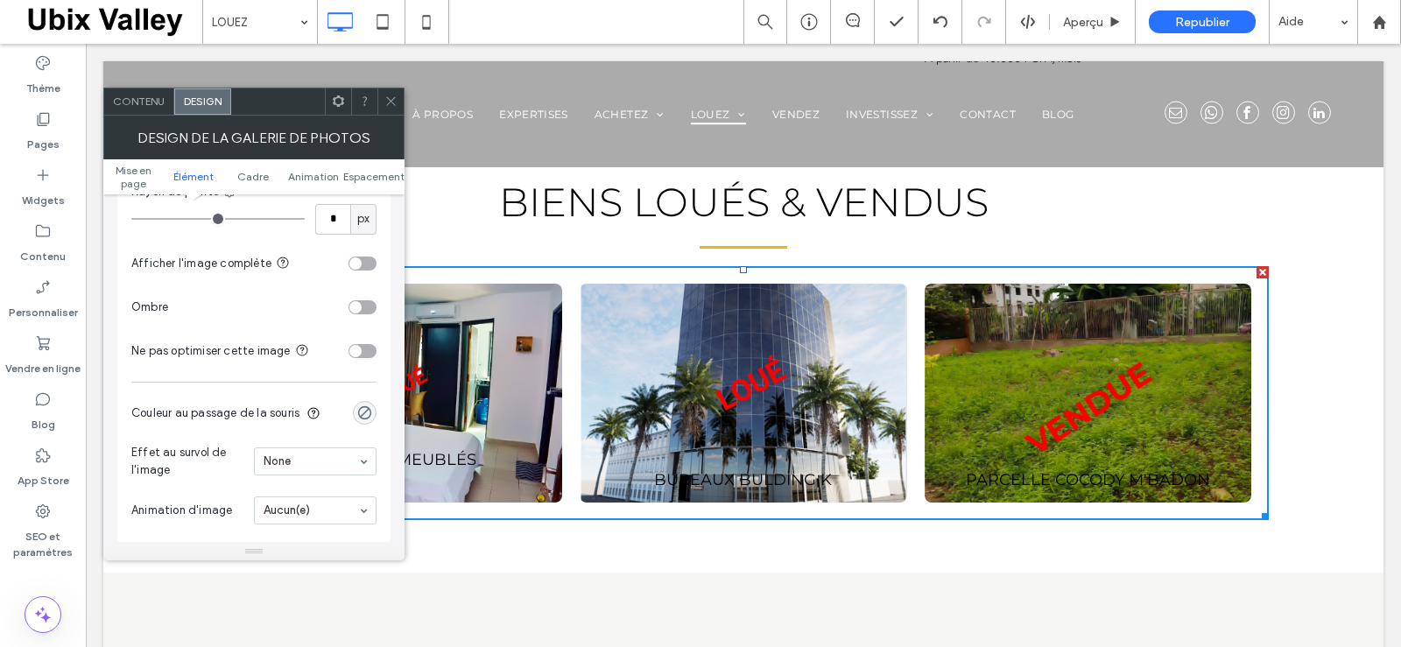
click at [389, 100] on icon at bounding box center [390, 101] width 13 height 13
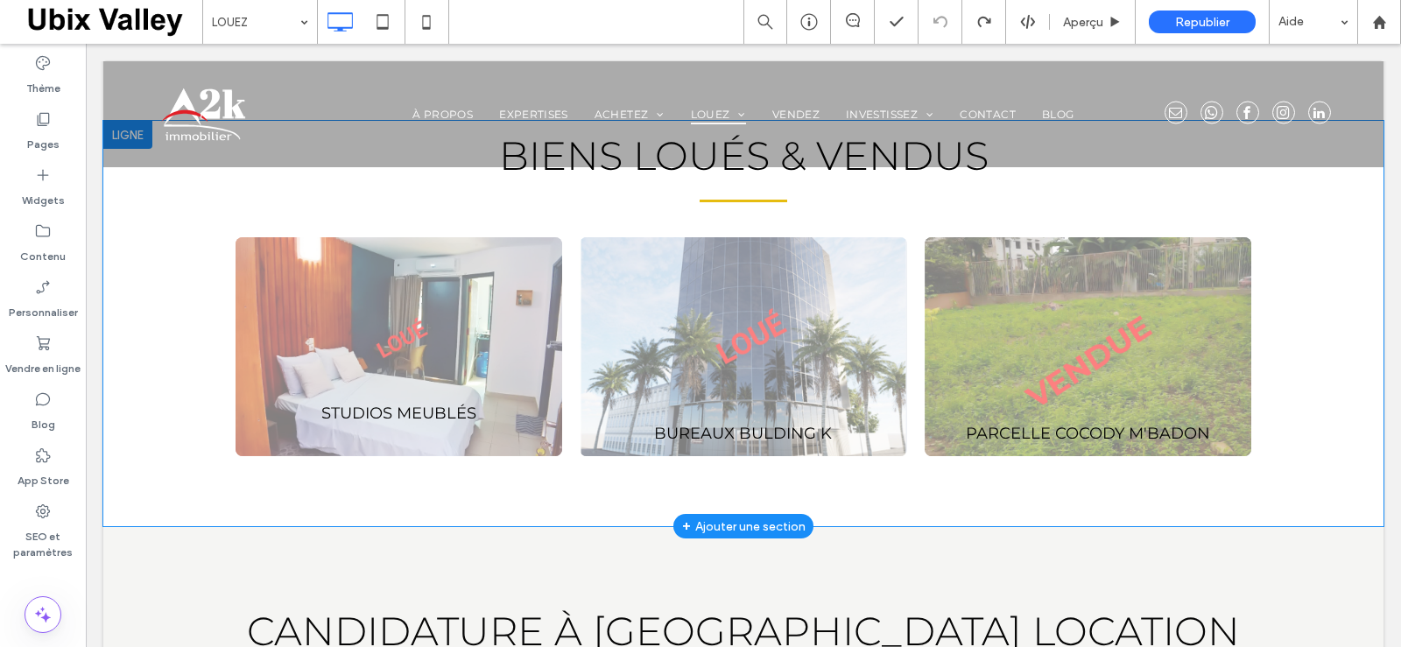
scroll to position [613, 0]
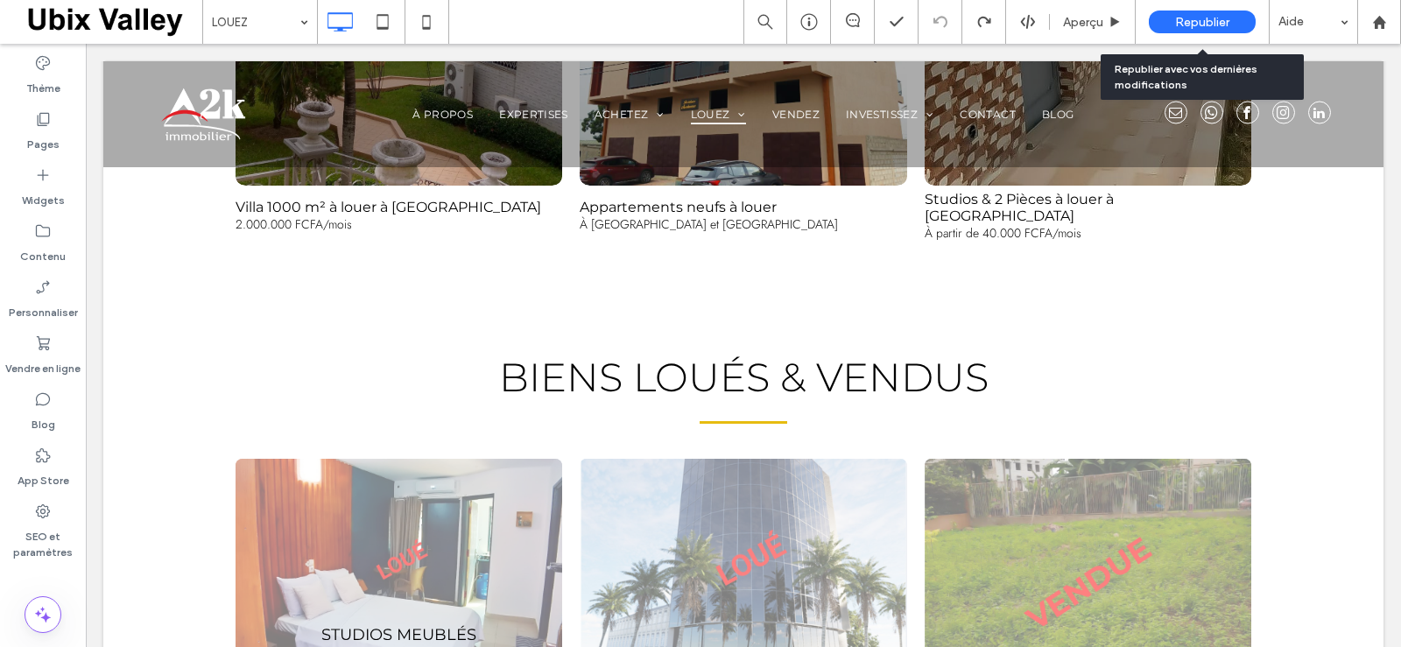
click at [1202, 28] on span "Republier" at bounding box center [1202, 22] width 54 height 15
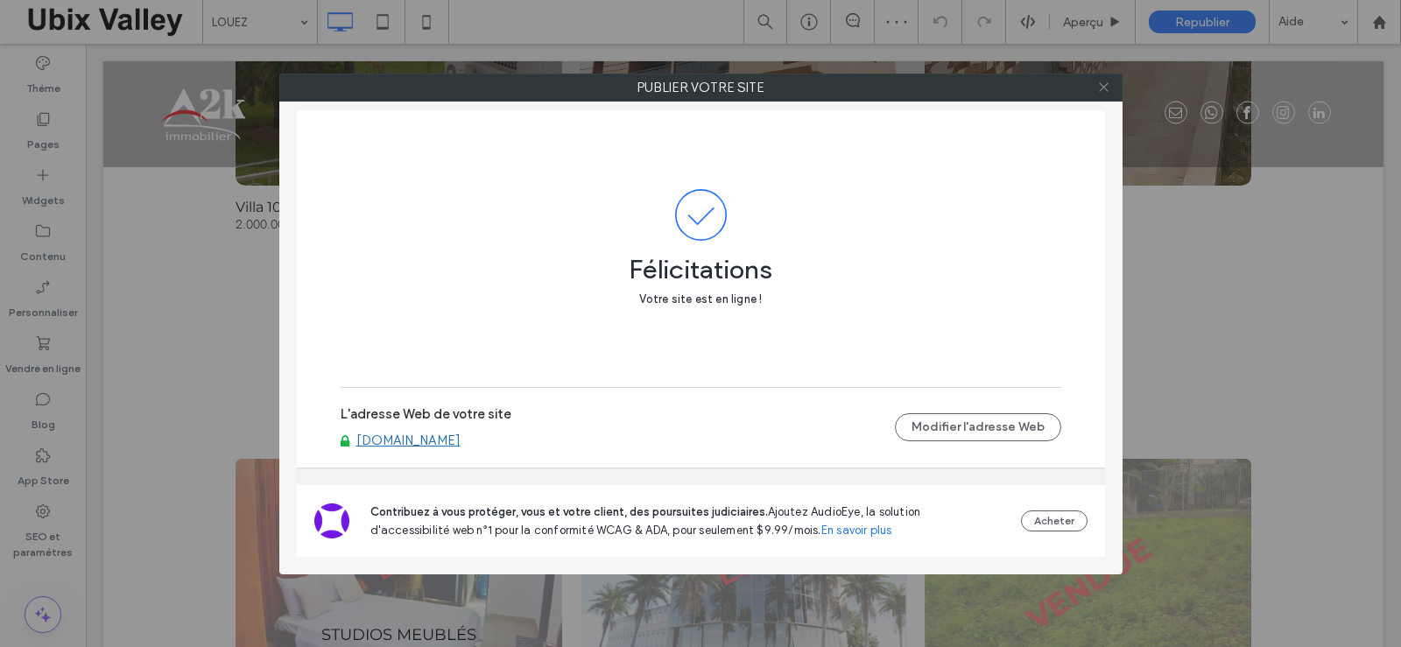
click at [1099, 89] on icon at bounding box center [1103, 87] width 13 height 13
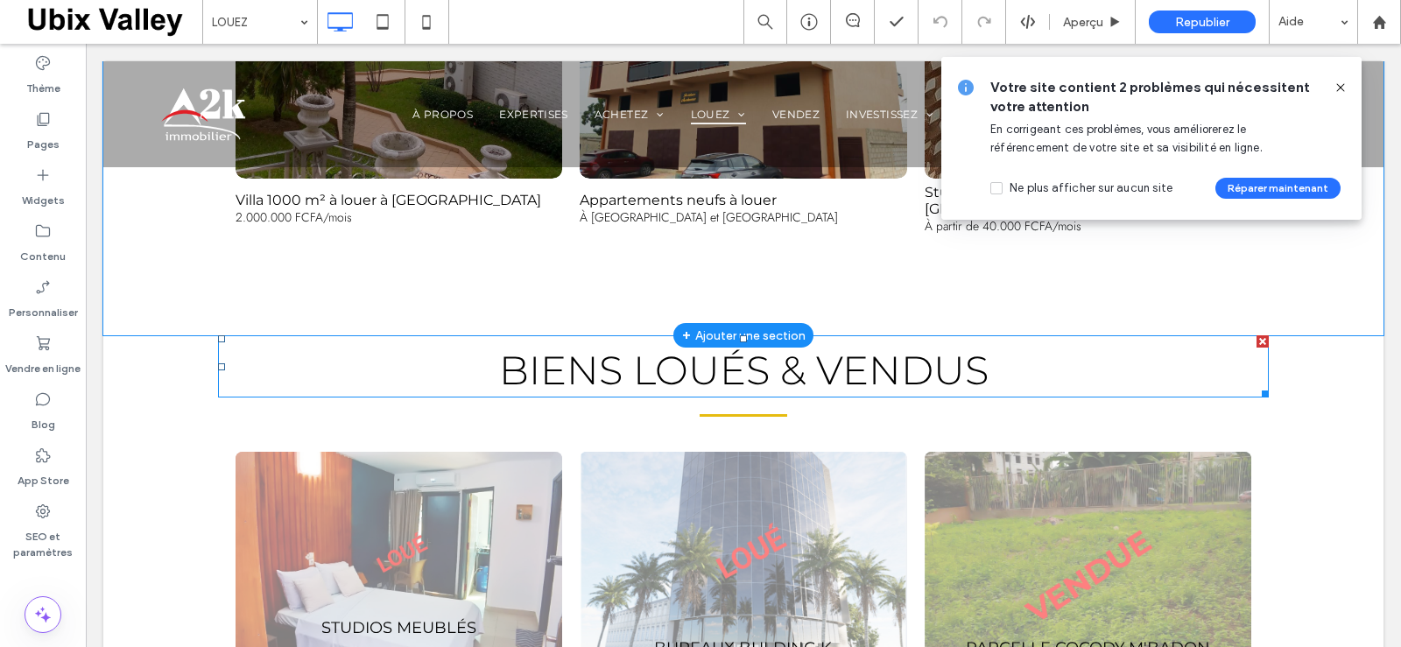
scroll to position [438, 0]
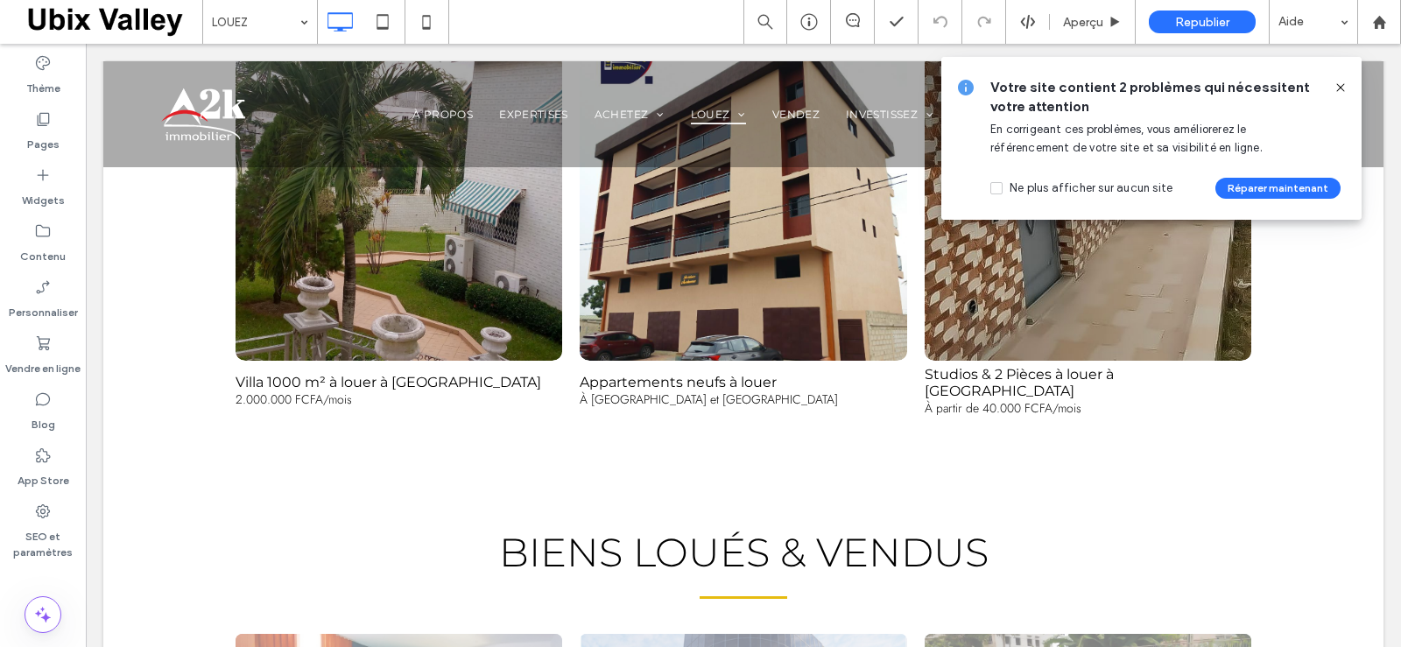
click at [1344, 88] on icon at bounding box center [1341, 88] width 14 height 14
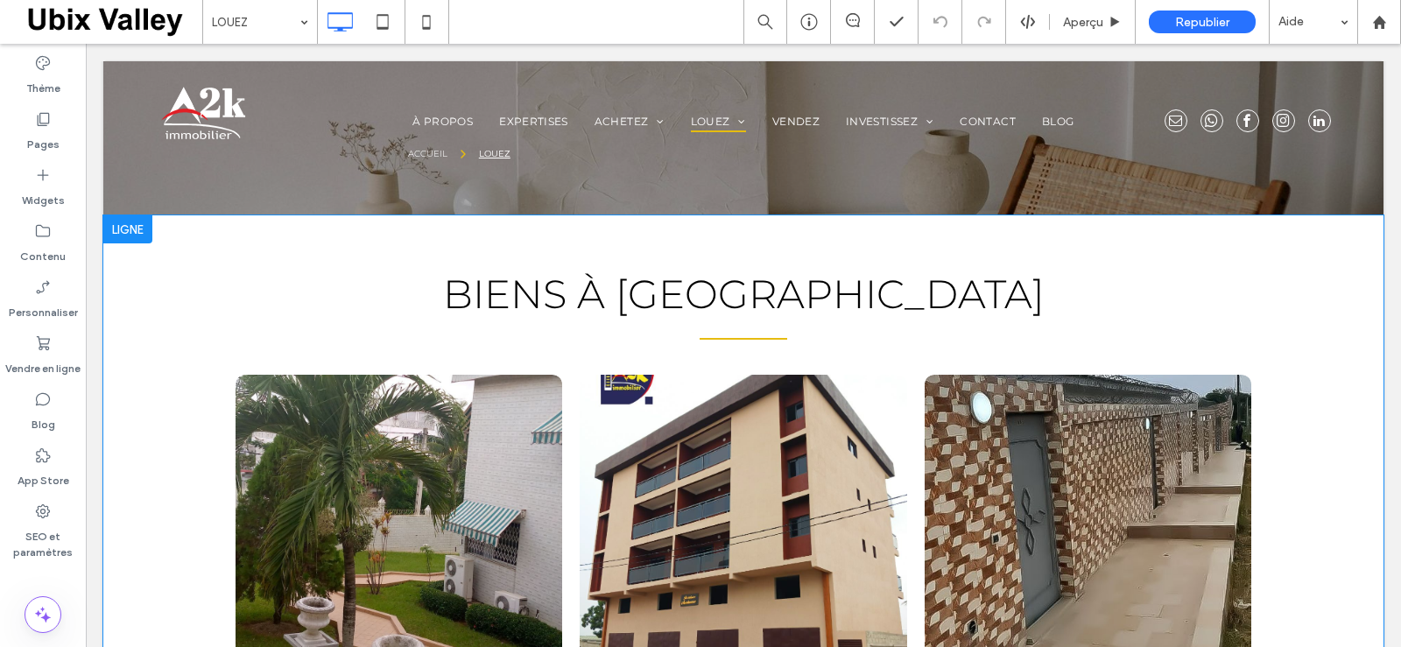
scroll to position [0, 0]
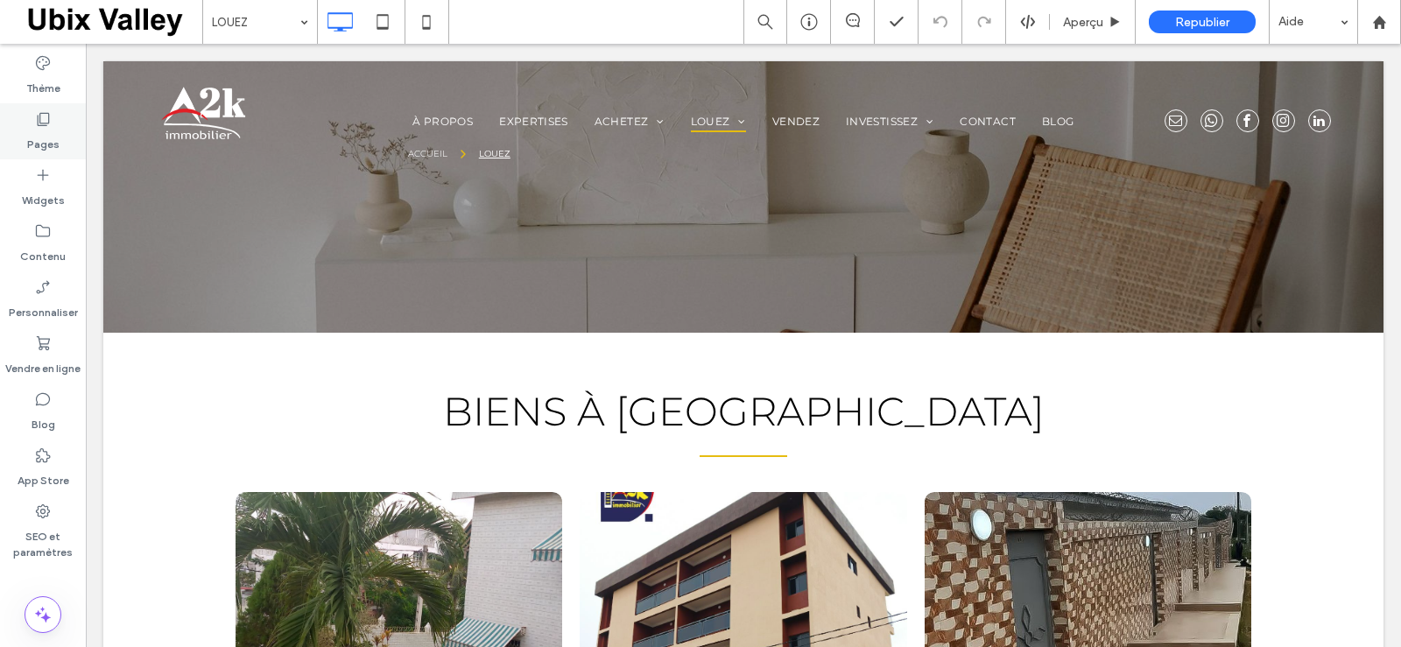
click at [48, 131] on label "Pages" at bounding box center [43, 140] width 32 height 25
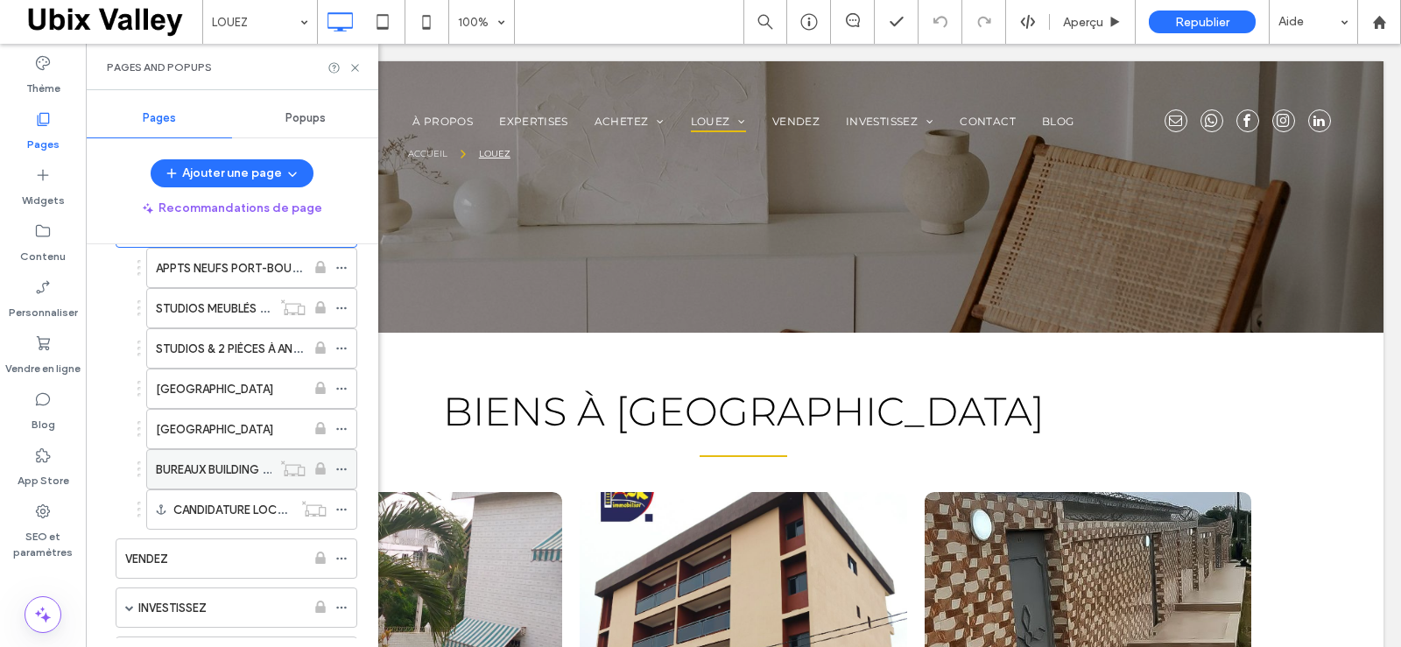
scroll to position [88, 0]
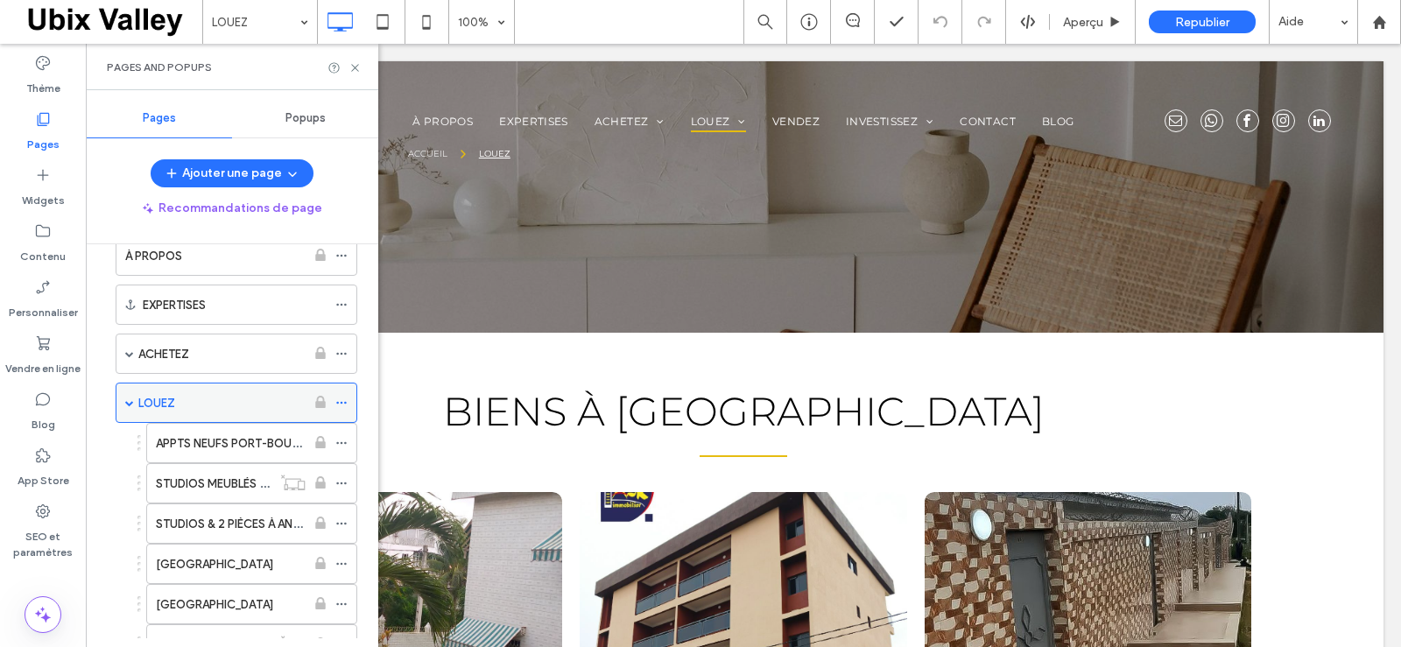
click at [124, 401] on div "LOUEZ" at bounding box center [237, 403] width 242 height 40
click at [133, 405] on span at bounding box center [129, 403] width 9 height 9
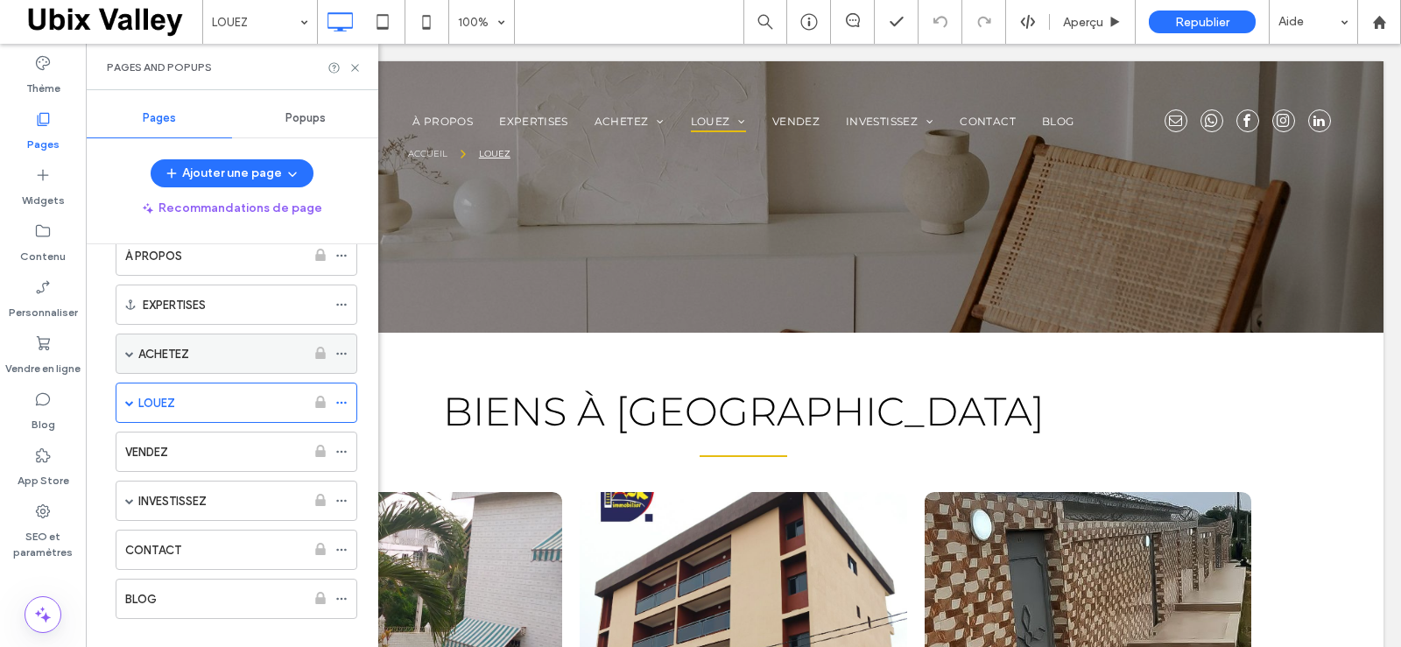
click at [125, 357] on span at bounding box center [129, 353] width 9 height 9
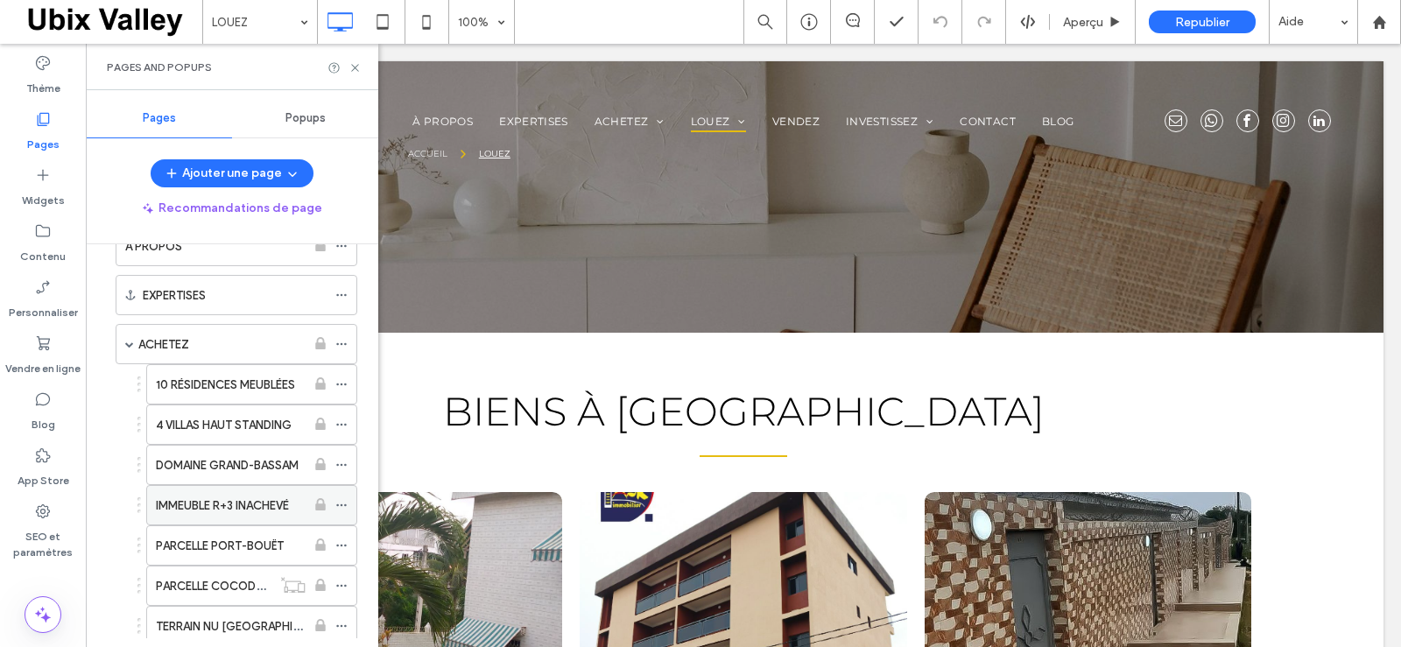
scroll to position [0, 0]
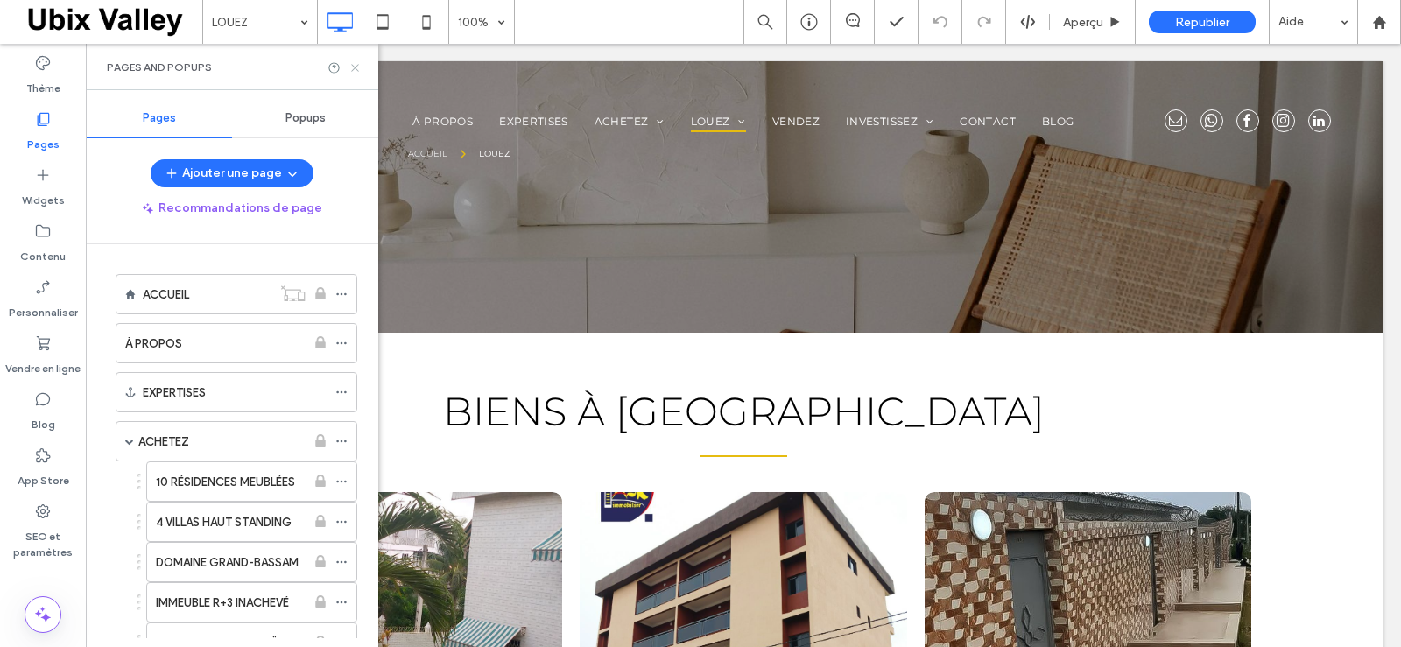
click at [356, 65] on icon at bounding box center [355, 67] width 13 height 13
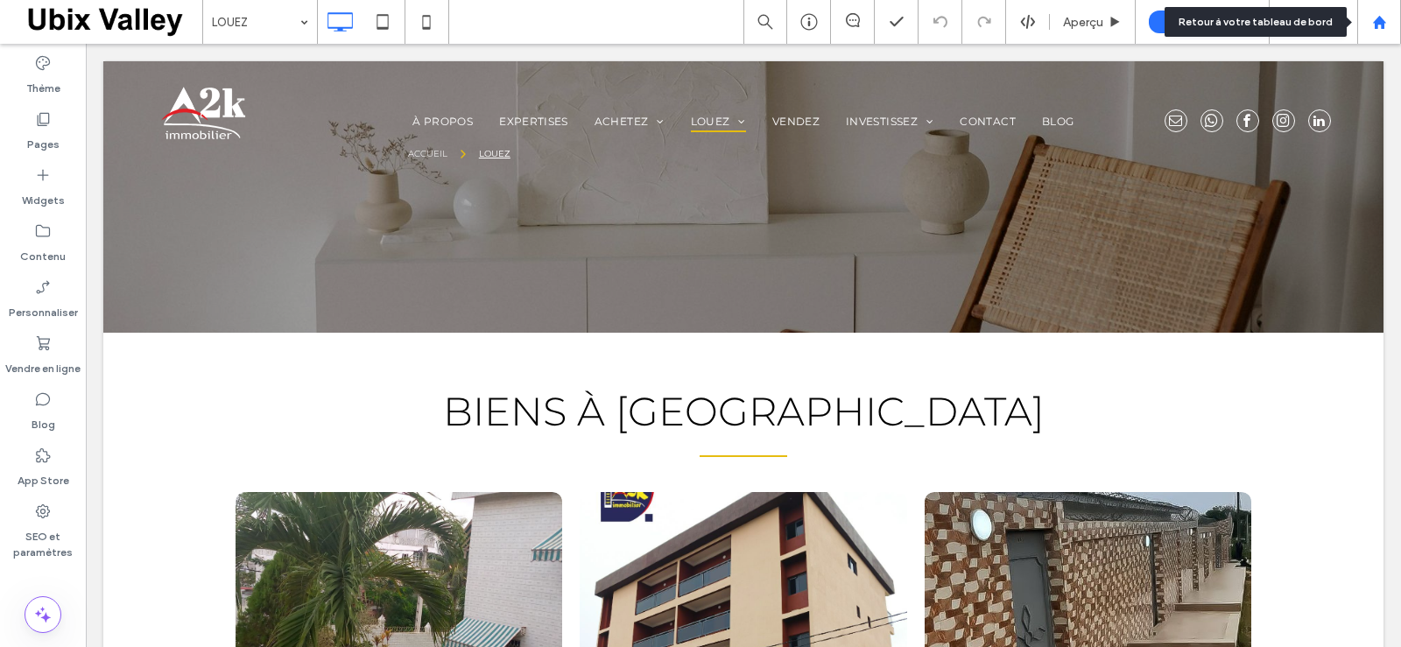
click at [1381, 23] on use at bounding box center [1378, 21] width 13 height 13
